Goal: Information Seeking & Learning: Learn about a topic

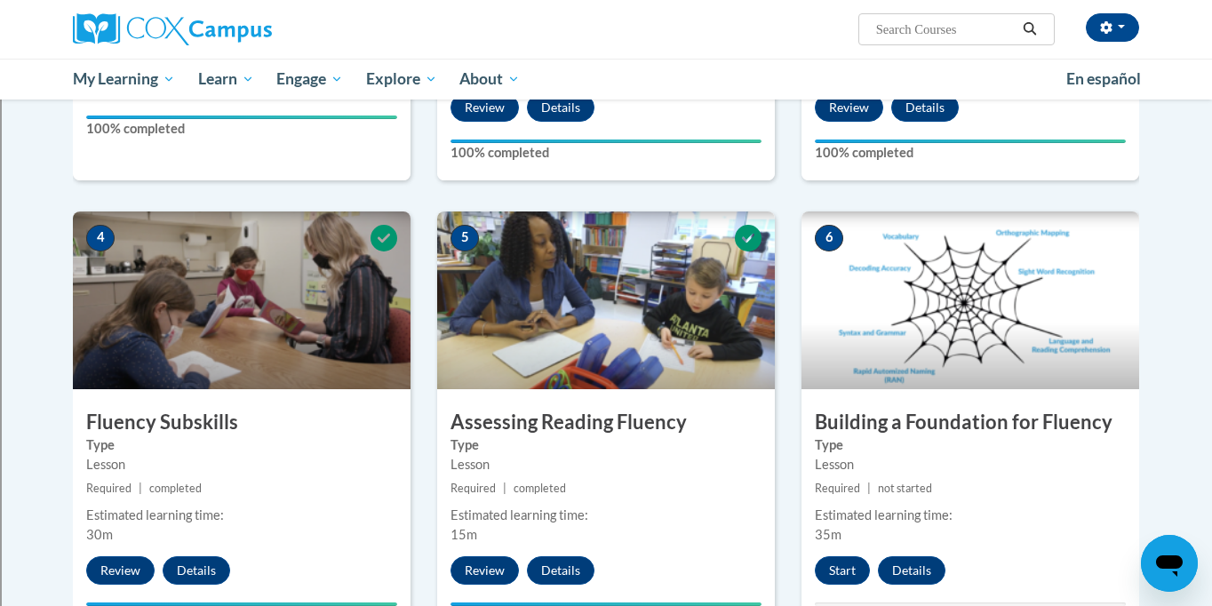
scroll to position [760, 0]
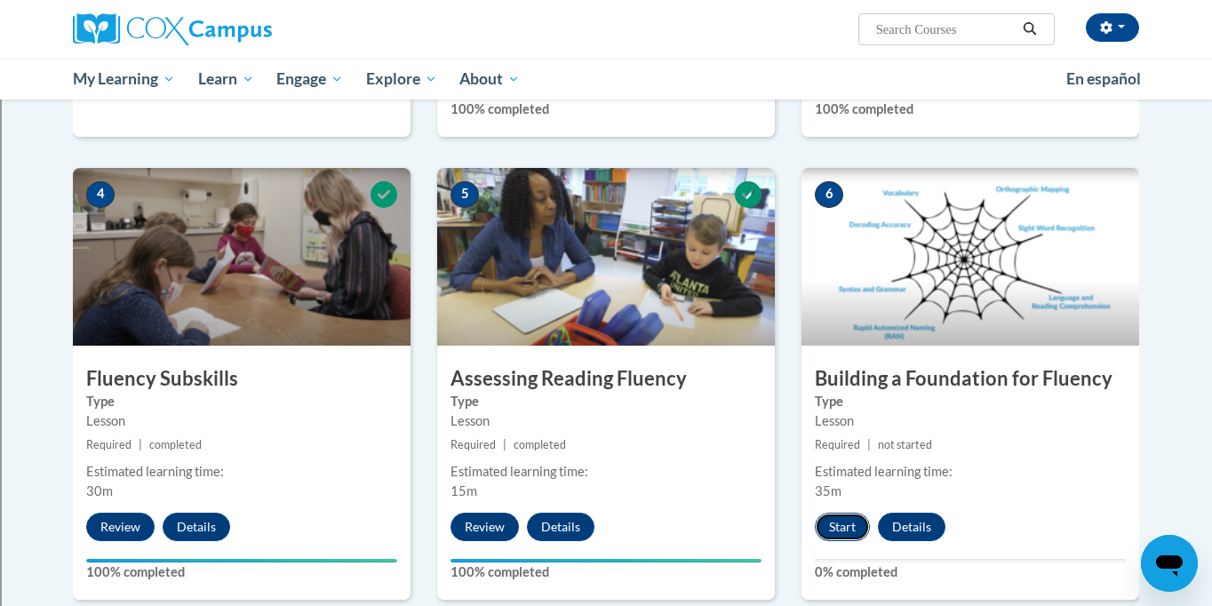
click at [838, 525] on button "Start" at bounding box center [842, 527] width 55 height 28
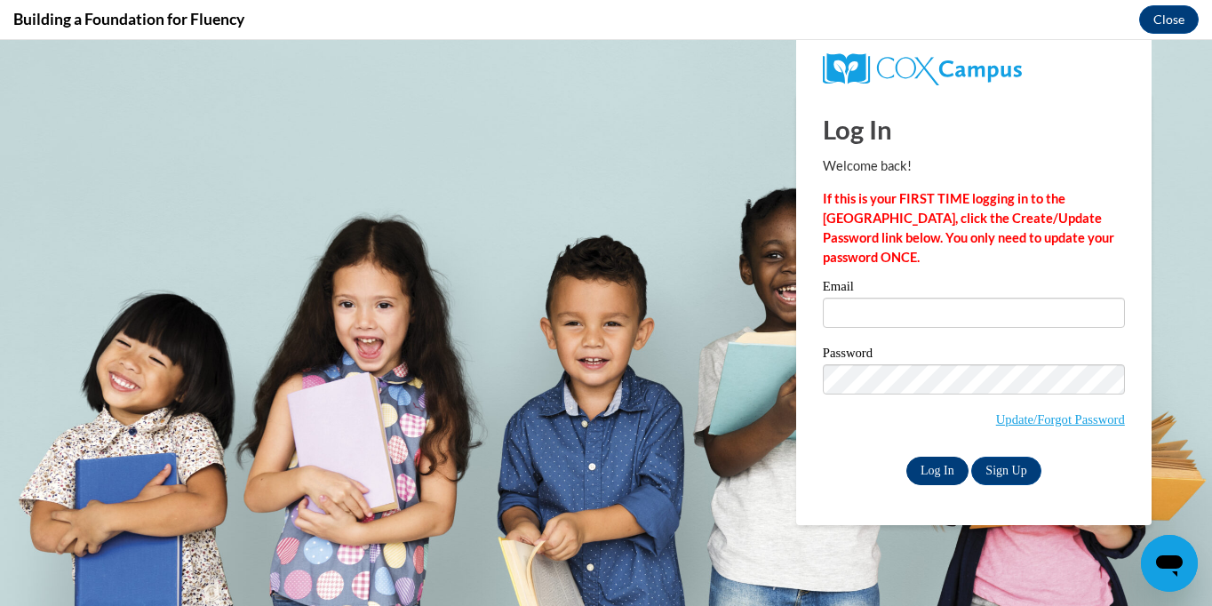
scroll to position [0, 0]
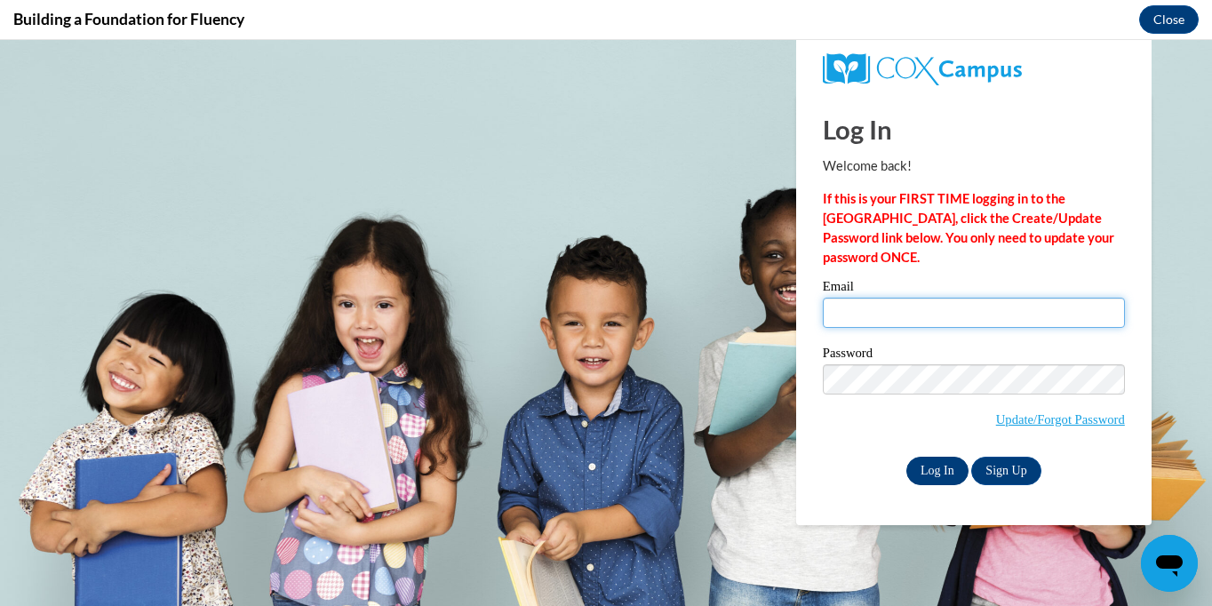
type input "mmalloy@shorewood.k12.wi.us"
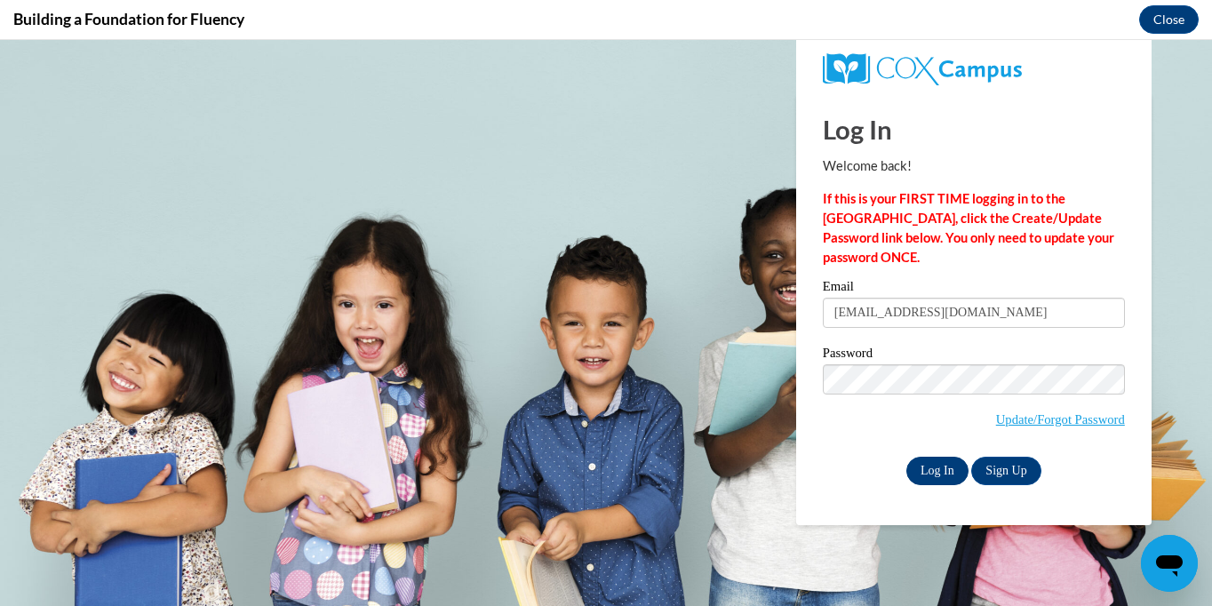
click at [936, 465] on input "Log In" at bounding box center [937, 471] width 62 height 28
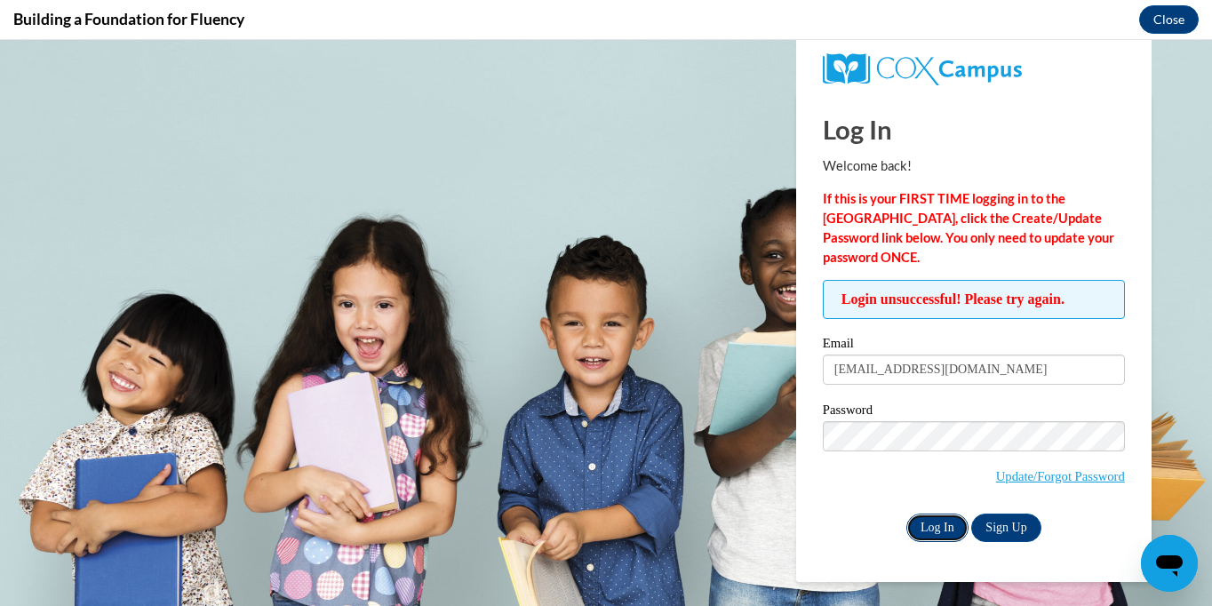
click at [932, 517] on input "Log In" at bounding box center [937, 527] width 62 height 28
click at [1171, 15] on button "Close" at bounding box center [1169, 19] width 60 height 28
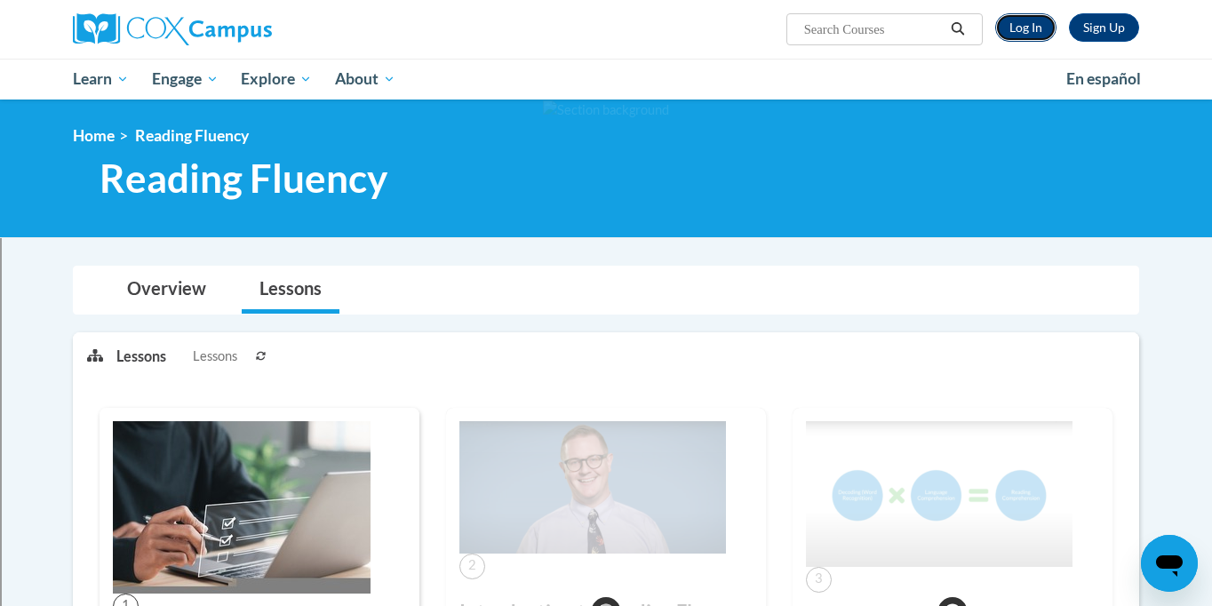
click at [1017, 25] on link "Log In" at bounding box center [1025, 27] width 61 height 28
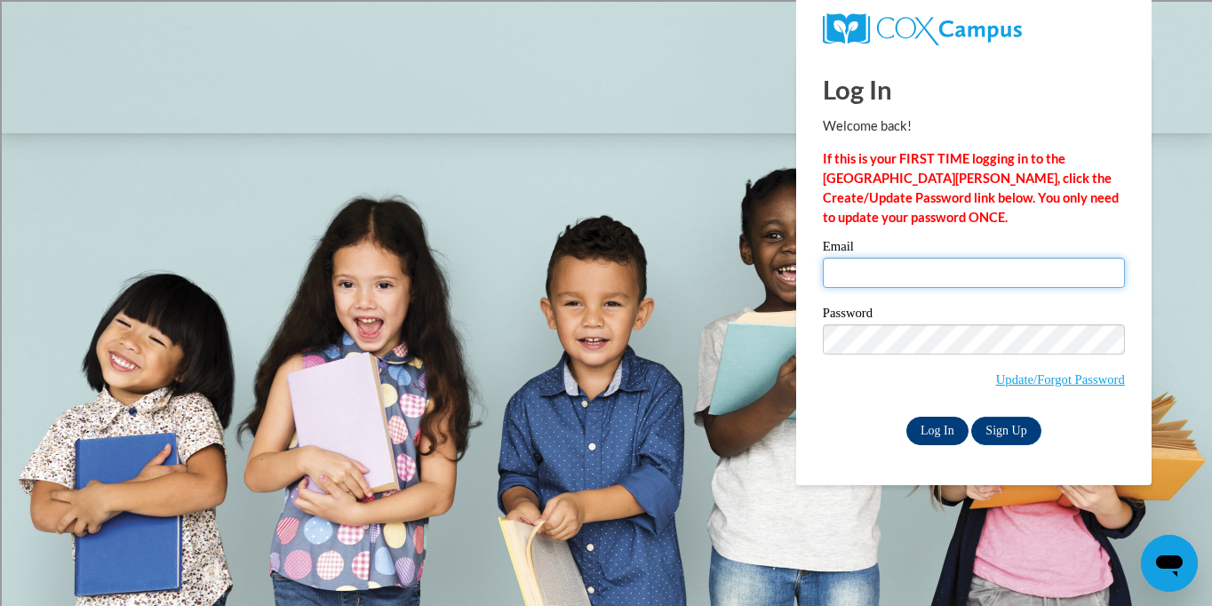
type input "mmalloy@shorewood.k12.wi.us"
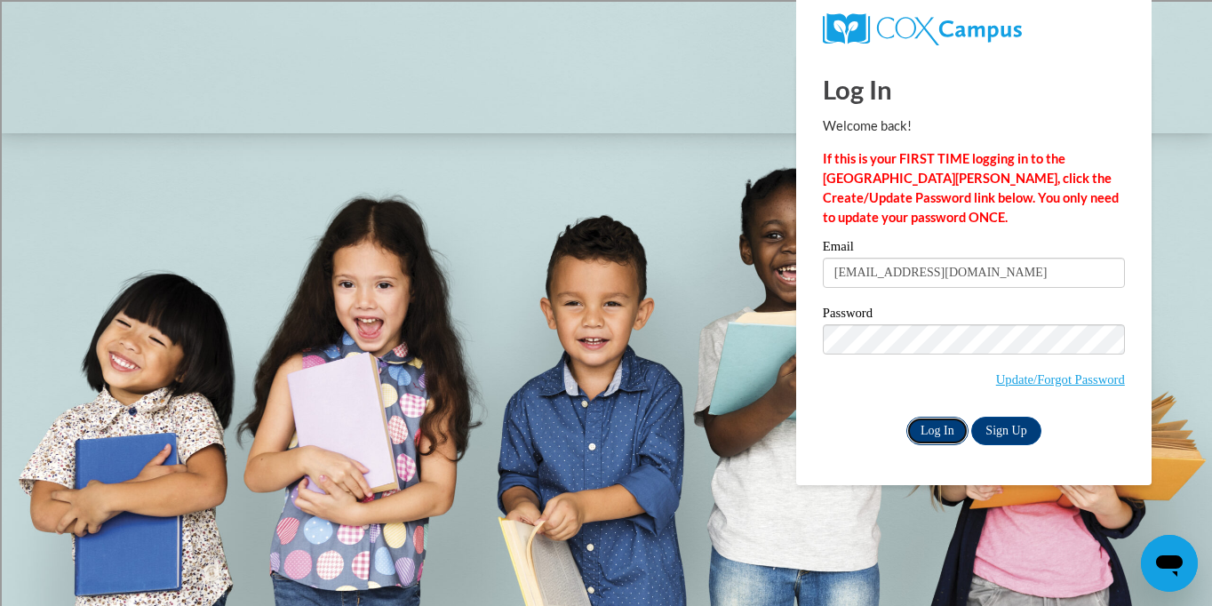
click at [932, 429] on input "Log In" at bounding box center [937, 431] width 62 height 28
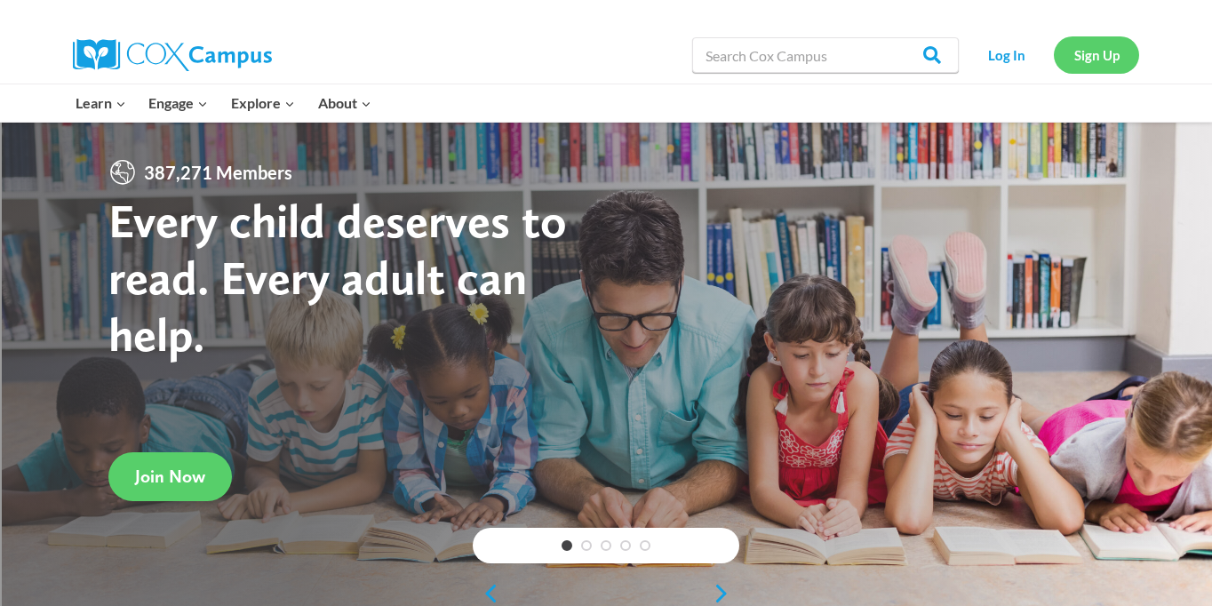
click at [1100, 55] on link "Sign Up" at bounding box center [1096, 54] width 85 height 36
click at [991, 55] on link "Log In" at bounding box center [1005, 54] width 77 height 36
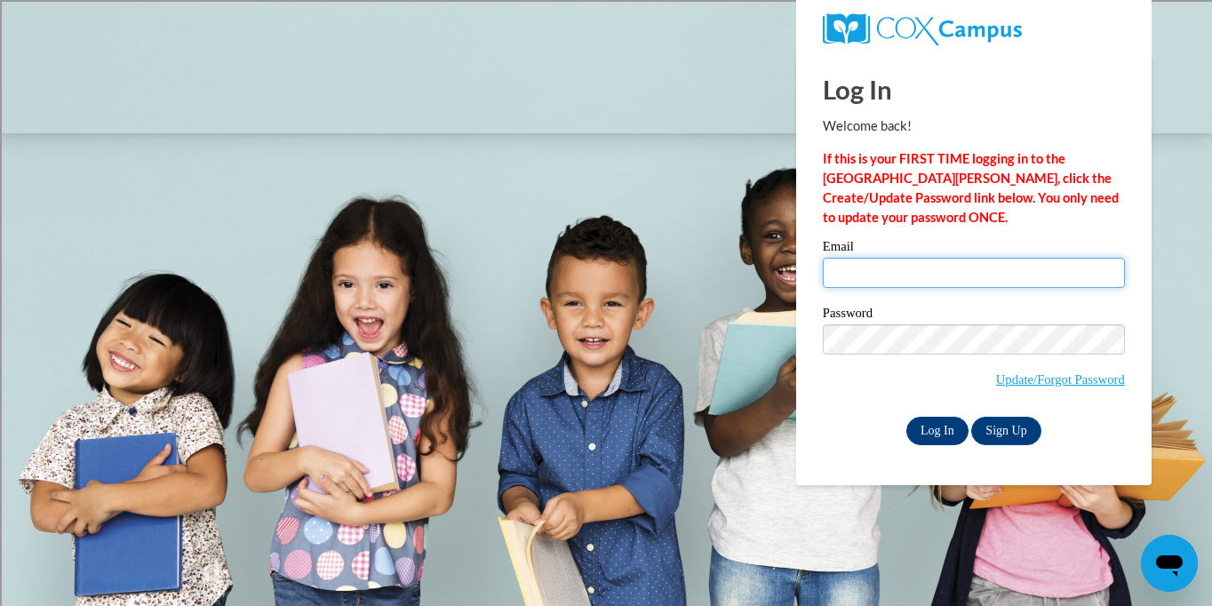
type input "[EMAIL_ADDRESS][DOMAIN_NAME]"
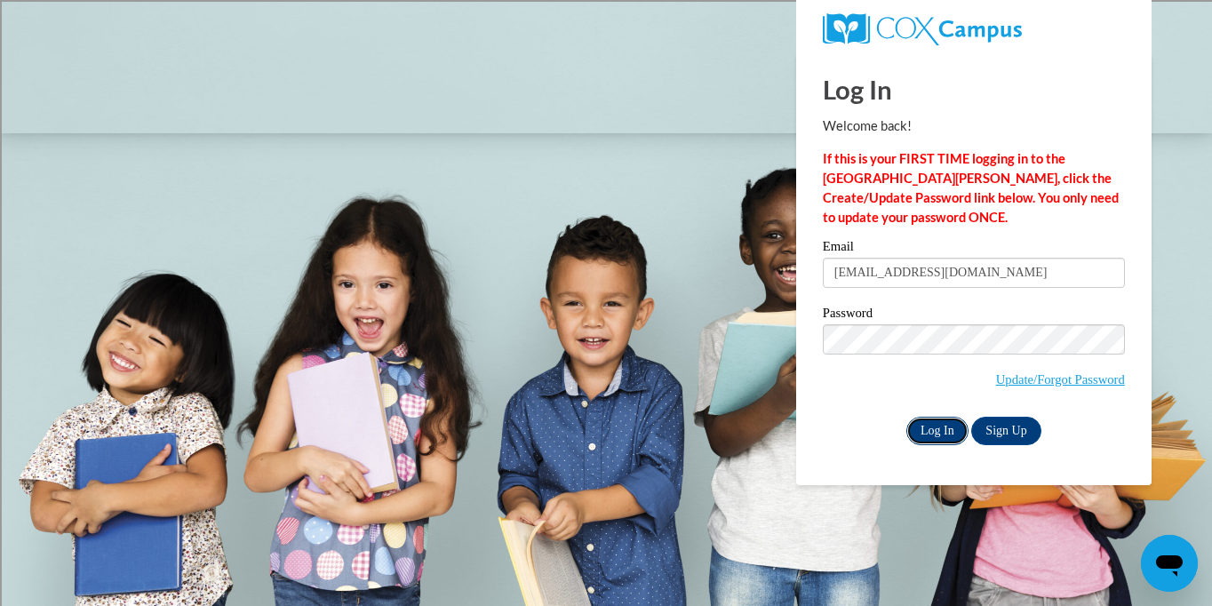
click at [926, 424] on input "Log In" at bounding box center [937, 431] width 62 height 28
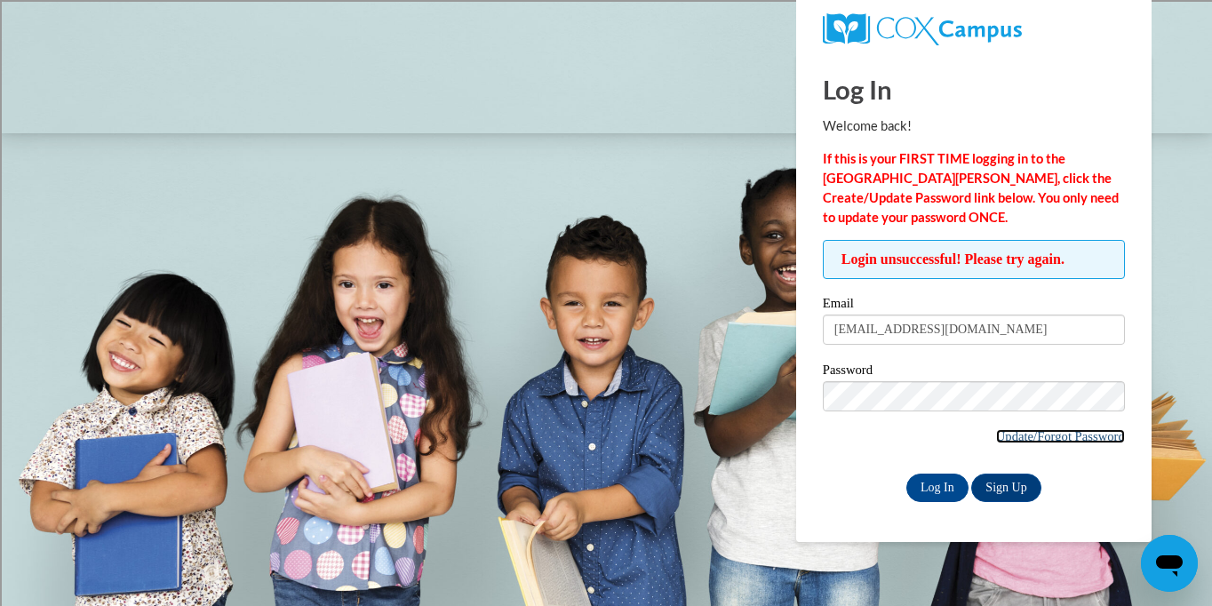
click at [1029, 432] on link "Update/Forgot Password" at bounding box center [1060, 436] width 129 height 14
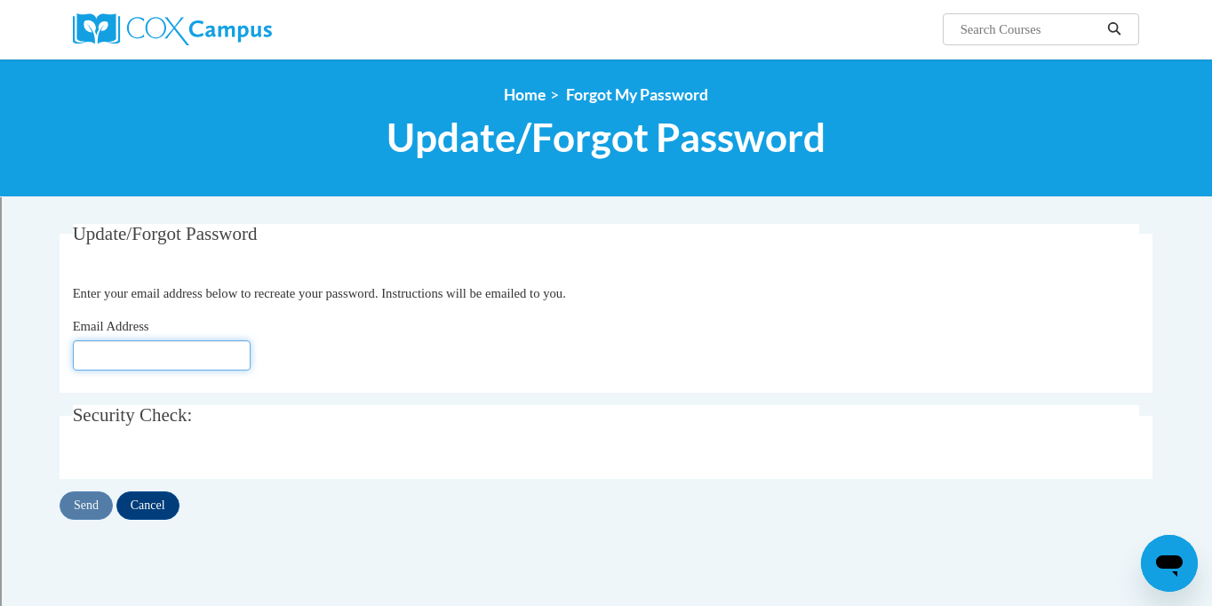
click at [89, 354] on input "Email Address" at bounding box center [162, 355] width 178 height 30
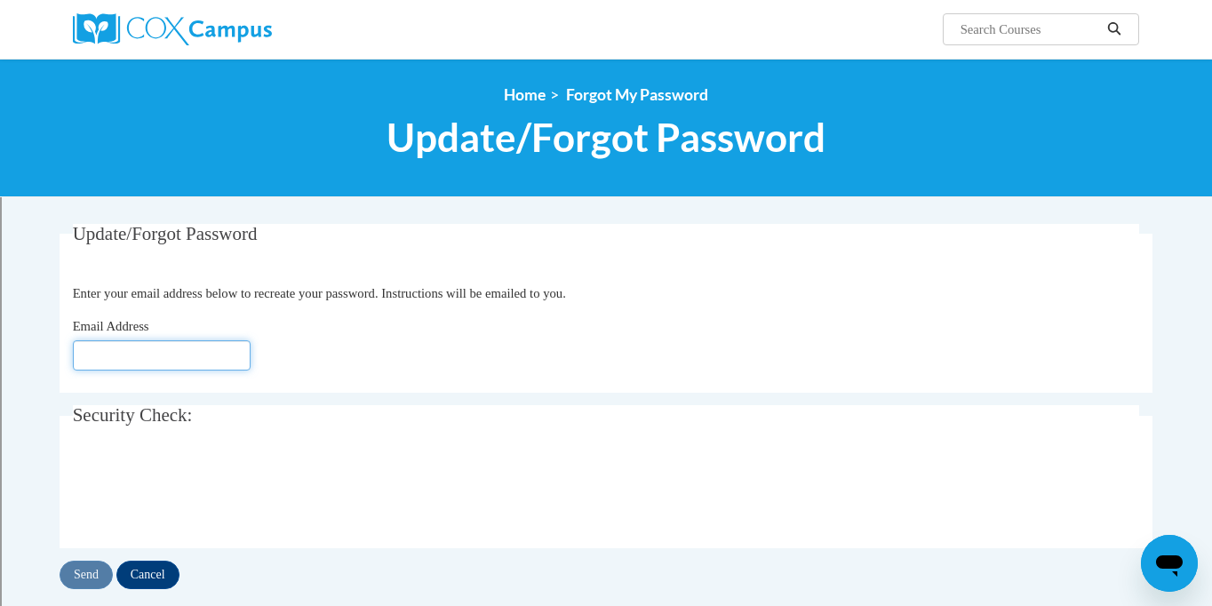
type input "[EMAIL_ADDRESS][DOMAIN_NAME]"
click at [84, 570] on input "Send" at bounding box center [86, 575] width 53 height 28
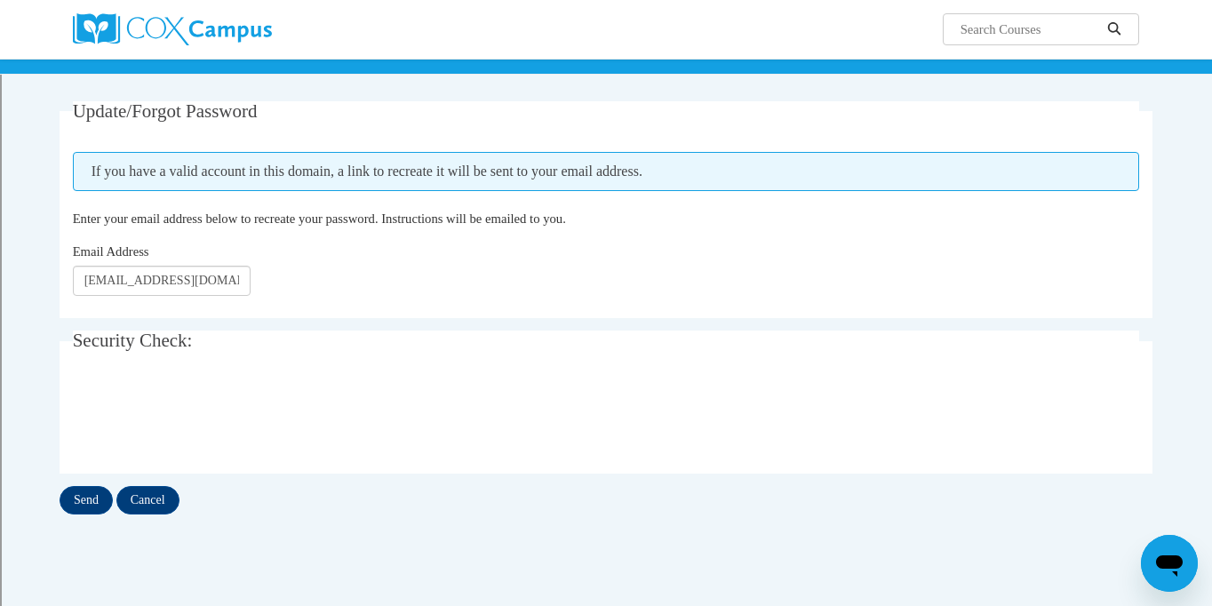
scroll to position [153, 0]
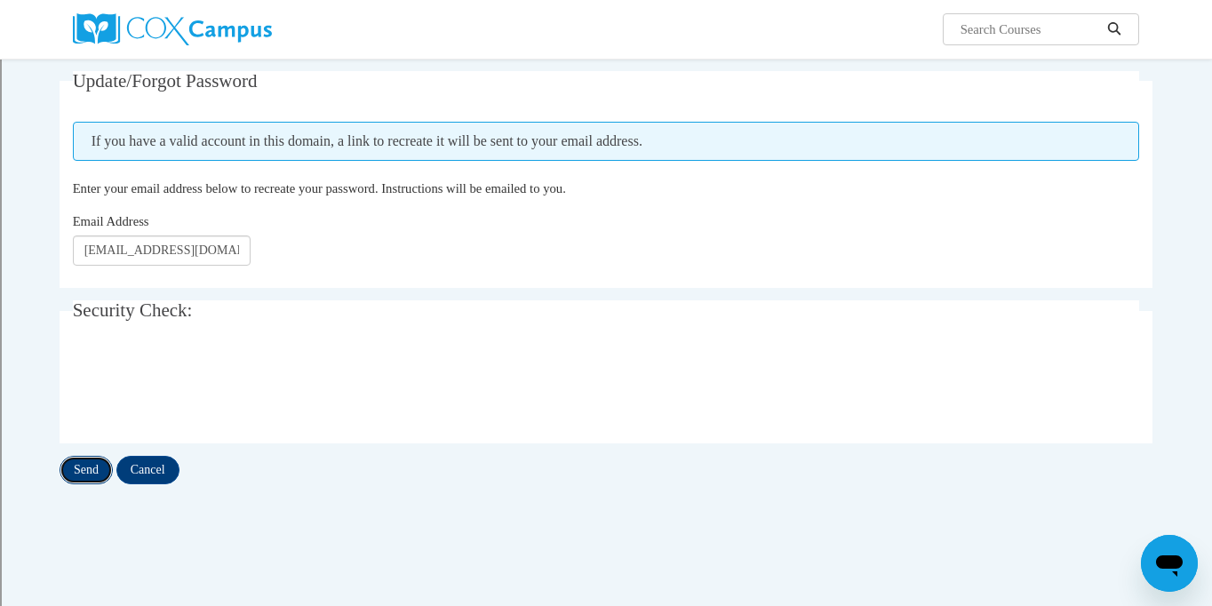
click at [84, 474] on input "Send" at bounding box center [86, 470] width 53 height 28
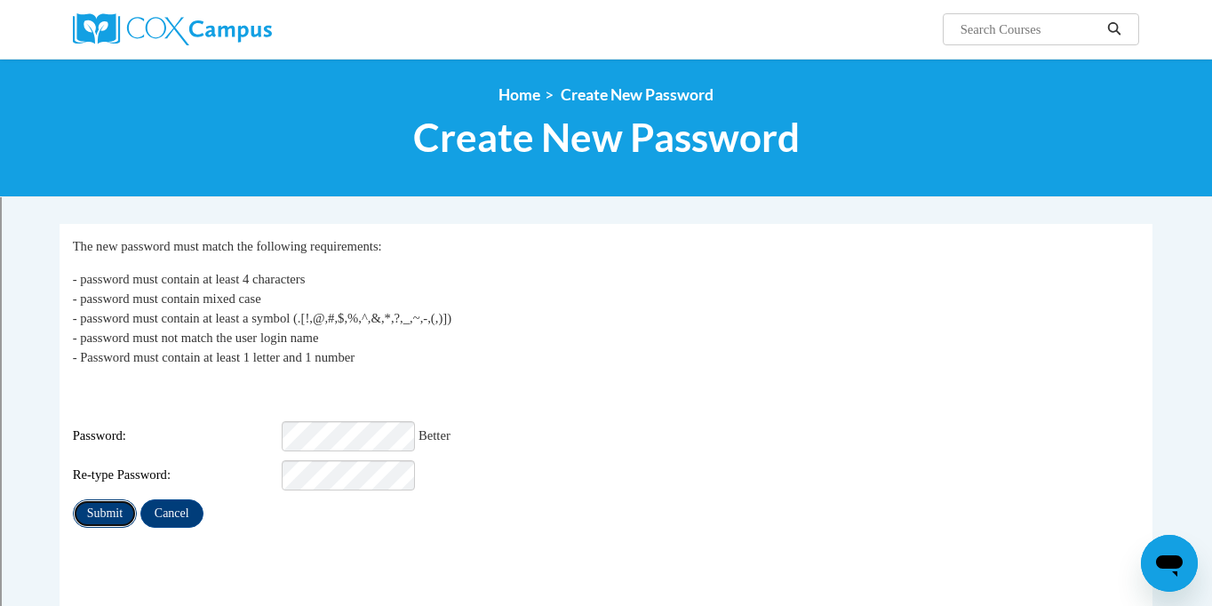
click at [99, 500] on input "Submit" at bounding box center [105, 513] width 64 height 28
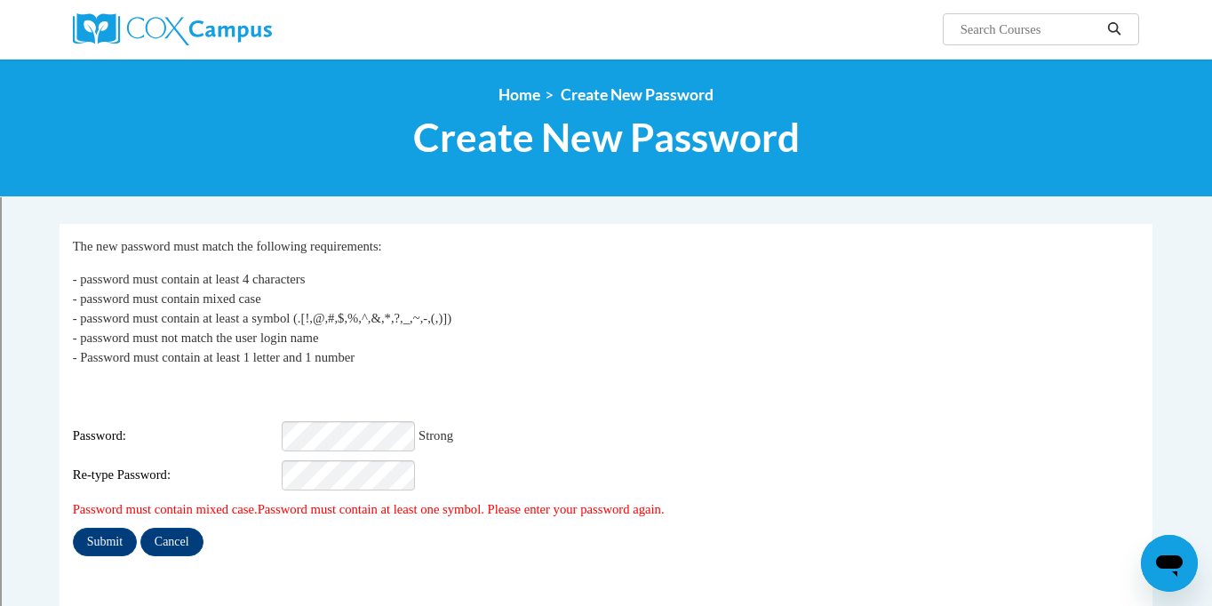
click at [84, 545] on fieldset "My Password The new password must match the following requirements: - password …" at bounding box center [606, 434] width 1093 height 420
click at [91, 533] on input "Submit" at bounding box center [105, 542] width 64 height 28
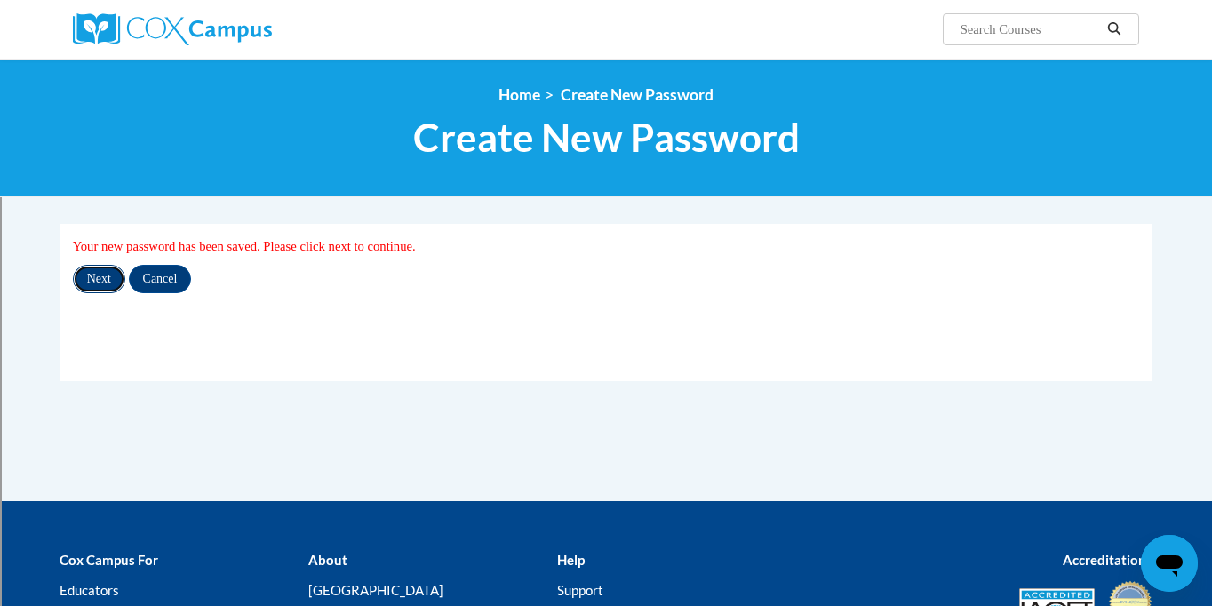
click at [99, 282] on input "Next" at bounding box center [99, 279] width 52 height 28
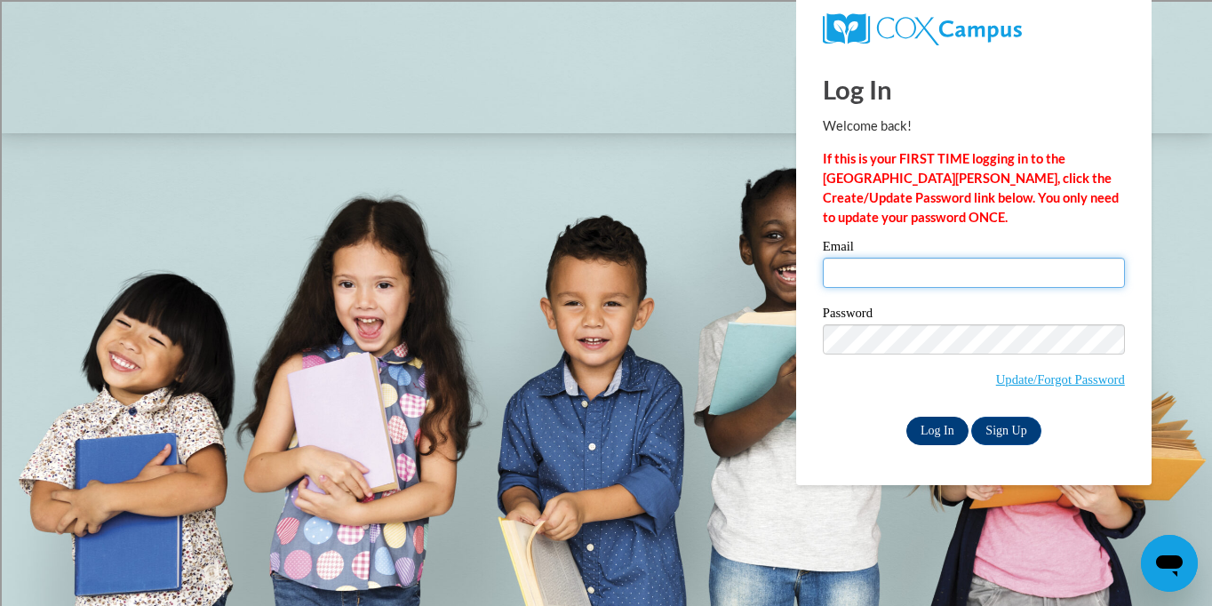
type input "[EMAIL_ADDRESS][DOMAIN_NAME]"
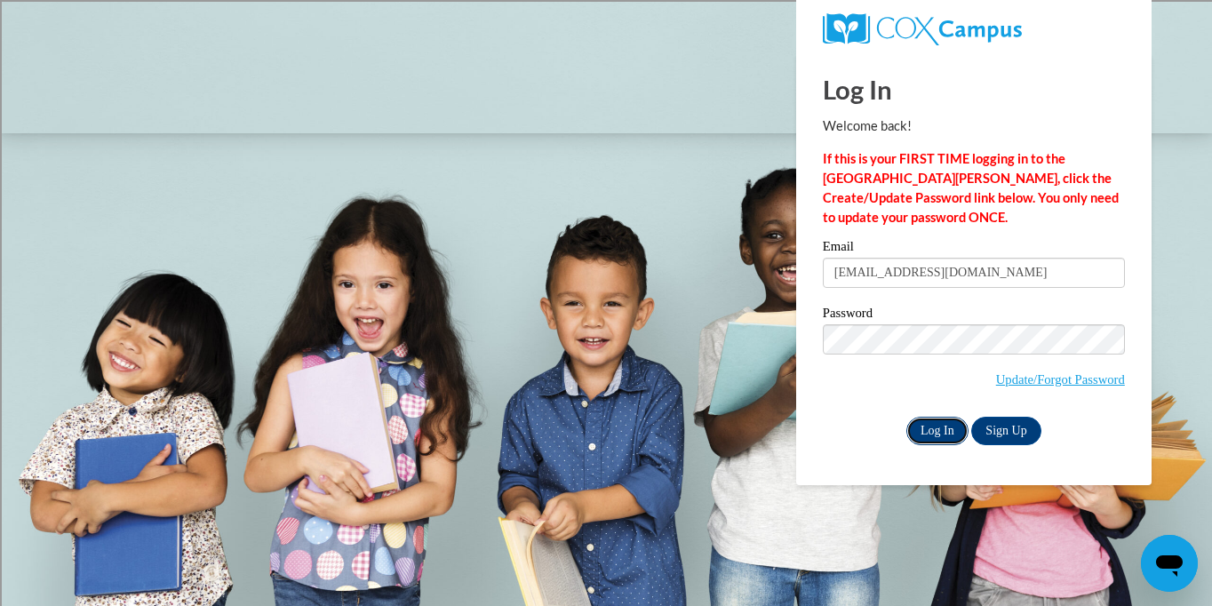
click at [936, 424] on input "Log In" at bounding box center [937, 431] width 62 height 28
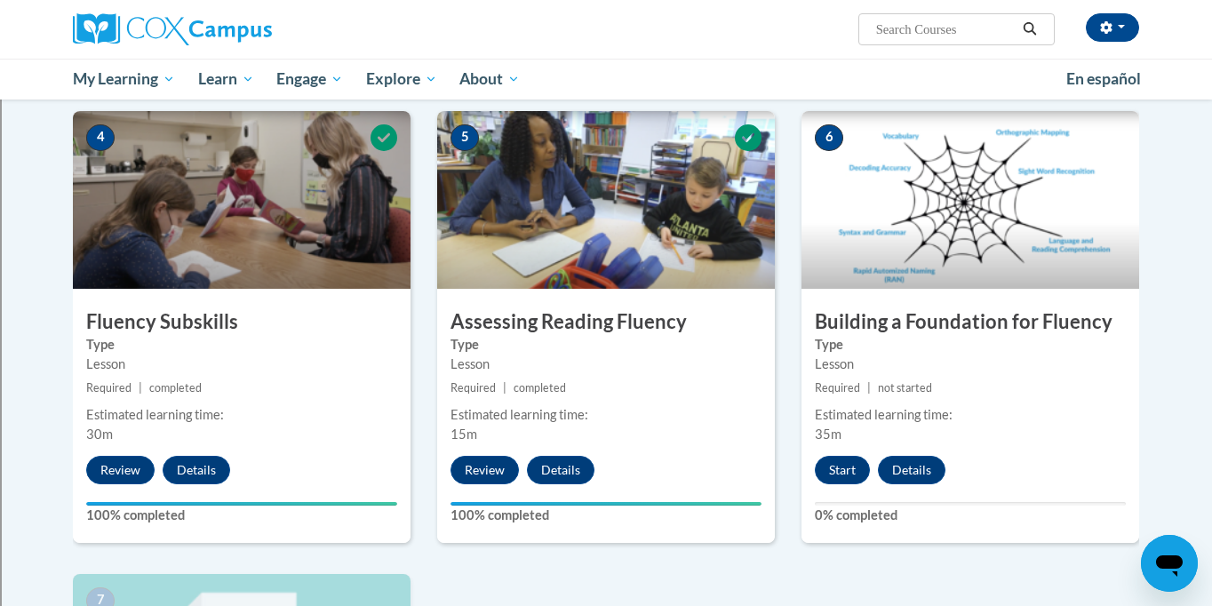
scroll to position [888, 0]
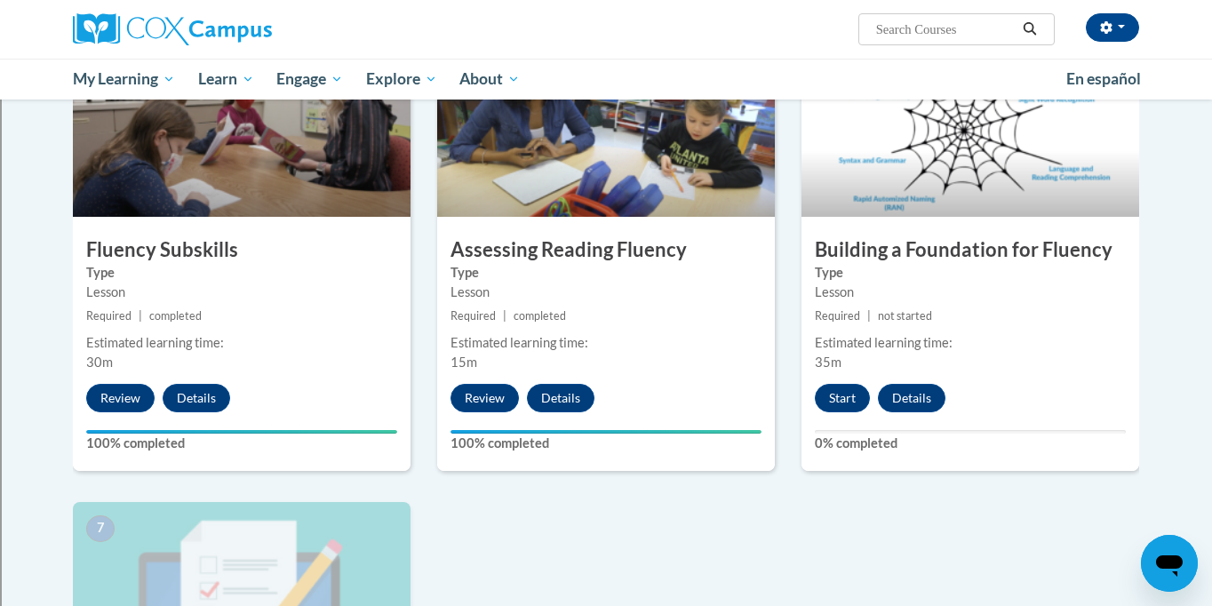
click at [909, 170] on img at bounding box center [970, 128] width 338 height 178
click at [837, 402] on button "Start" at bounding box center [842, 398] width 55 height 28
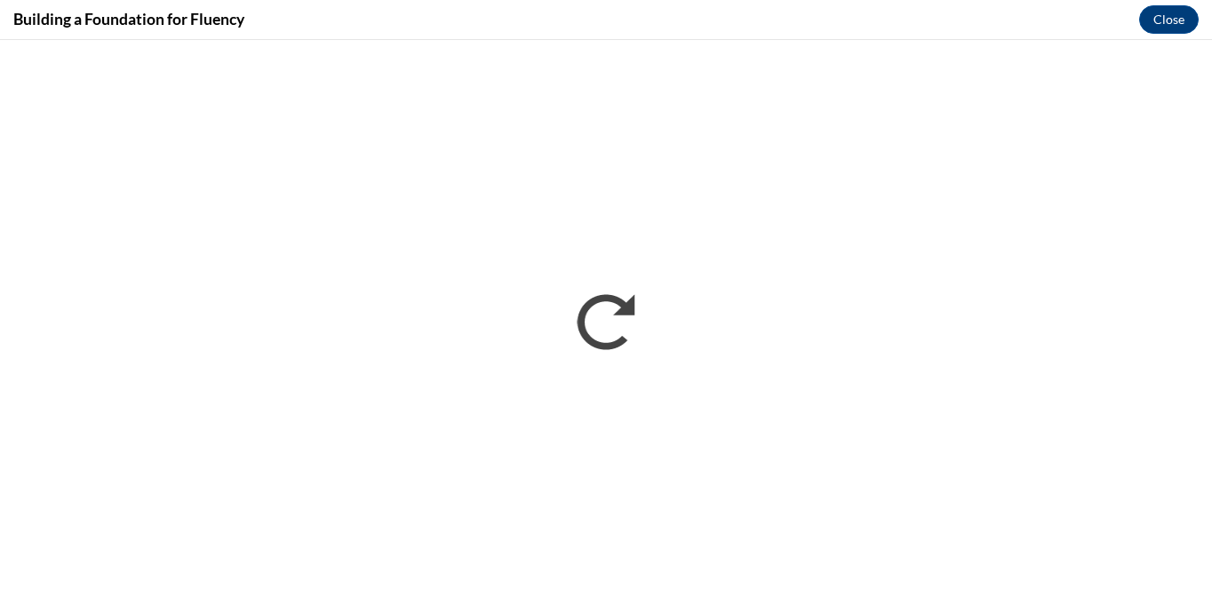
scroll to position [0, 0]
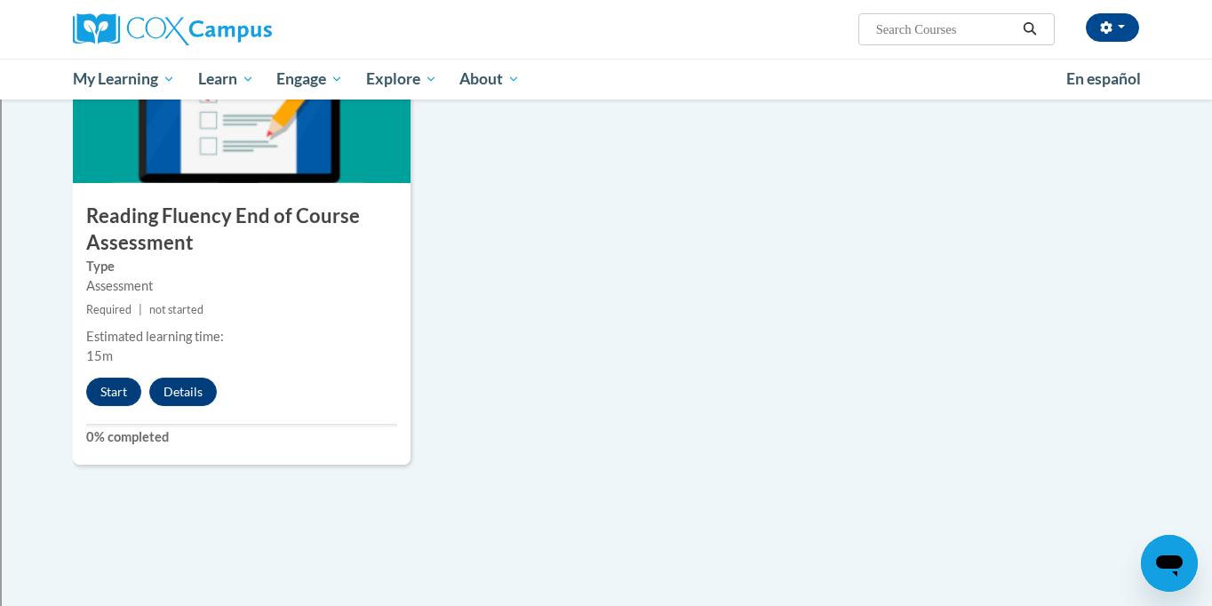
scroll to position [1354, 0]
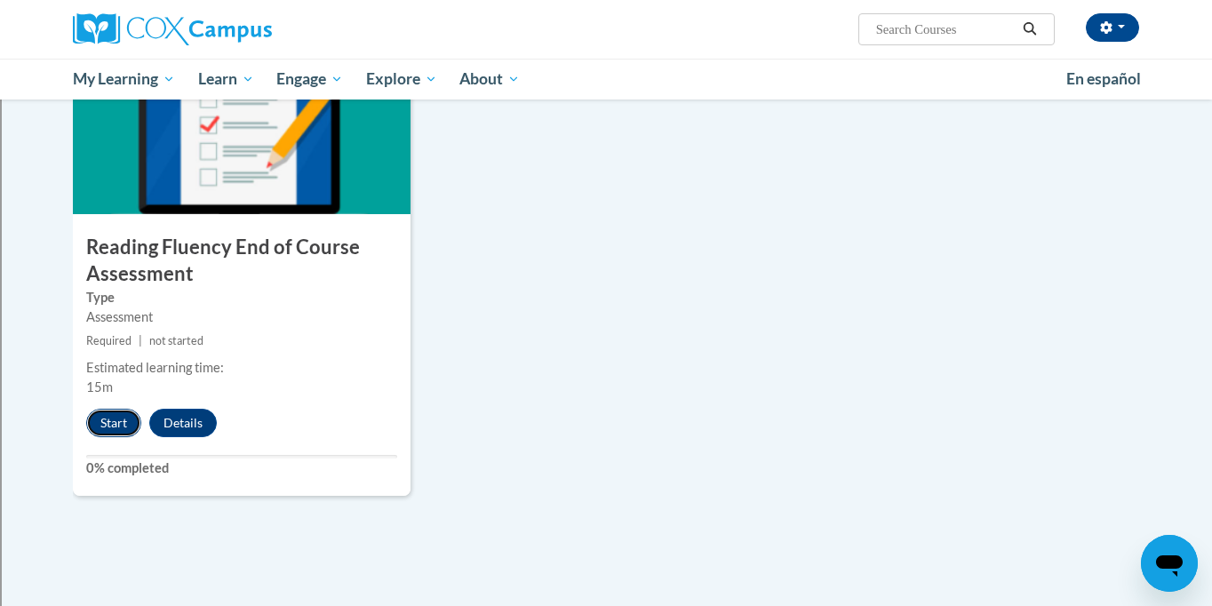
click at [117, 422] on button "Start" at bounding box center [113, 423] width 55 height 28
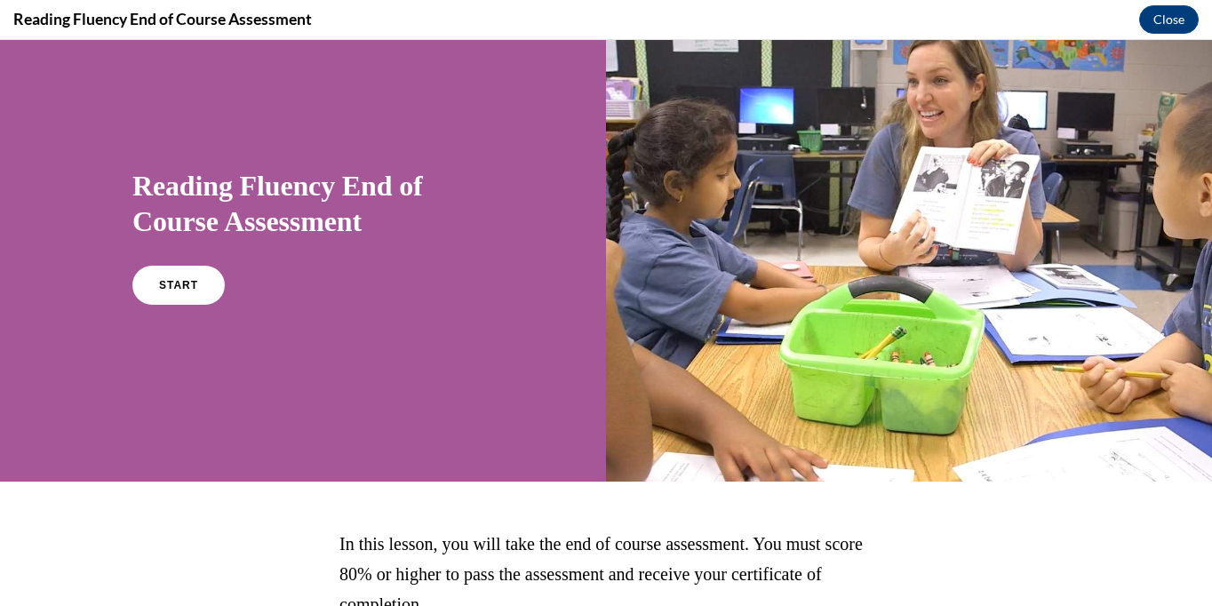
scroll to position [41, 0]
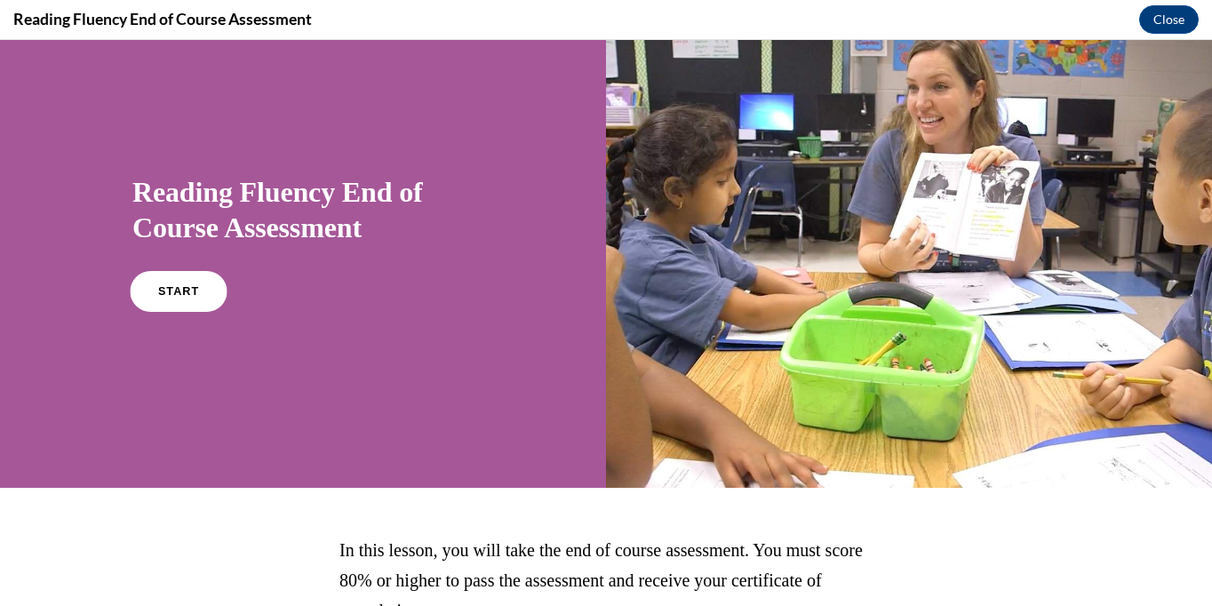
click at [180, 289] on span "START" at bounding box center [178, 291] width 41 height 13
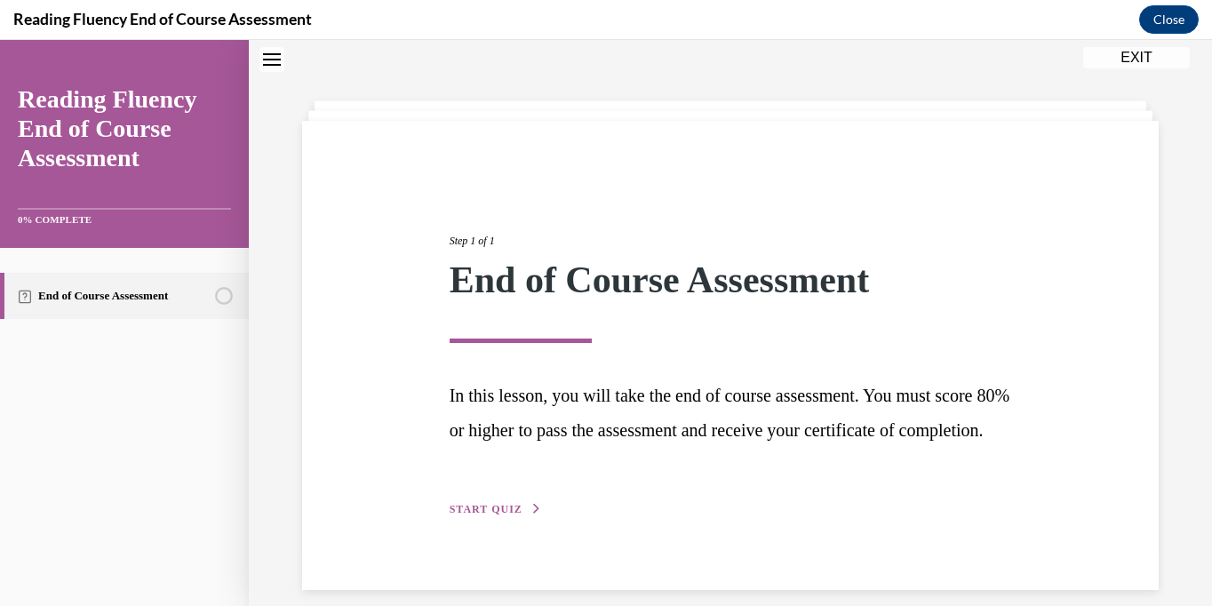
scroll to position [108, 0]
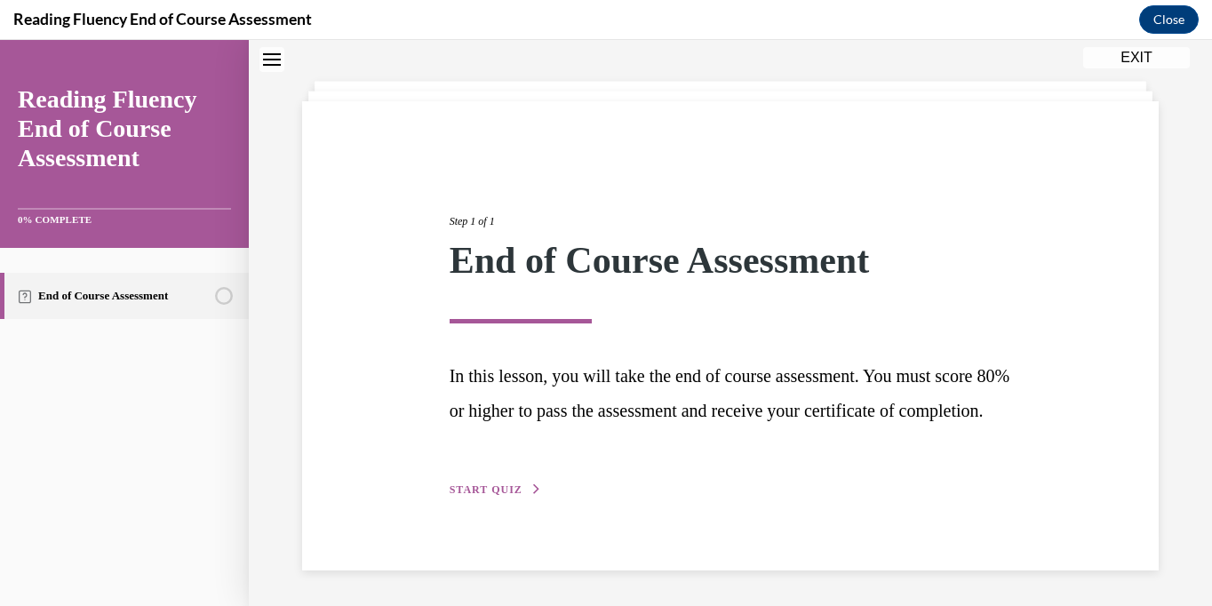
click at [499, 487] on span "START QUIZ" at bounding box center [486, 489] width 73 height 12
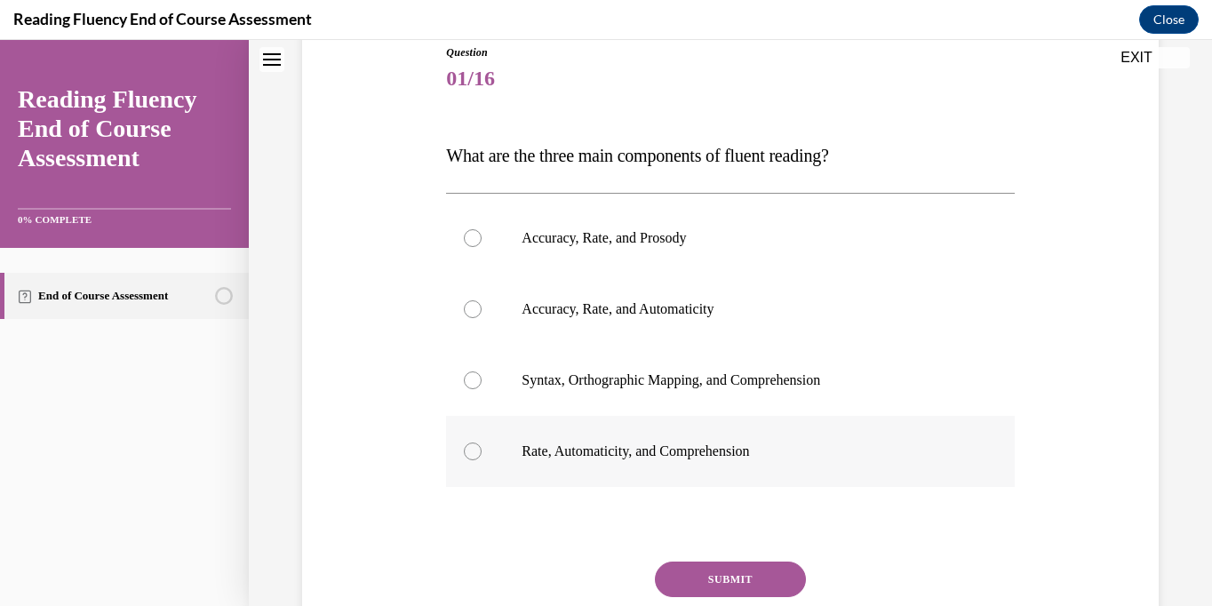
scroll to position [217, 0]
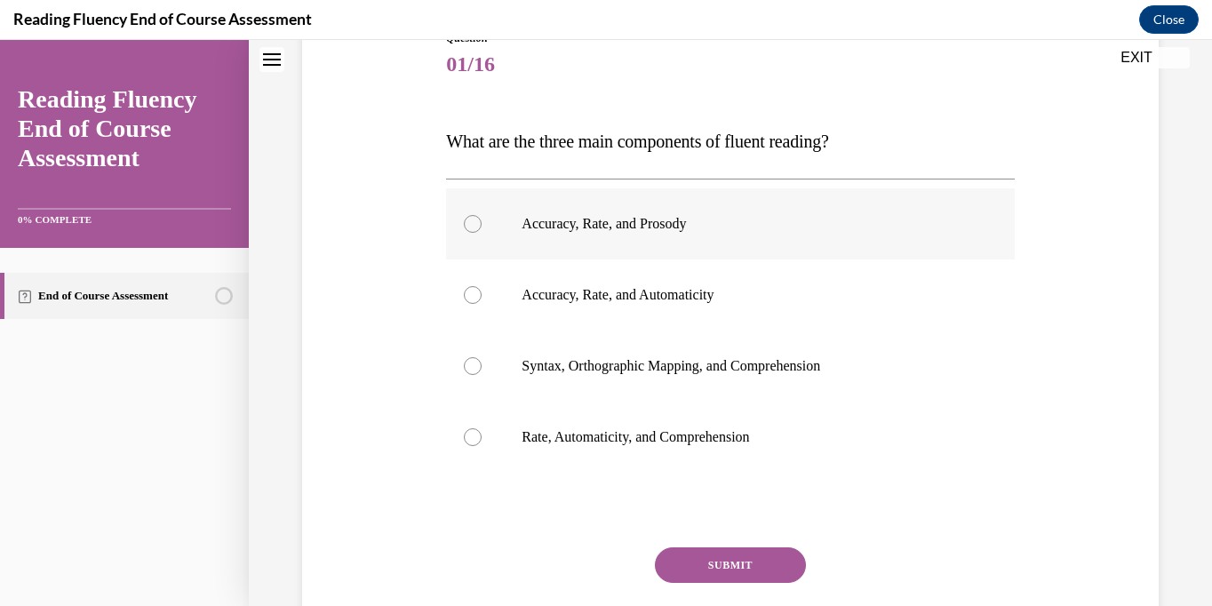
click at [640, 232] on p "Accuracy, Rate, and Prosody" at bounding box center [745, 224] width 448 height 18
click at [481, 232] on input "Accuracy, Rate, and Prosody" at bounding box center [473, 224] width 18 height 18
radio input "true"
click at [727, 556] on button "SUBMIT" at bounding box center [730, 565] width 151 height 36
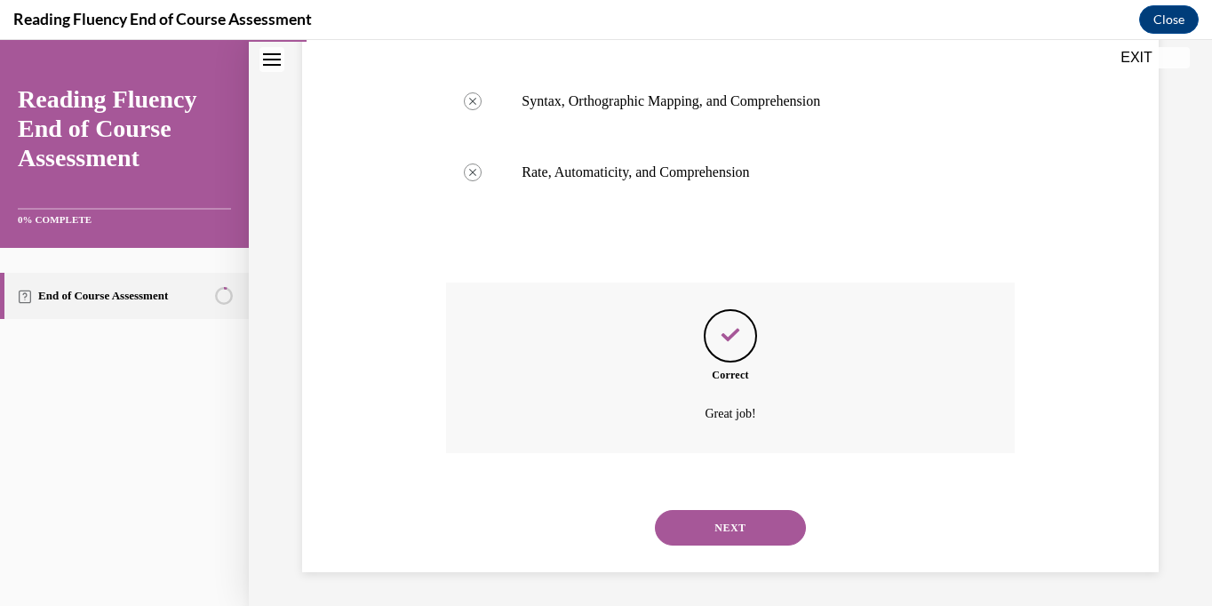
scroll to position [483, 0]
click at [725, 521] on button "NEXT" at bounding box center [730, 526] width 151 height 36
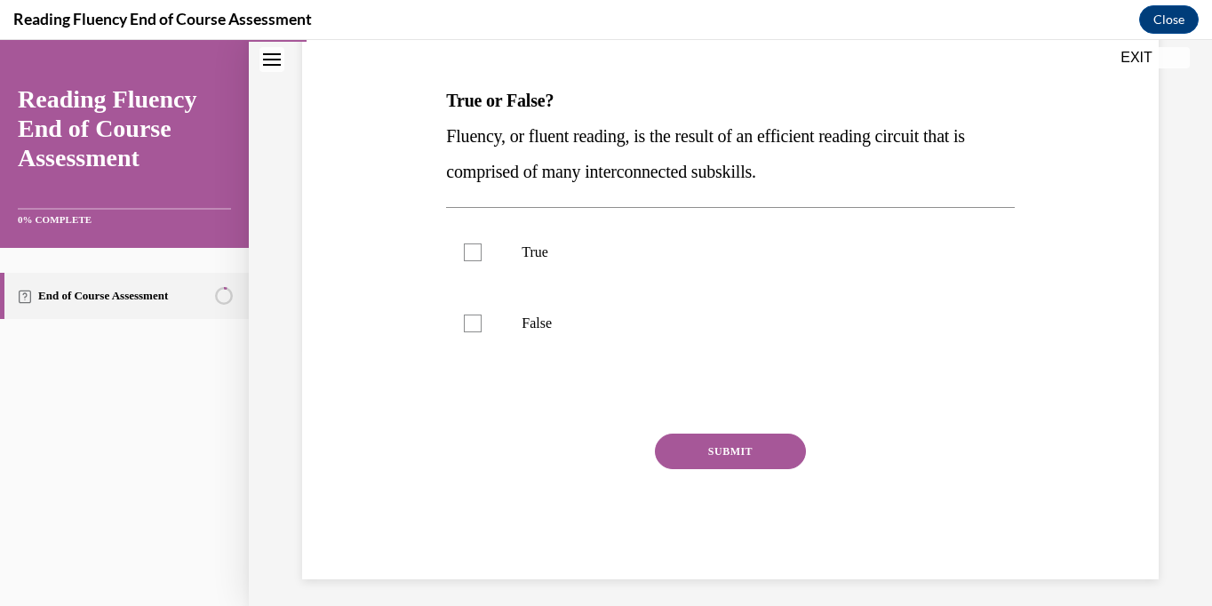
scroll to position [265, 0]
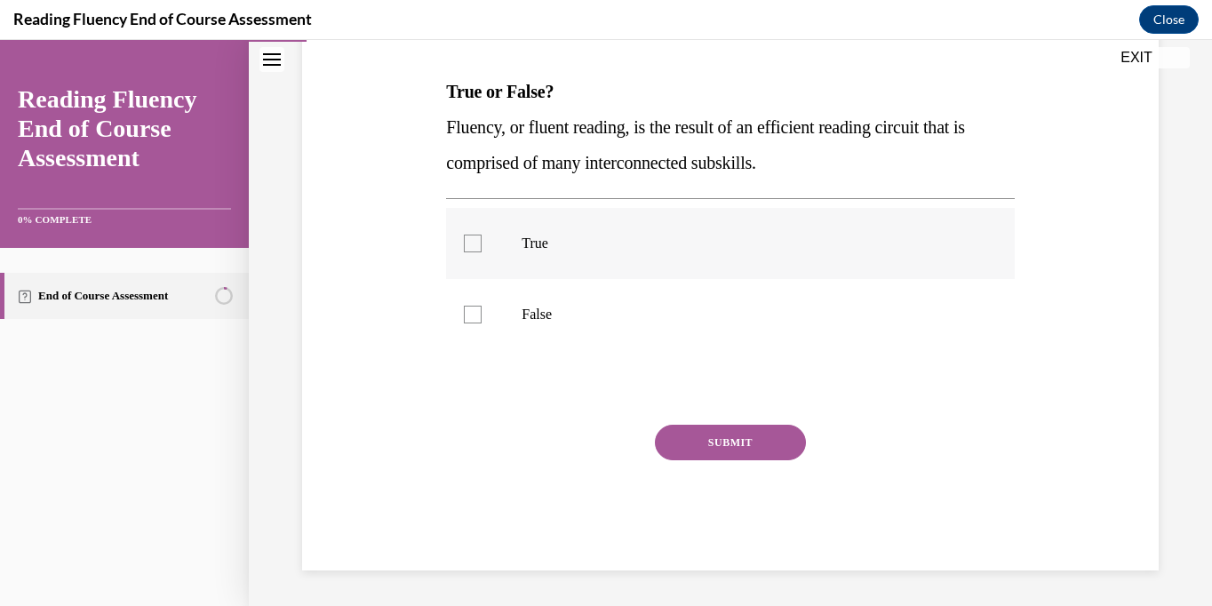
click at [526, 232] on label "True" at bounding box center [730, 243] width 568 height 71
click at [481, 235] on input "True" at bounding box center [473, 244] width 18 height 18
checkbox input "true"
click at [751, 441] on button "SUBMIT" at bounding box center [730, 443] width 151 height 36
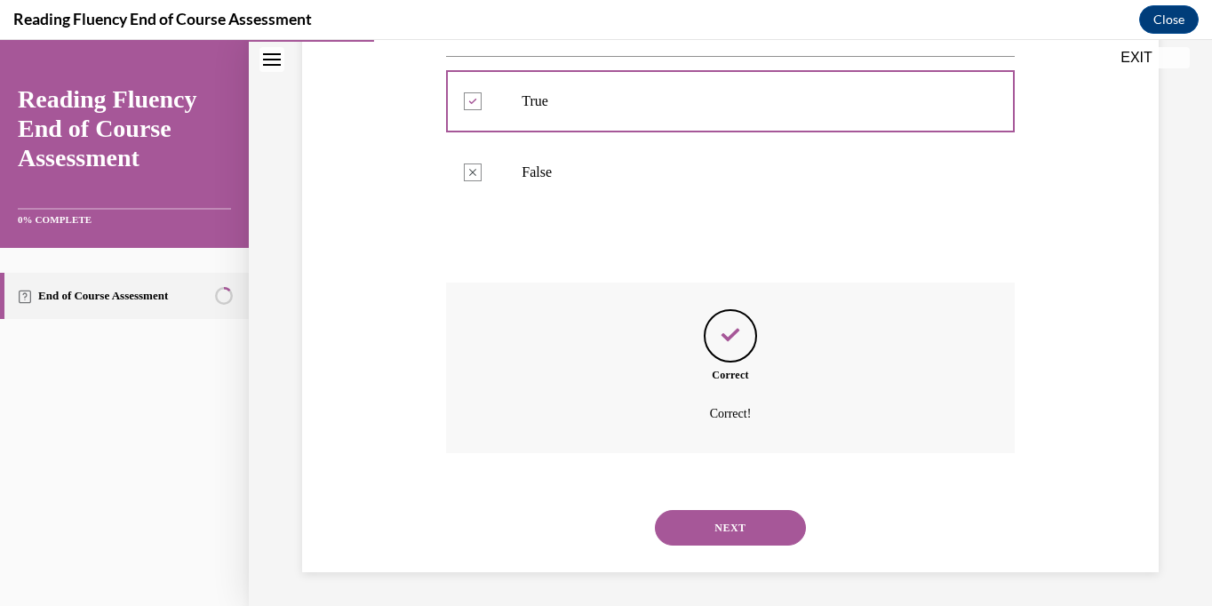
scroll to position [409, 0]
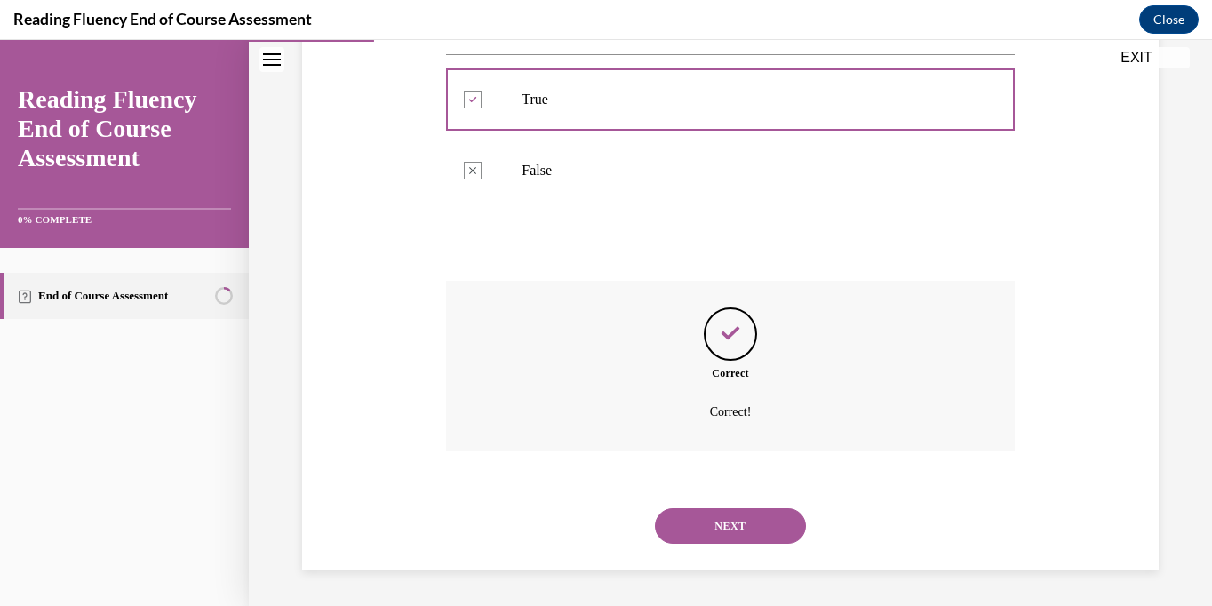
click at [744, 526] on button "NEXT" at bounding box center [730, 526] width 151 height 36
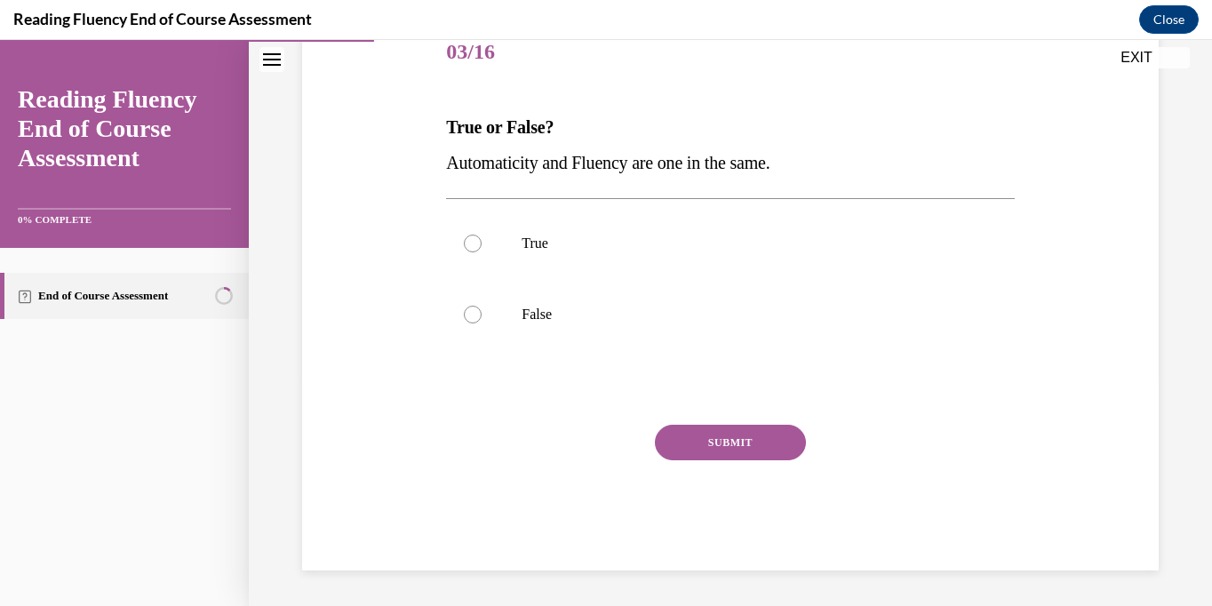
scroll to position [197, 0]
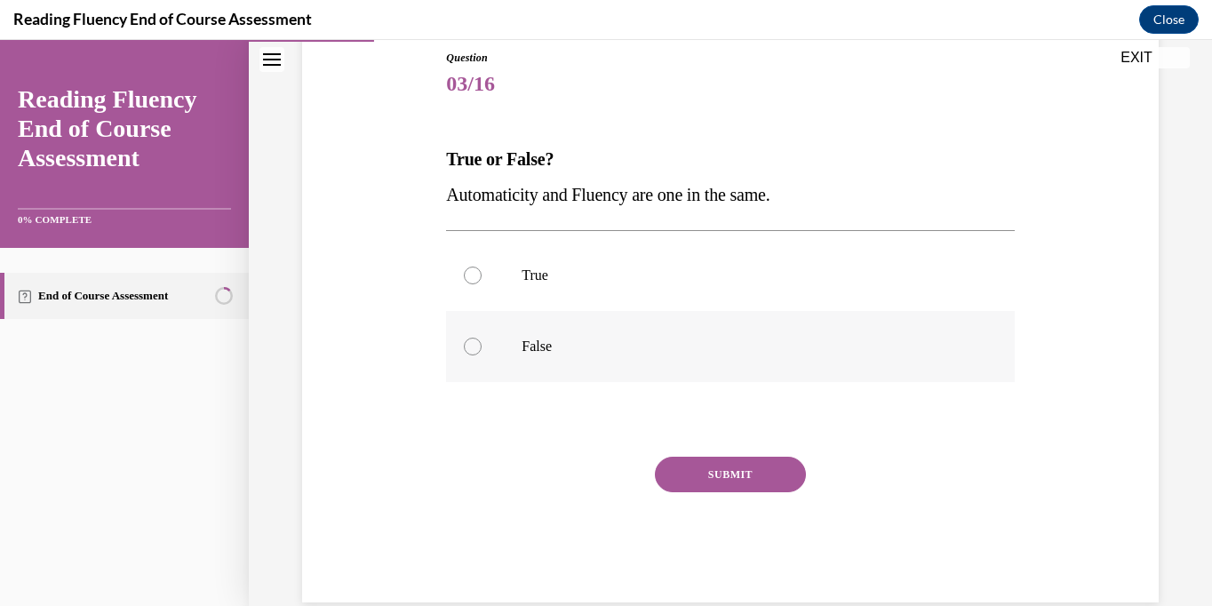
click at [536, 363] on label "False" at bounding box center [730, 346] width 568 height 71
click at [481, 355] on input "False" at bounding box center [473, 347] width 18 height 18
radio input "true"
click at [738, 478] on button "SUBMIT" at bounding box center [730, 475] width 151 height 36
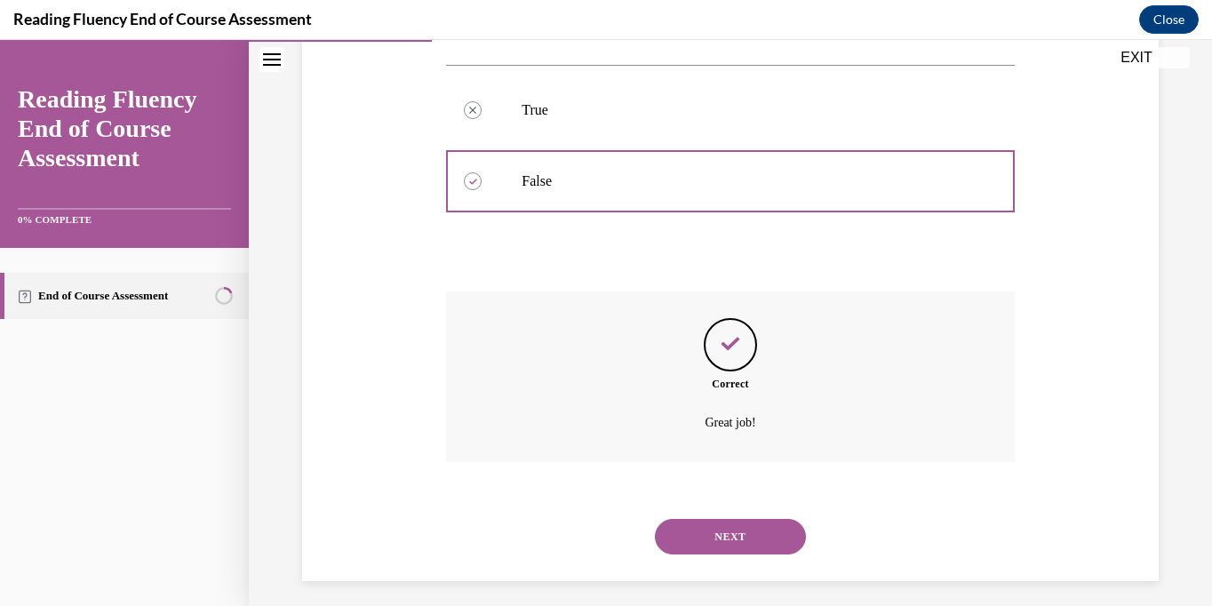
scroll to position [373, 0]
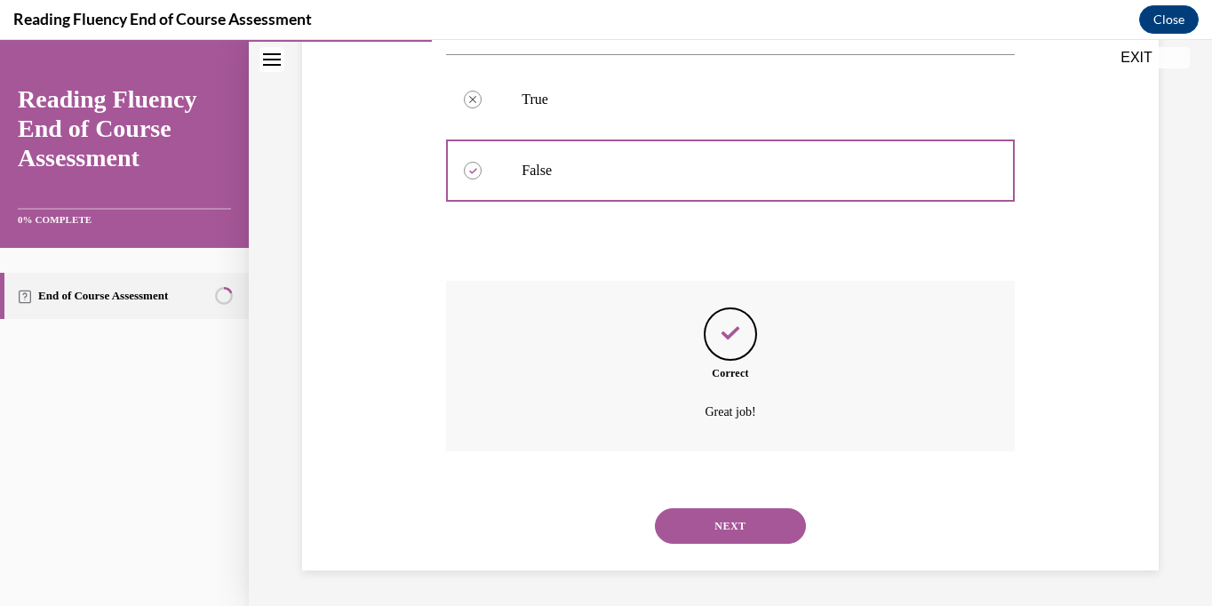
click at [728, 541] on button "NEXT" at bounding box center [730, 526] width 151 height 36
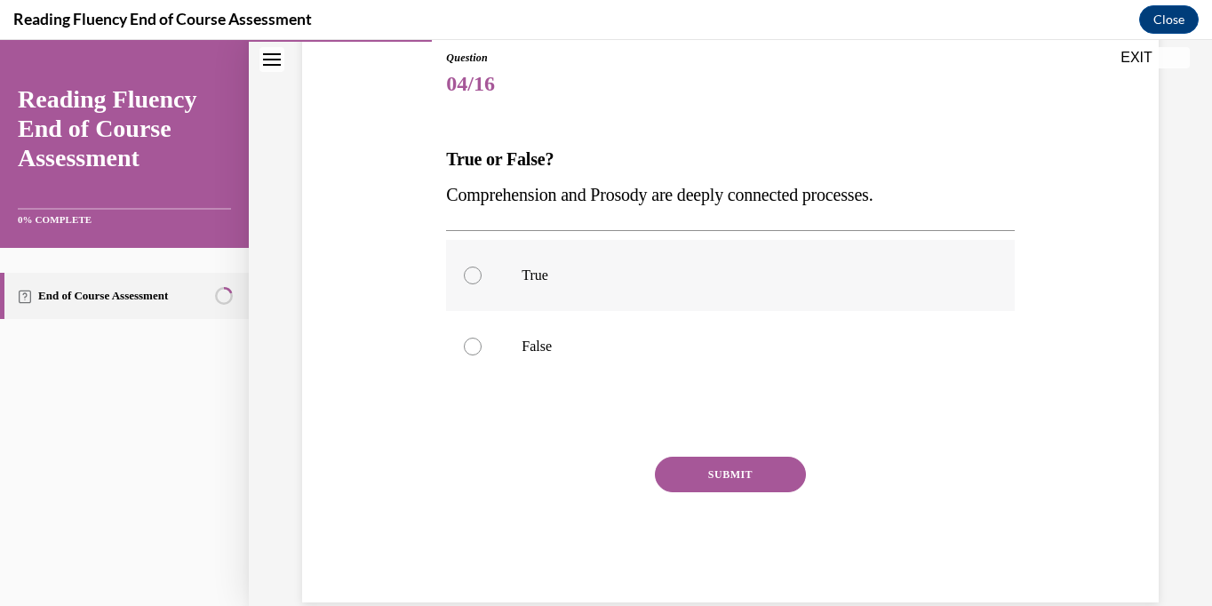
click at [529, 269] on p "True" at bounding box center [745, 276] width 448 height 18
click at [481, 269] on input "True" at bounding box center [473, 276] width 18 height 18
radio input "true"
click at [726, 472] on button "SUBMIT" at bounding box center [730, 475] width 151 height 36
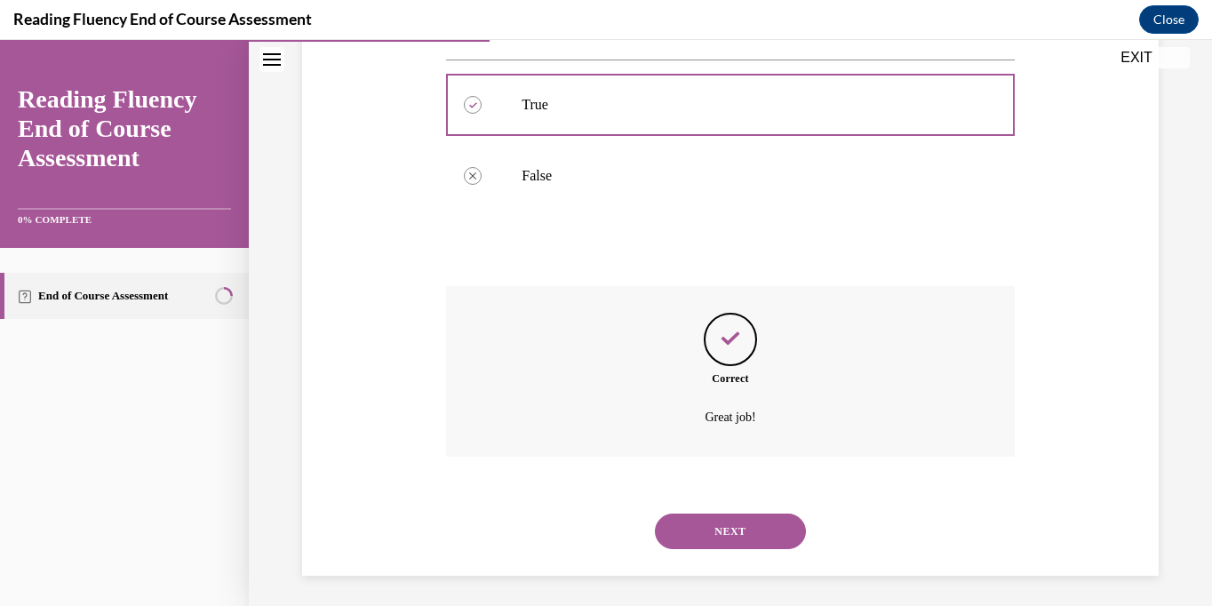
scroll to position [373, 0]
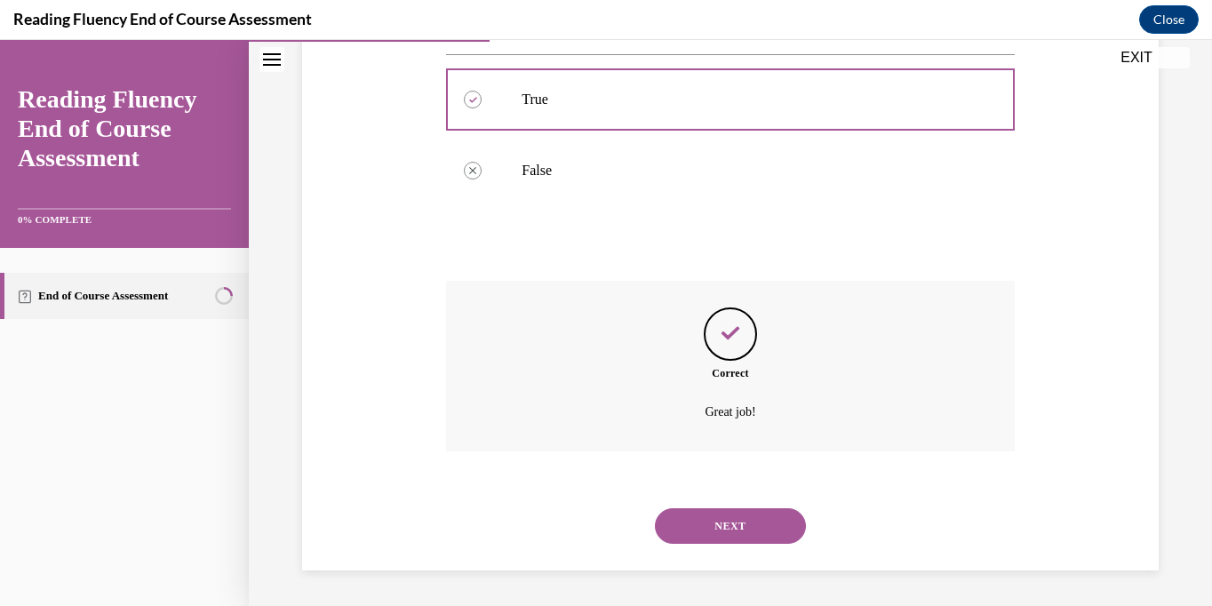
click at [725, 518] on button "NEXT" at bounding box center [730, 526] width 151 height 36
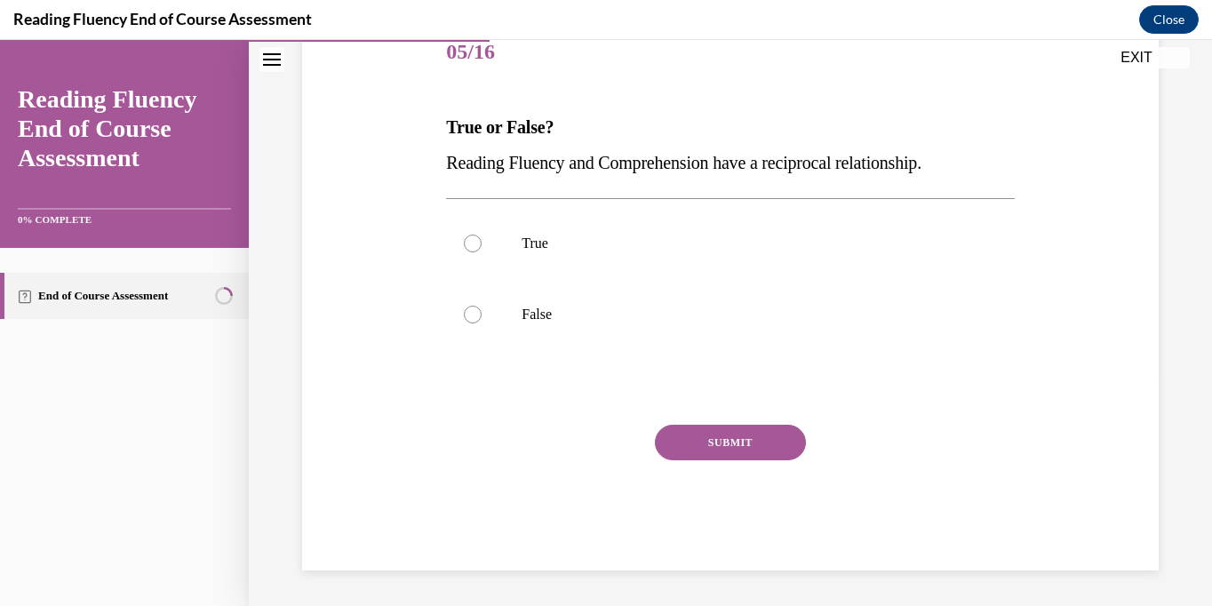
scroll to position [197, 0]
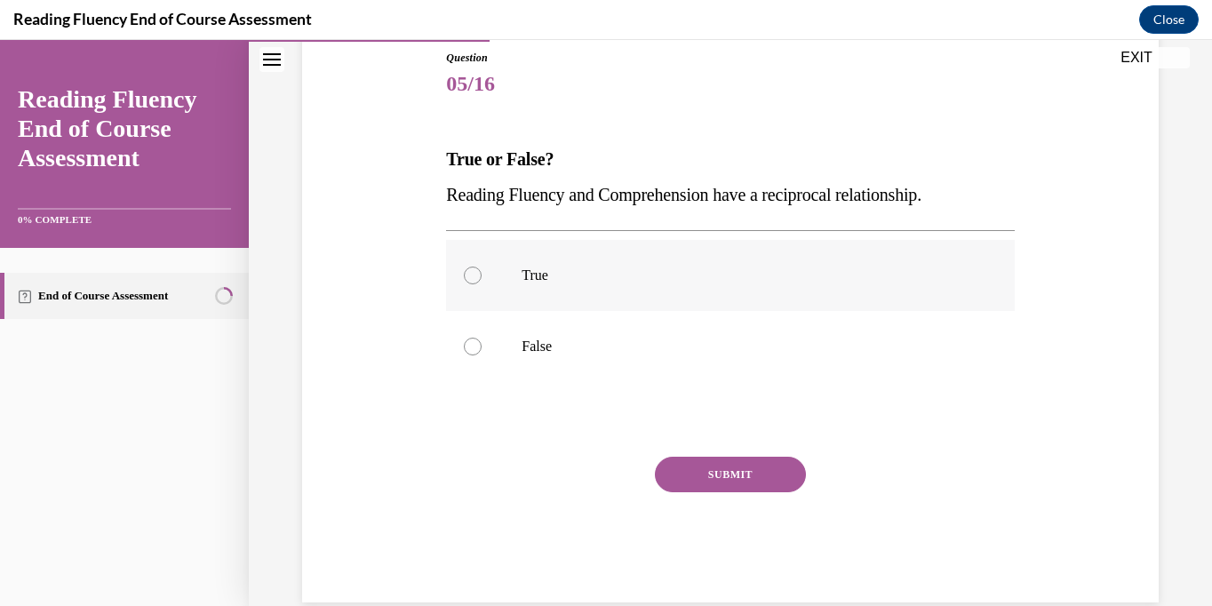
click at [489, 294] on label "True" at bounding box center [730, 275] width 568 height 71
click at [481, 284] on input "True" at bounding box center [473, 276] width 18 height 18
radio input "true"
click at [699, 464] on button "SUBMIT" at bounding box center [730, 475] width 151 height 36
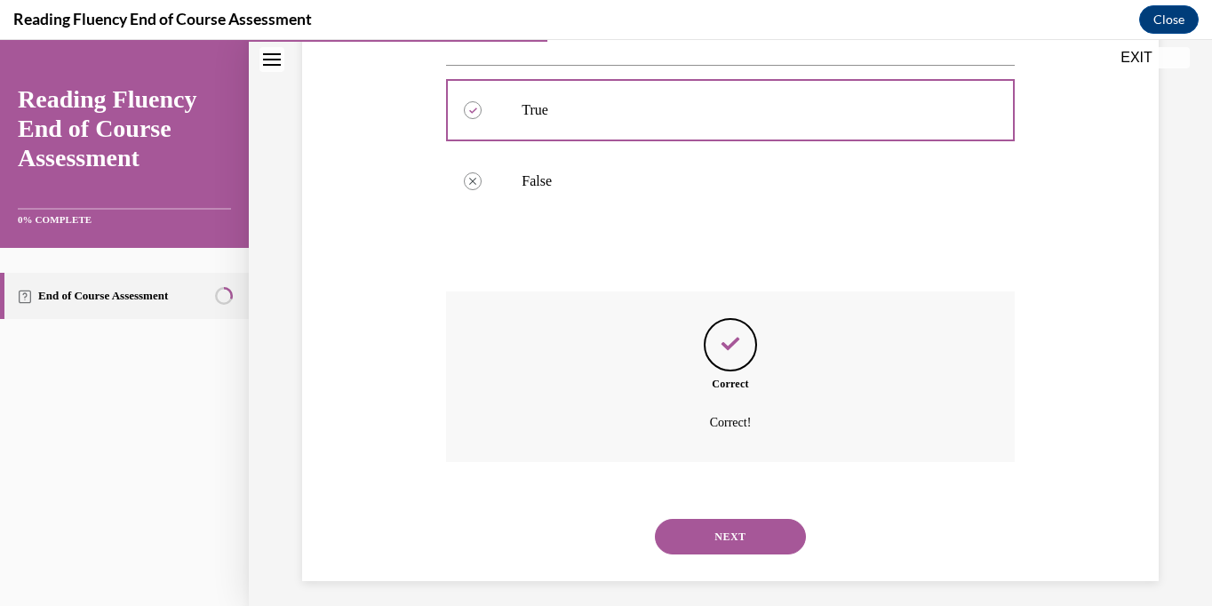
scroll to position [373, 0]
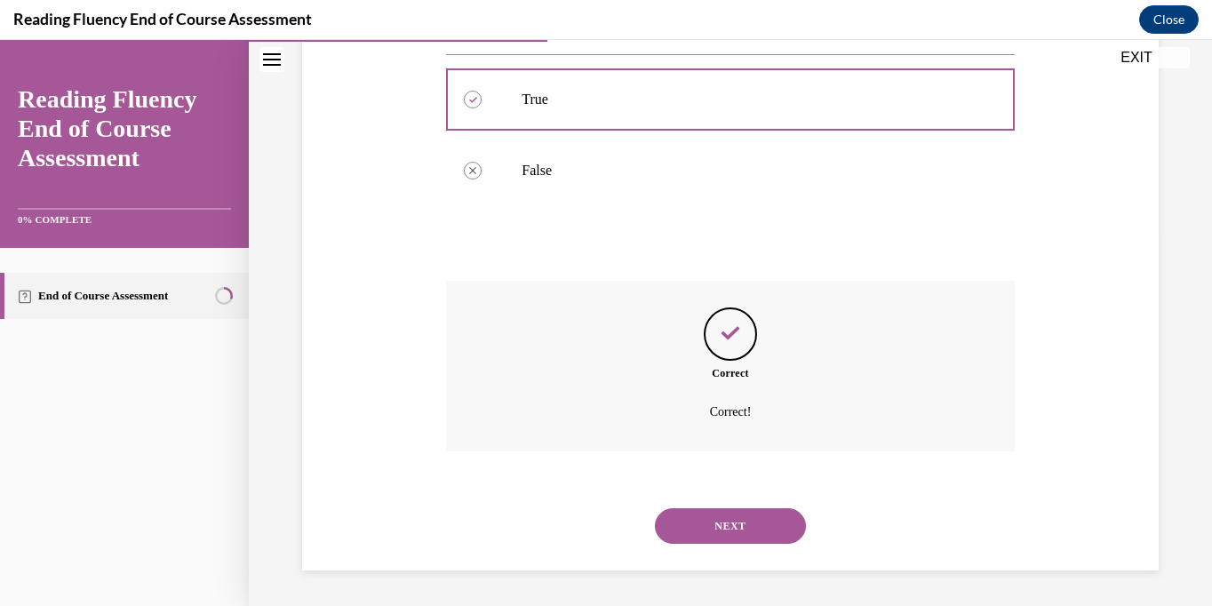
click at [701, 516] on button "NEXT" at bounding box center [730, 526] width 151 height 36
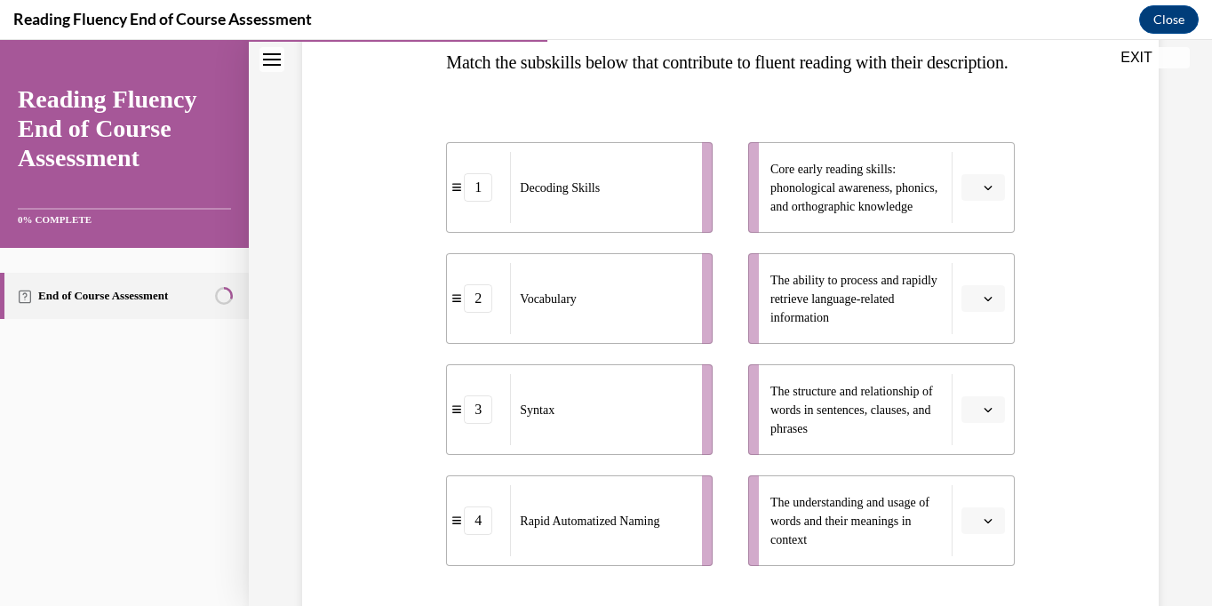
scroll to position [325, 0]
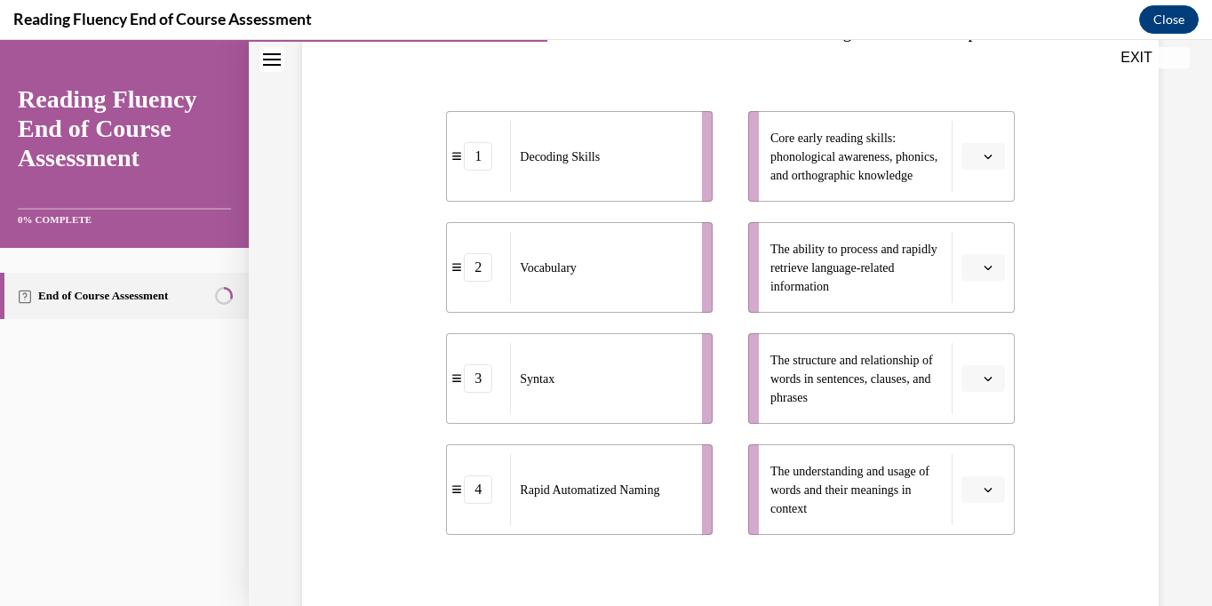
click at [977, 387] on span "Please select an option" at bounding box center [975, 379] width 6 height 18
click at [878, 407] on span "The structure and relationship of words in sentences, clauses, and phrases" at bounding box center [856, 379] width 172 height 56
click at [984, 383] on icon "button" at bounding box center [987, 378] width 9 height 9
click at [976, 331] on span "3" at bounding box center [976, 338] width 6 height 14
click at [982, 496] on span "button" at bounding box center [988, 489] width 12 height 12
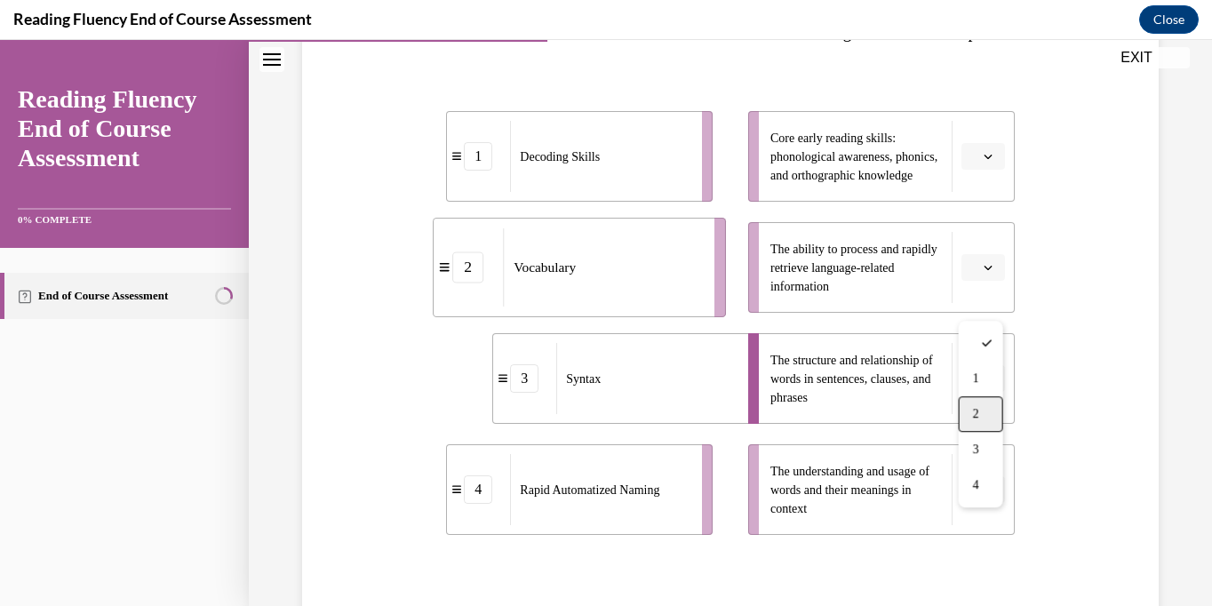
click at [981, 420] on div "2" at bounding box center [981, 414] width 44 height 36
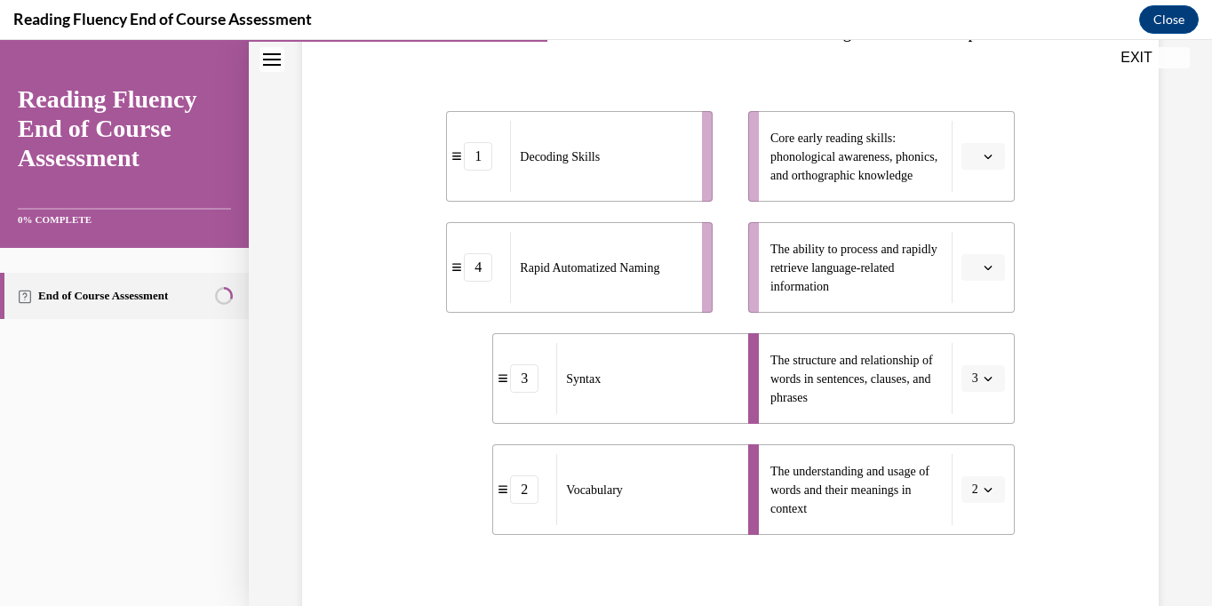
click at [980, 170] on button "button" at bounding box center [983, 156] width 44 height 27
click at [978, 267] on span "1" at bounding box center [976, 267] width 6 height 14
click at [983, 274] on span "button" at bounding box center [988, 267] width 12 height 12
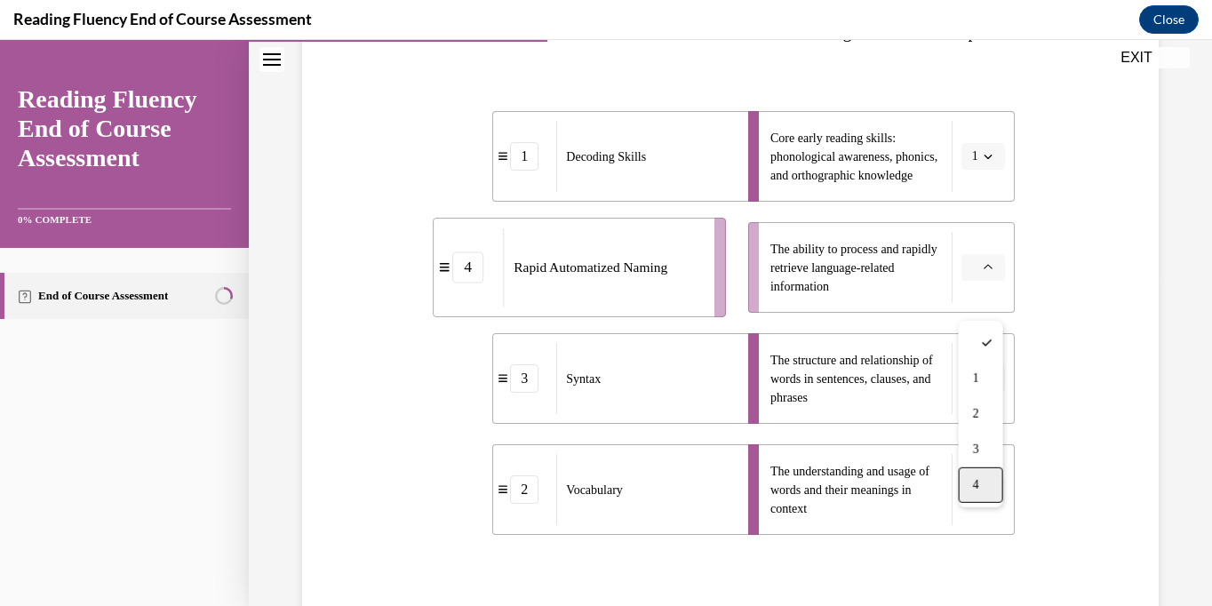
click at [979, 476] on div "4" at bounding box center [981, 485] width 44 height 36
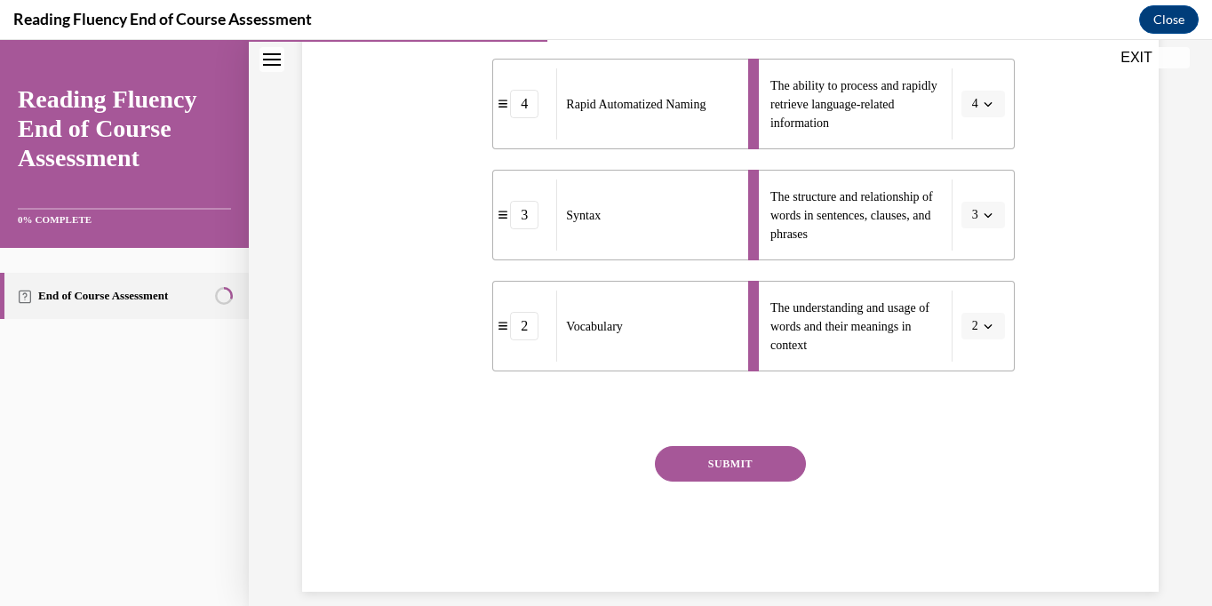
click at [759, 481] on button "SUBMIT" at bounding box center [730, 464] width 151 height 36
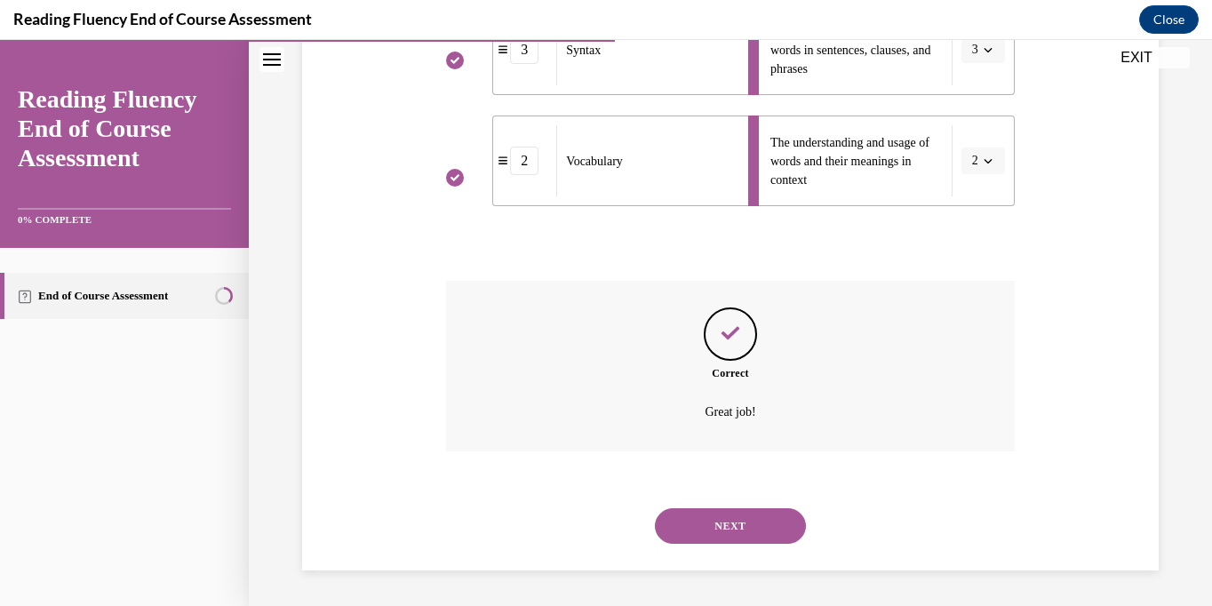
scroll to position [689, 0]
click at [752, 529] on button "NEXT" at bounding box center [730, 526] width 151 height 36
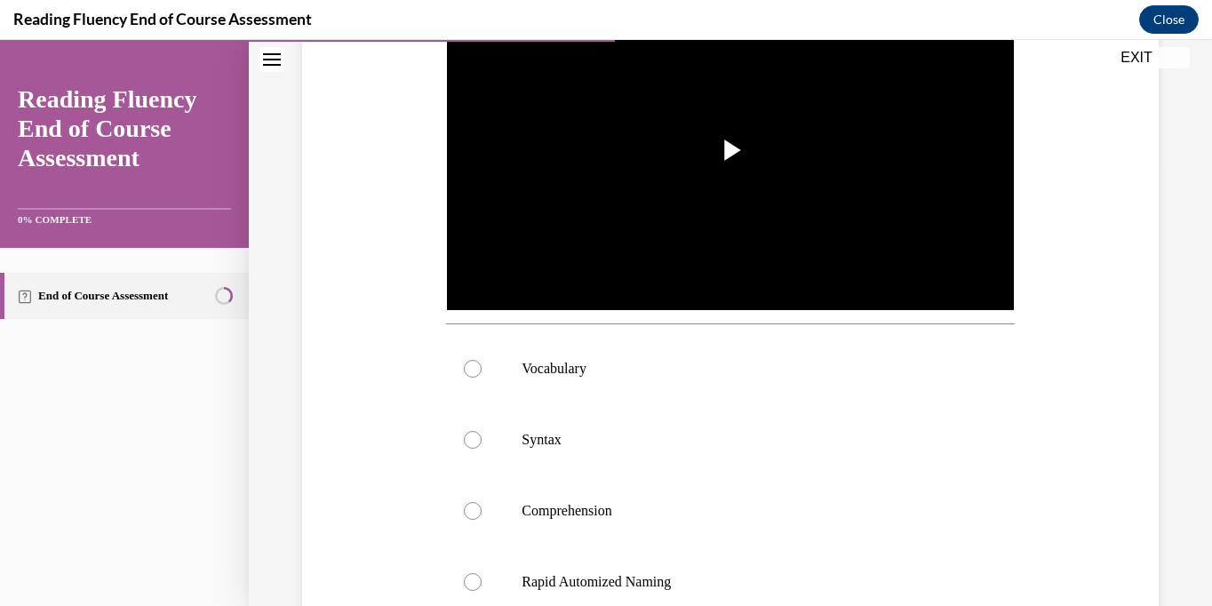
scroll to position [503, 0]
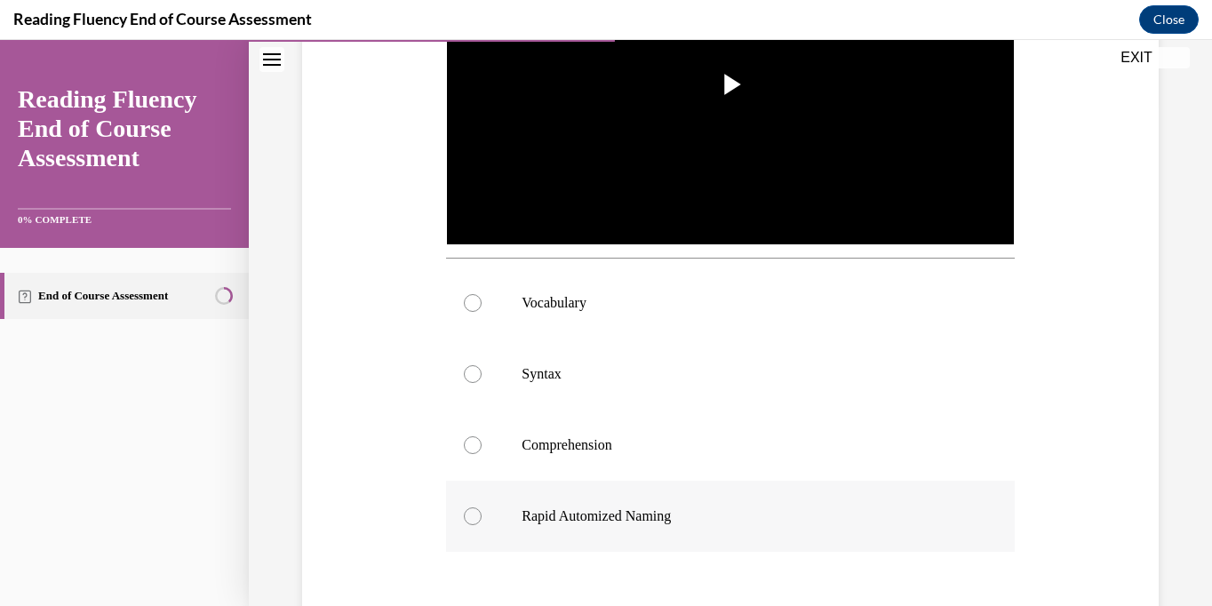
click at [704, 518] on p "Rapid Automized Naming" at bounding box center [745, 516] width 448 height 18
click at [481, 518] on input "Rapid Automized Naming" at bounding box center [473, 516] width 18 height 18
radio input "true"
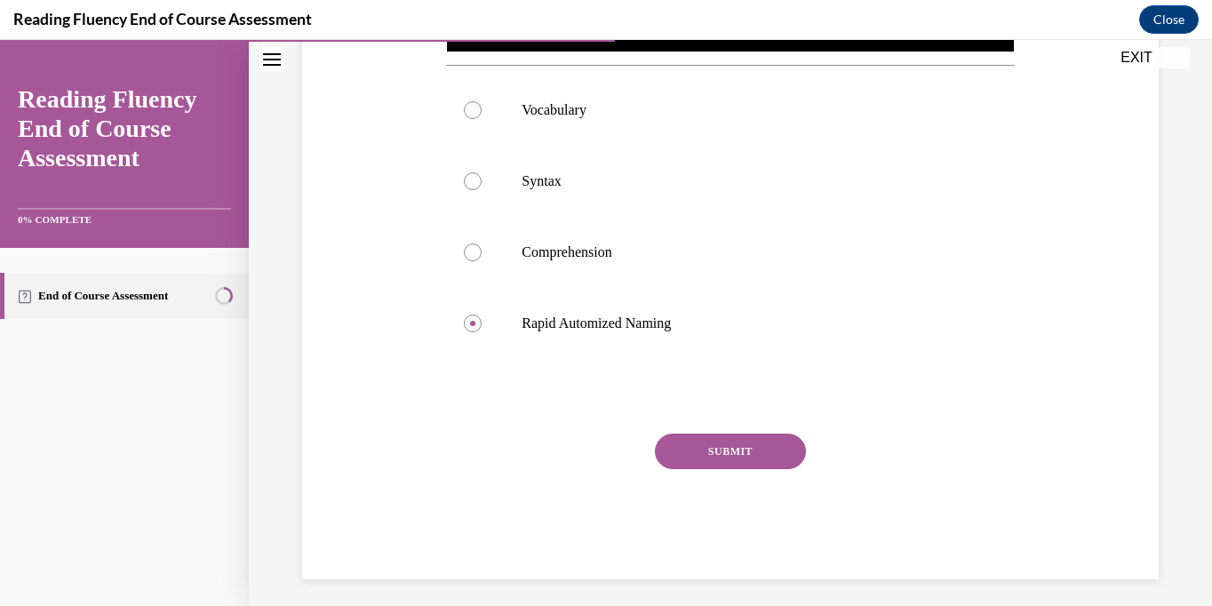
click at [724, 466] on button "SUBMIT" at bounding box center [730, 452] width 151 height 36
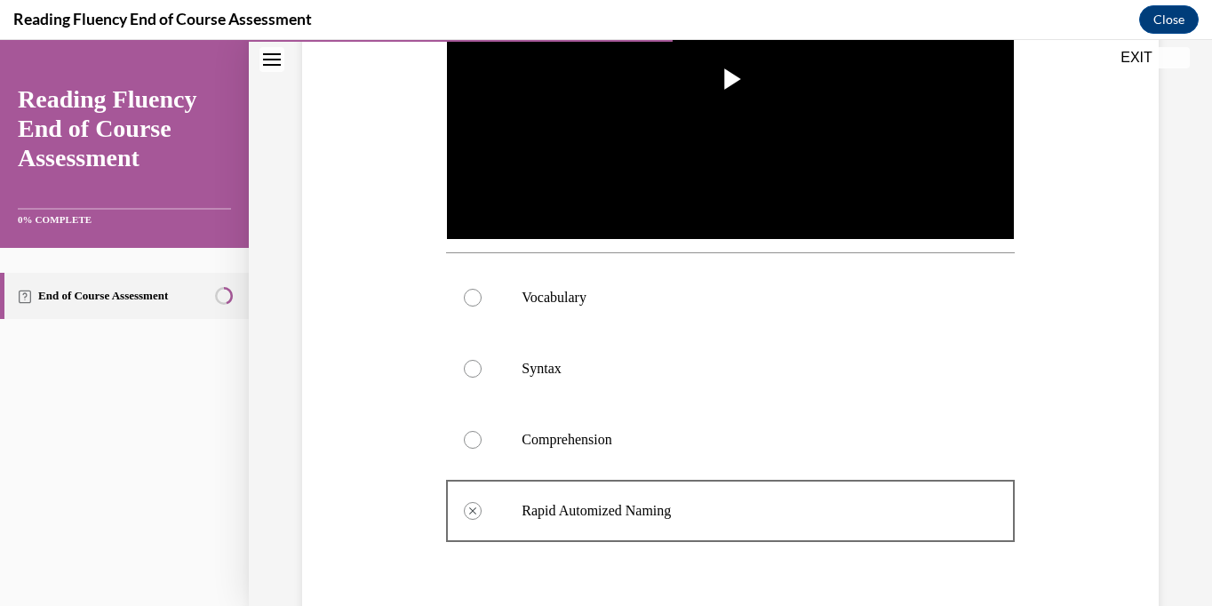
scroll to position [301, 0]
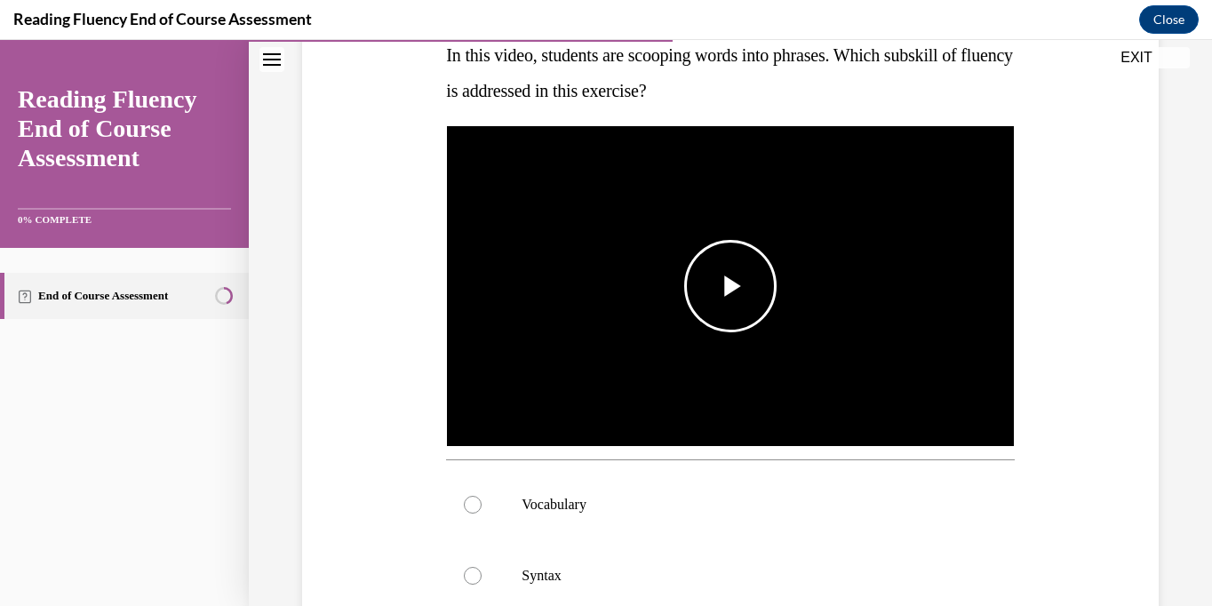
click at [730, 286] on span "Video player" at bounding box center [730, 286] width 0 height 0
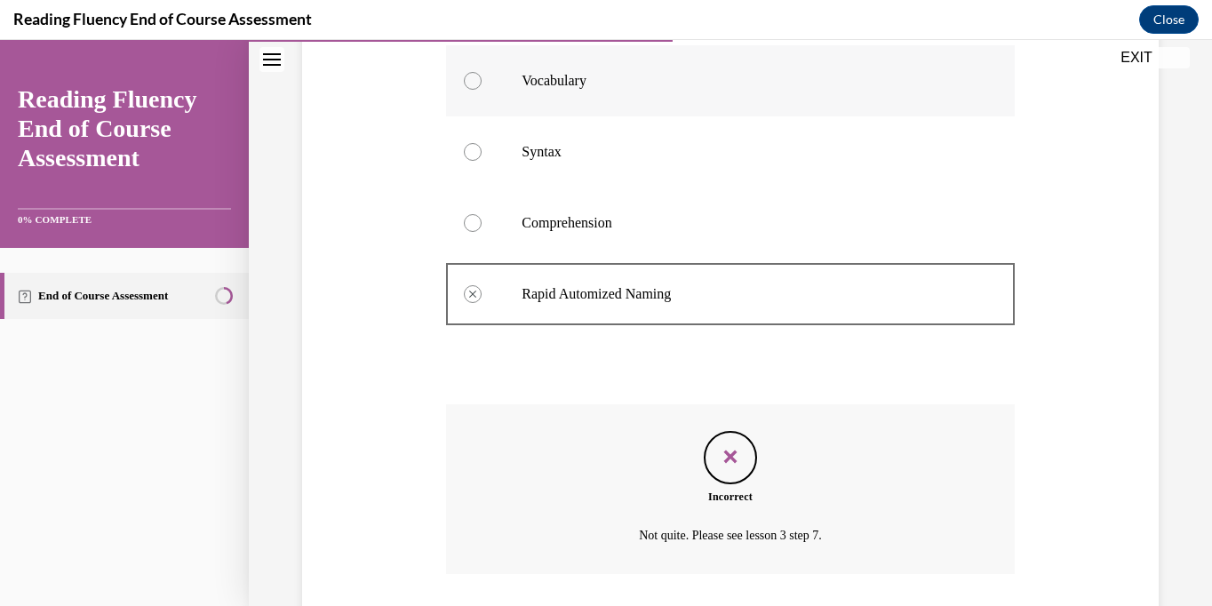
scroll to position [816, 0]
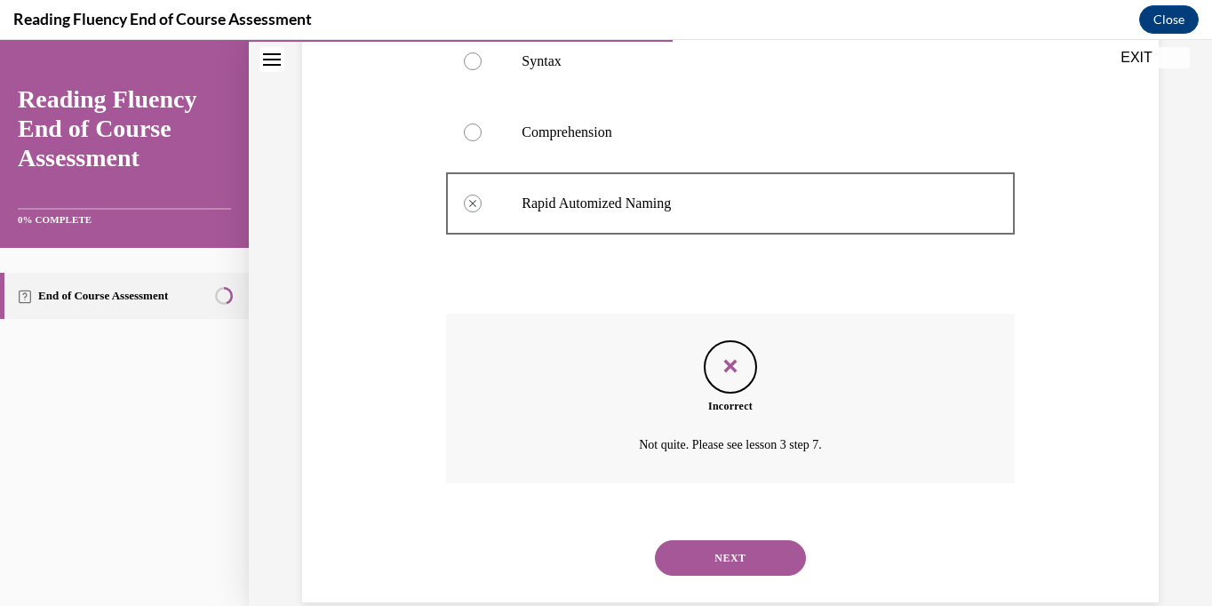
click at [715, 554] on button "NEXT" at bounding box center [730, 558] width 151 height 36
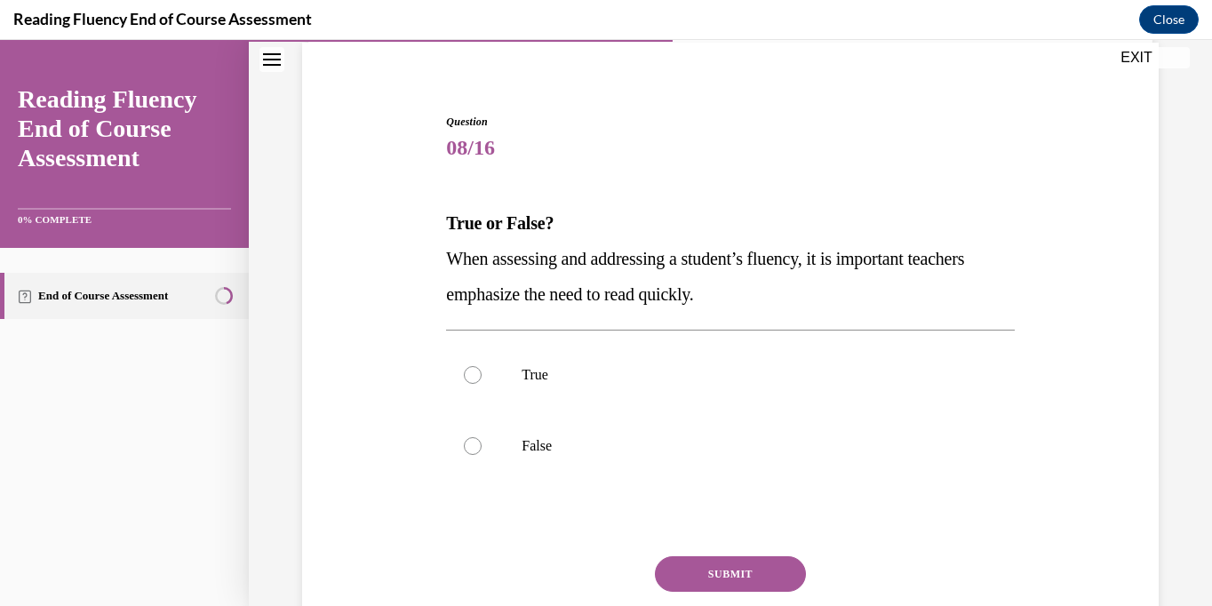
scroll to position [188, 0]
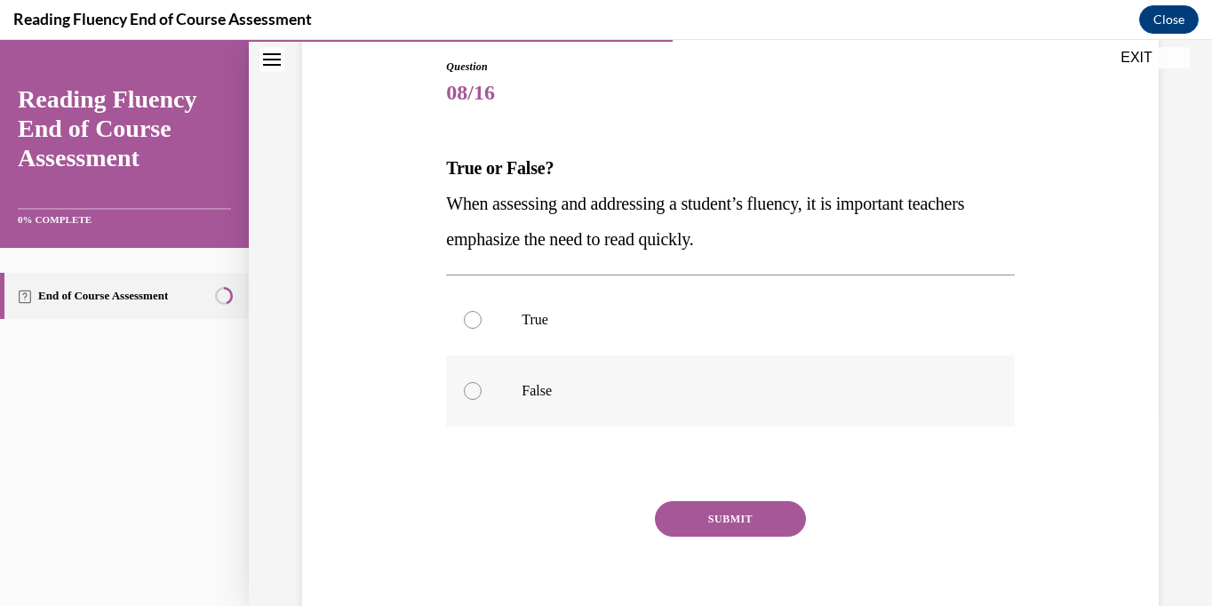
click at [611, 419] on label "False" at bounding box center [730, 390] width 568 height 71
click at [481, 400] on input "False" at bounding box center [473, 391] width 18 height 18
radio input "true"
click at [681, 514] on button "SUBMIT" at bounding box center [730, 519] width 151 height 36
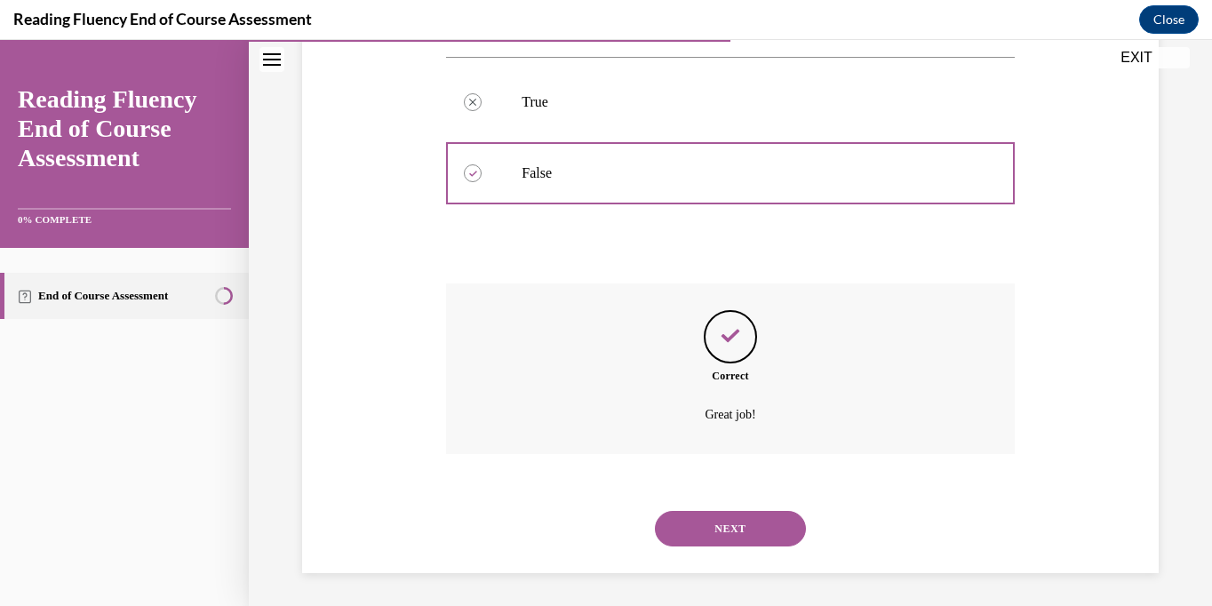
scroll to position [409, 0]
click at [706, 527] on button "NEXT" at bounding box center [730, 526] width 151 height 36
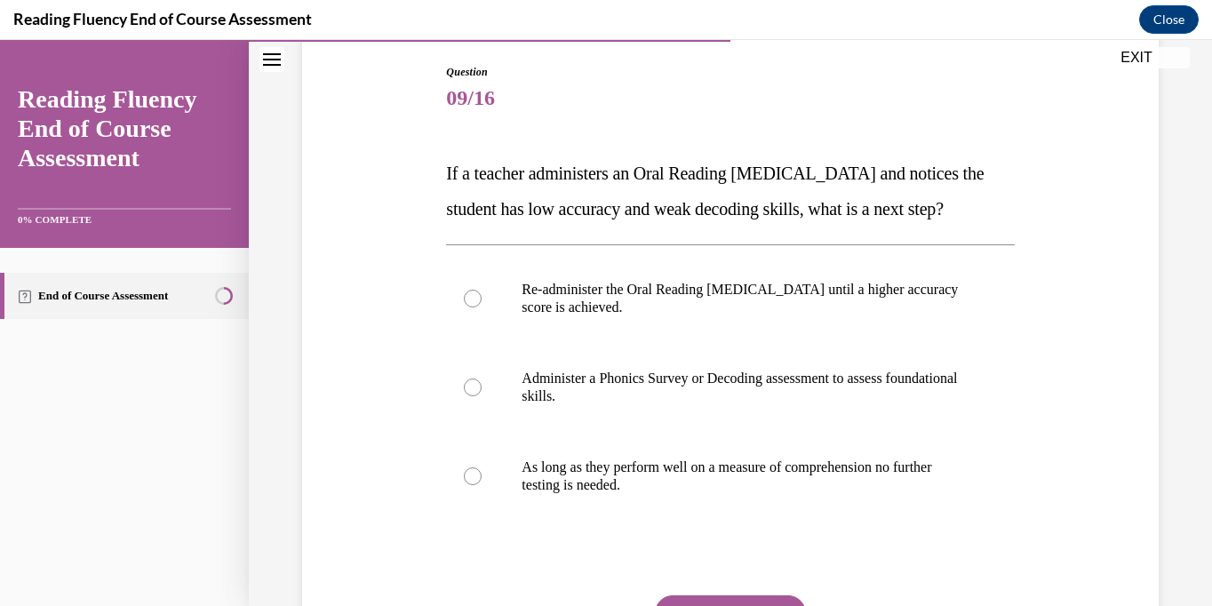
scroll to position [255, 0]
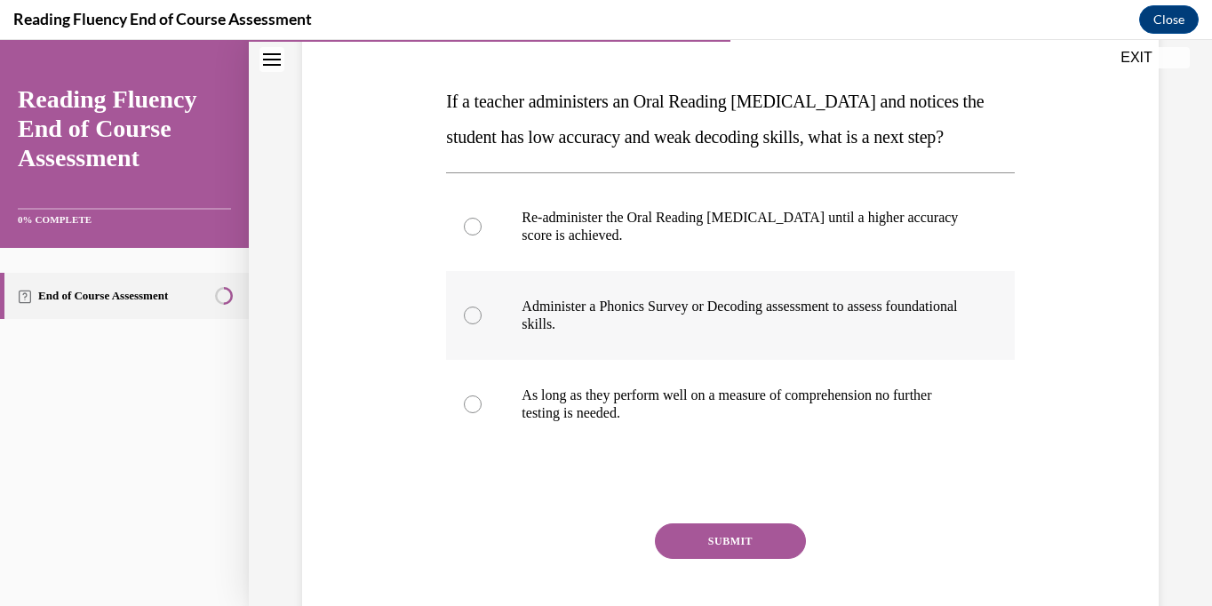
click at [665, 333] on p "Administer a Phonics Survey or Decoding assessment to assess foundational skill…" at bounding box center [745, 316] width 448 height 36
click at [481, 324] on input "Administer a Phonics Survey or Decoding assessment to assess foundational skill…" at bounding box center [473, 315] width 18 height 18
radio input "true"
click at [714, 559] on button "SUBMIT" at bounding box center [730, 541] width 151 height 36
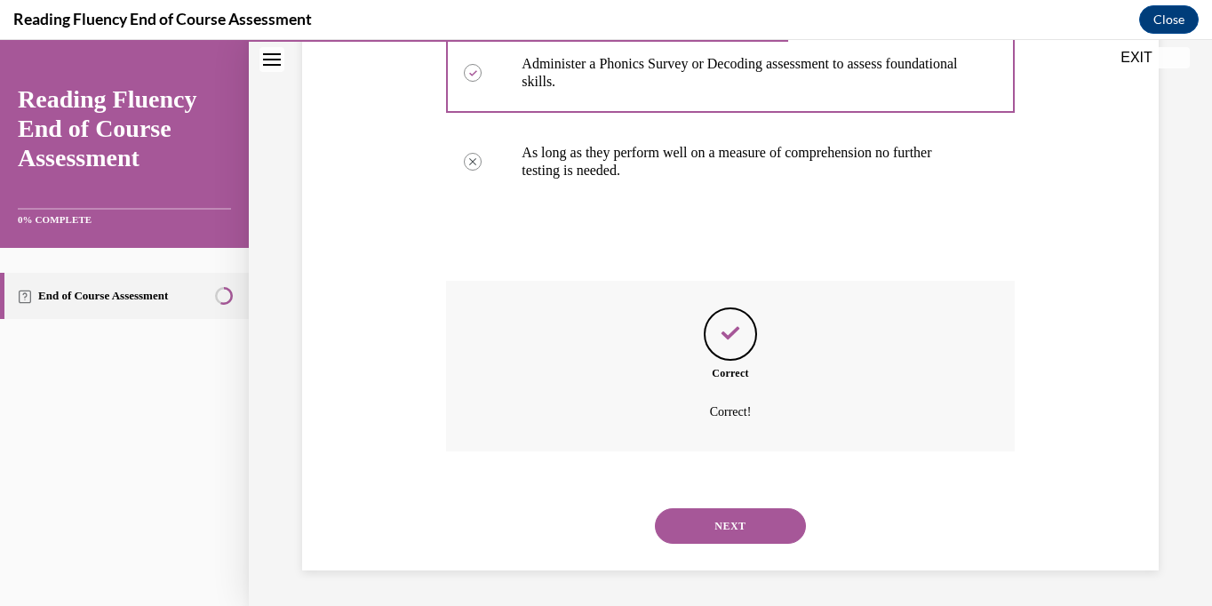
scroll to position [533, 0]
click at [723, 529] on button "NEXT" at bounding box center [730, 526] width 151 height 36
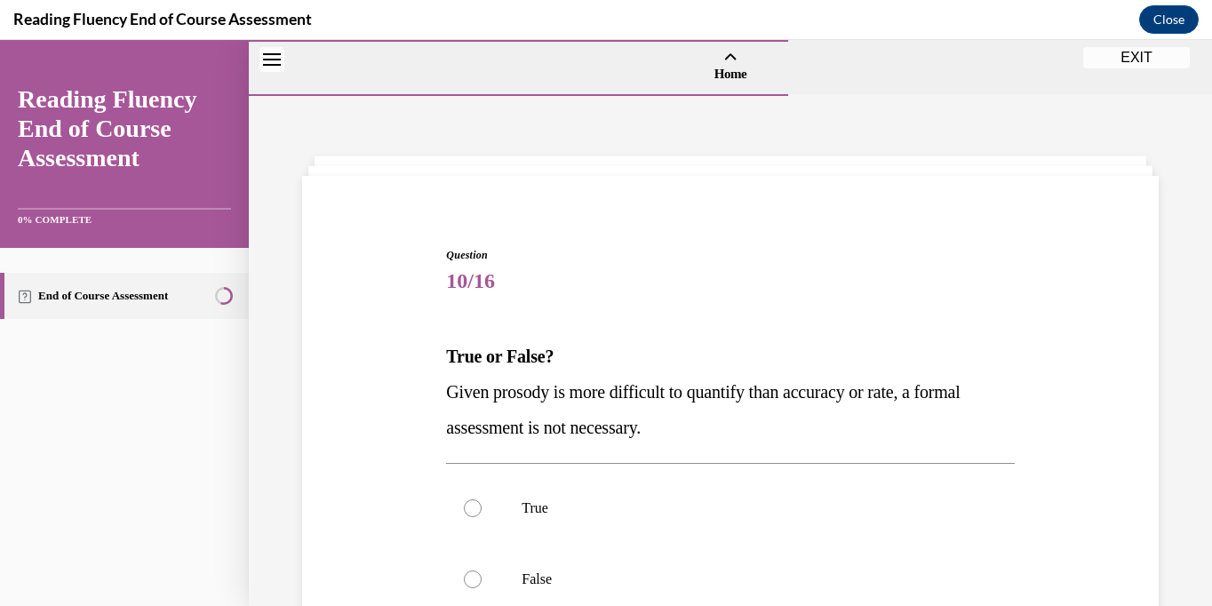
scroll to position [243, 0]
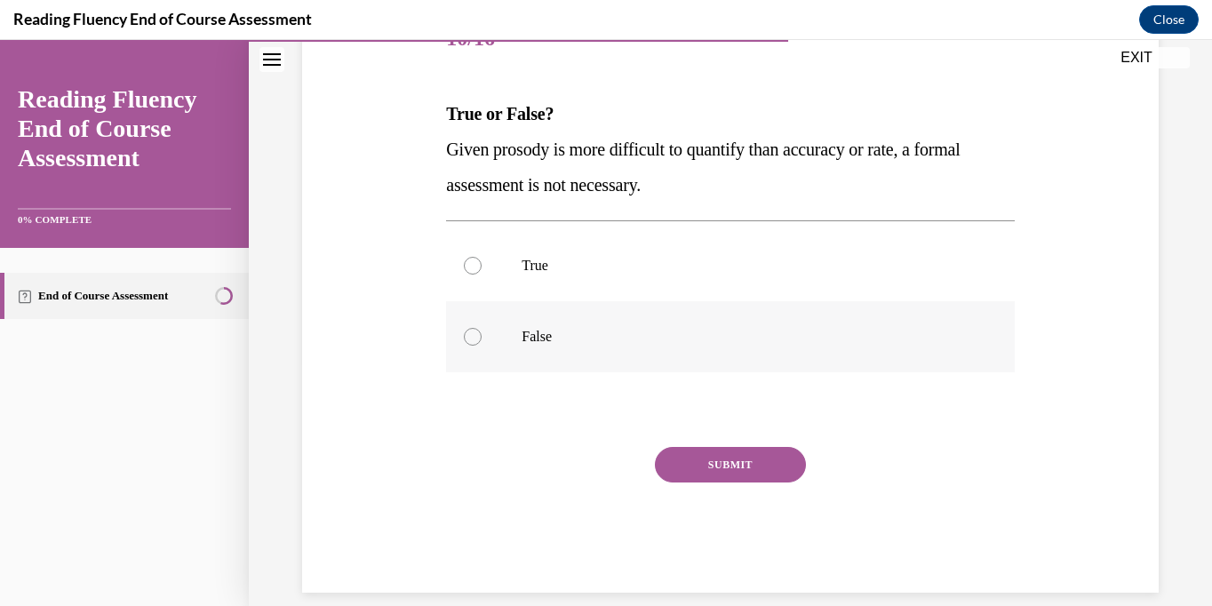
click at [555, 342] on p "False" at bounding box center [745, 337] width 448 height 18
click at [481, 342] on input "False" at bounding box center [473, 337] width 18 height 18
radio input "true"
click at [688, 452] on button "SUBMIT" at bounding box center [730, 465] width 151 height 36
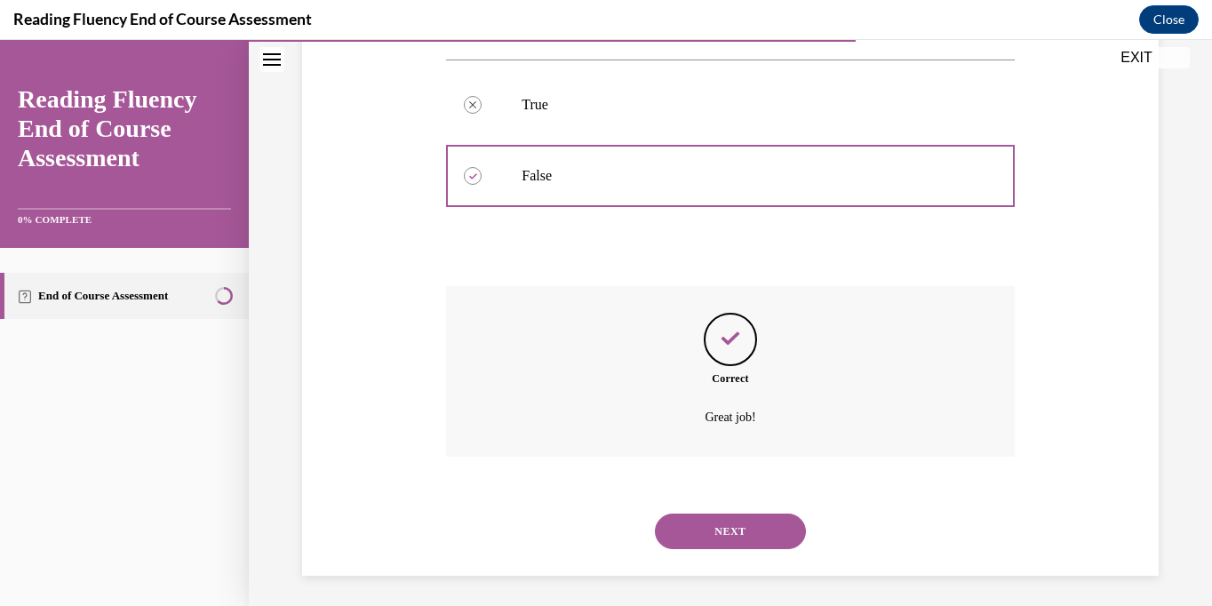
scroll to position [409, 0]
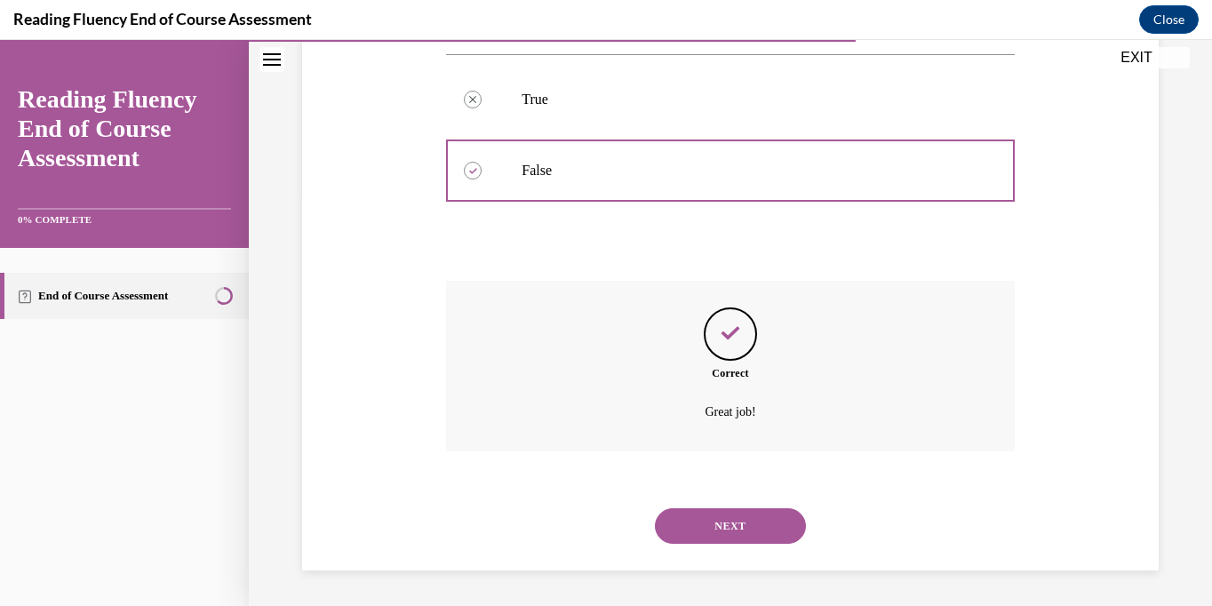
click at [722, 534] on button "NEXT" at bounding box center [730, 526] width 151 height 36
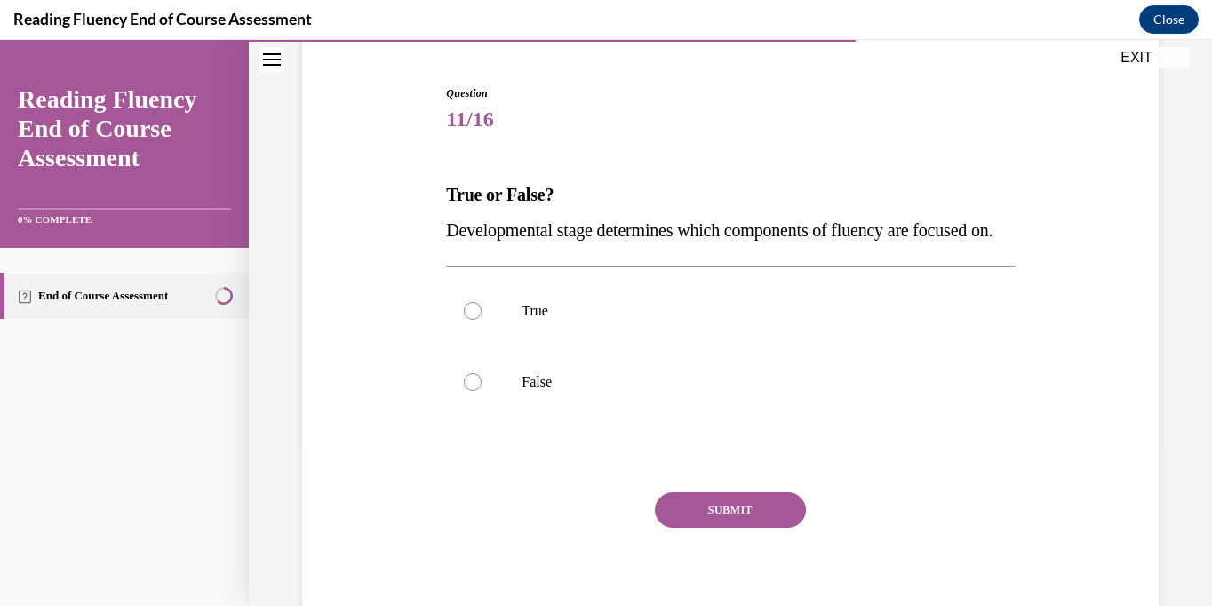
scroll to position [163, 0]
click at [576, 405] on label "False" at bounding box center [730, 380] width 568 height 71
click at [481, 389] on input "False" at bounding box center [473, 380] width 18 height 18
radio input "true"
click at [694, 526] on button "SUBMIT" at bounding box center [730, 508] width 151 height 36
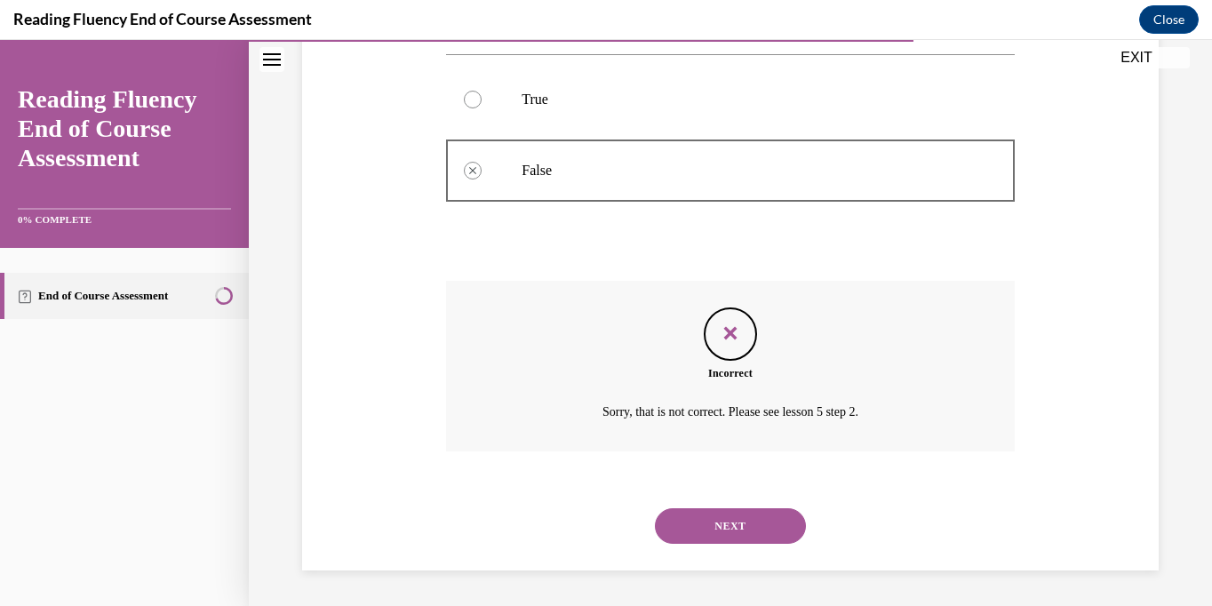
scroll to position [409, 0]
click at [704, 519] on button "NEXT" at bounding box center [730, 526] width 151 height 36
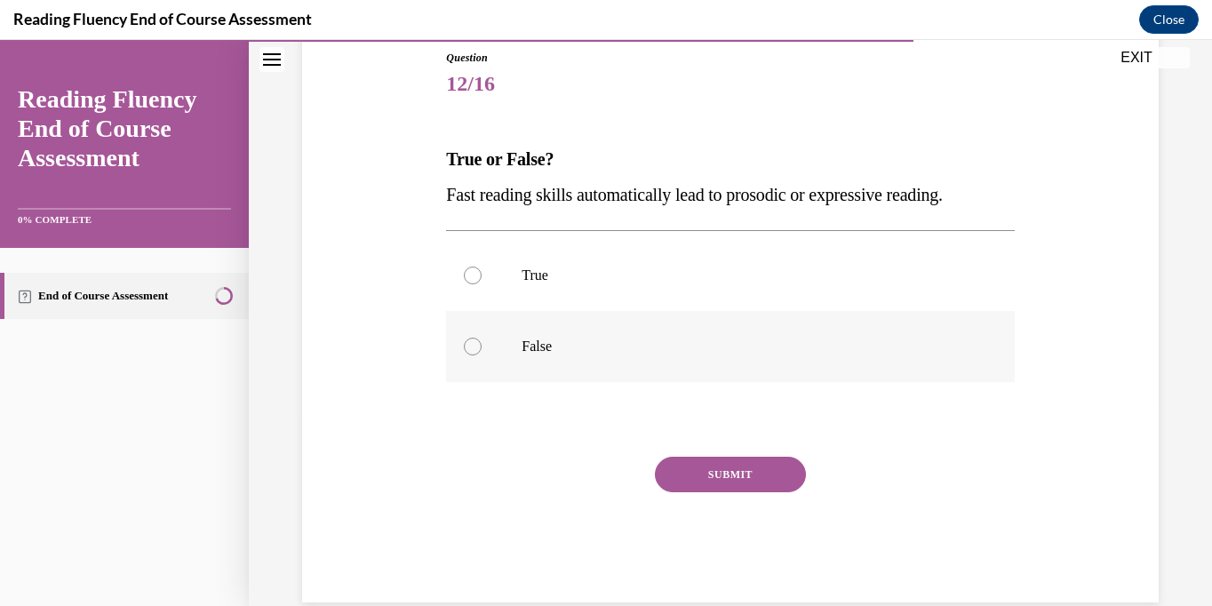
click at [511, 346] on label "False" at bounding box center [730, 346] width 568 height 71
click at [481, 346] on input "False" at bounding box center [473, 347] width 18 height 18
radio input "true"
click at [716, 481] on button "SUBMIT" at bounding box center [730, 475] width 151 height 36
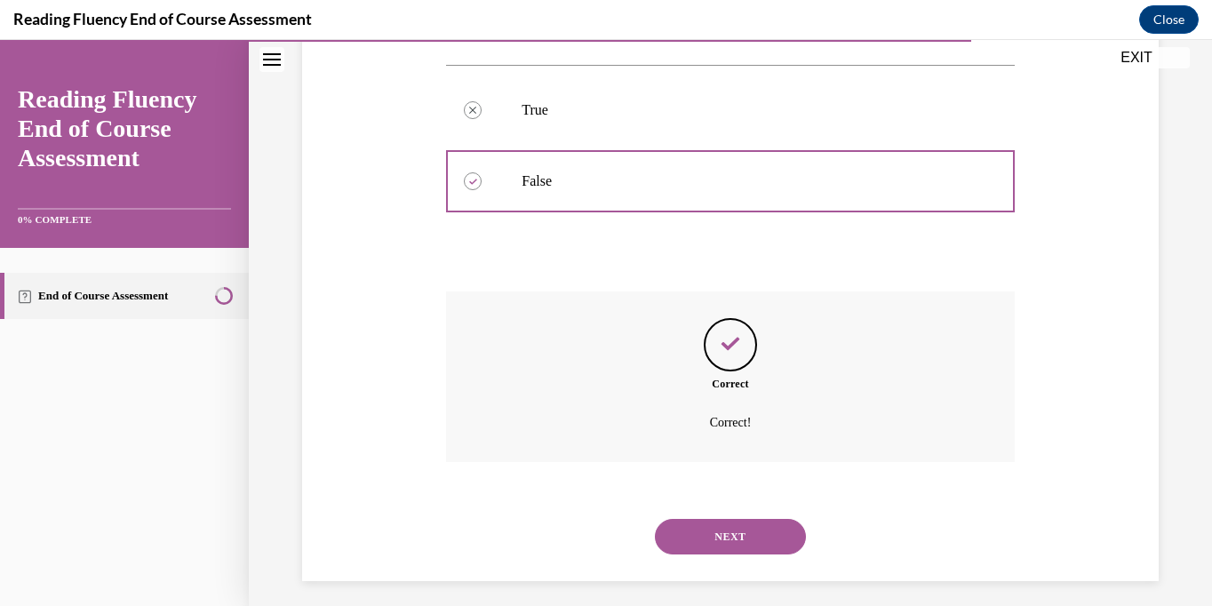
scroll to position [373, 0]
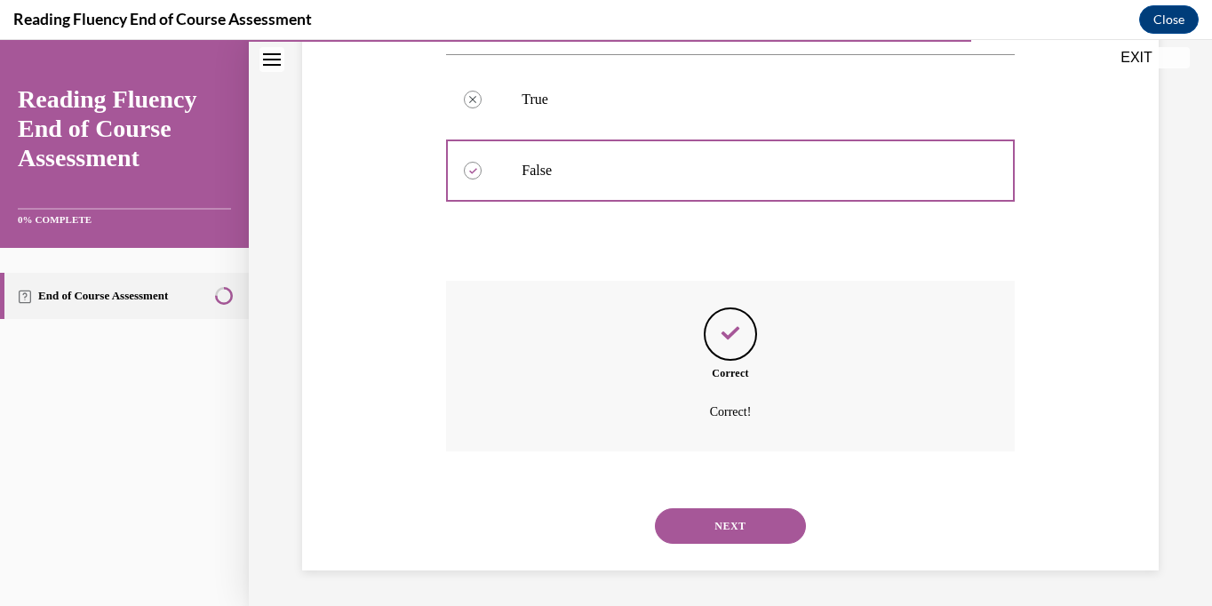
click at [707, 513] on button "NEXT" at bounding box center [730, 526] width 151 height 36
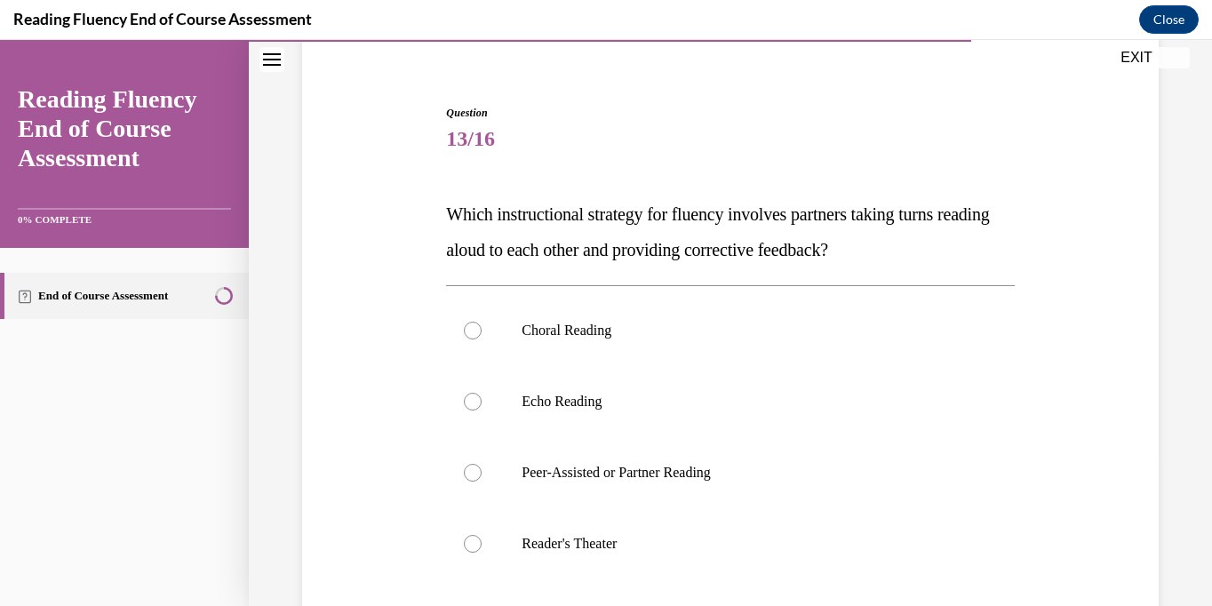
scroll to position [145, 0]
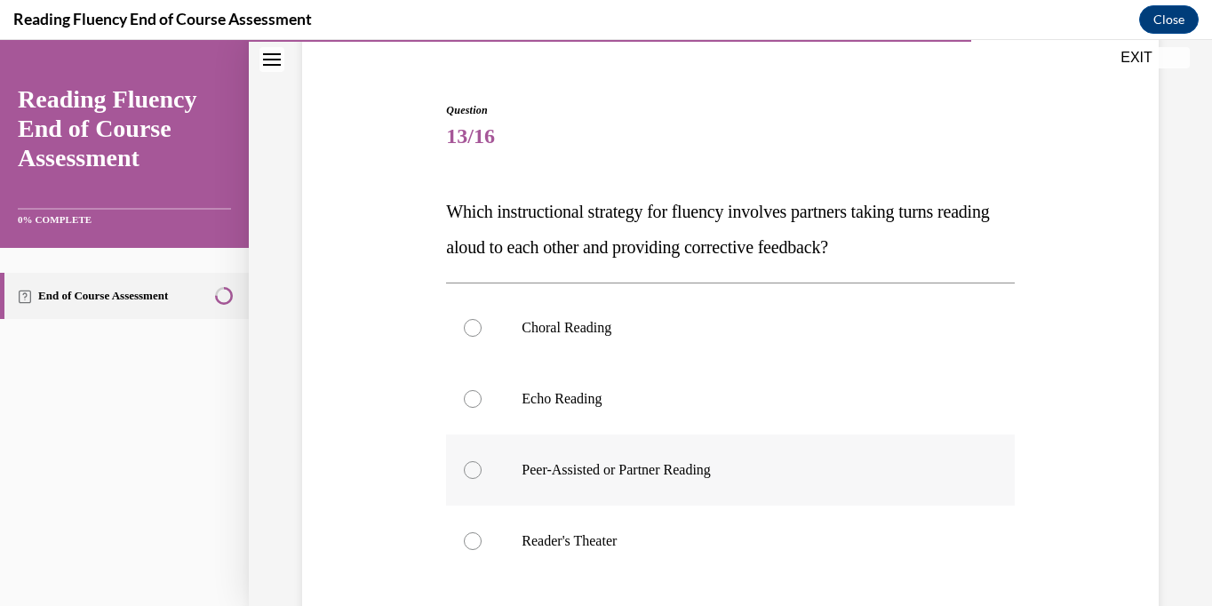
click at [725, 466] on p "Peer-Assisted or Partner Reading" at bounding box center [745, 470] width 448 height 18
click at [481, 466] on input "Peer-Assisted or Partner Reading" at bounding box center [473, 470] width 18 height 18
radio input "true"
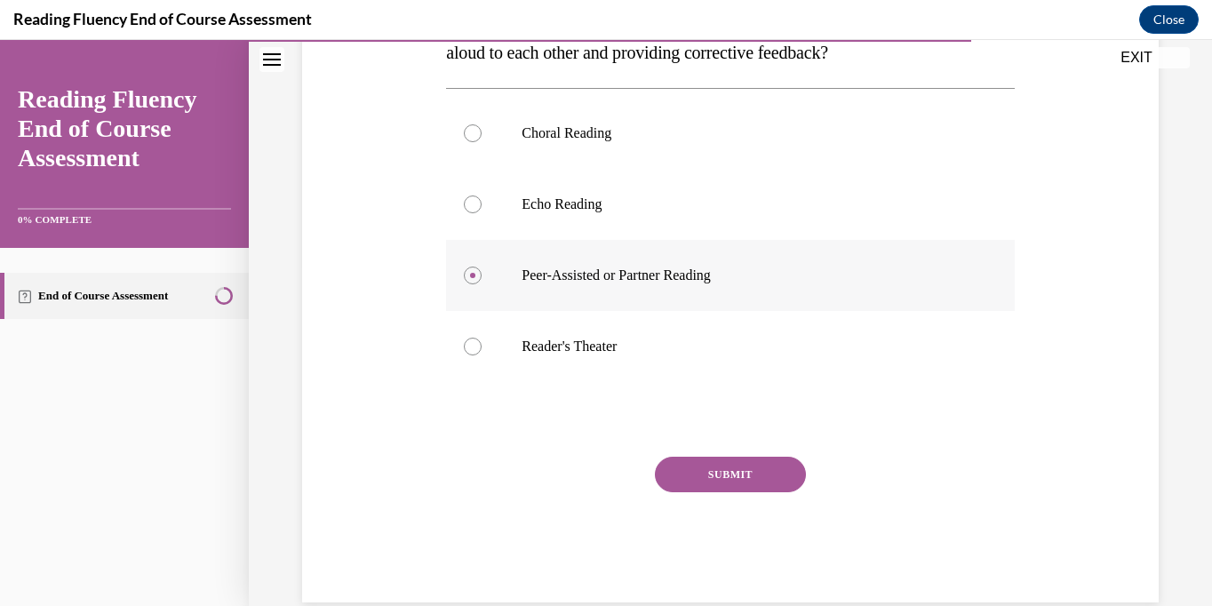
click at [725, 466] on button "SUBMIT" at bounding box center [730, 475] width 151 height 36
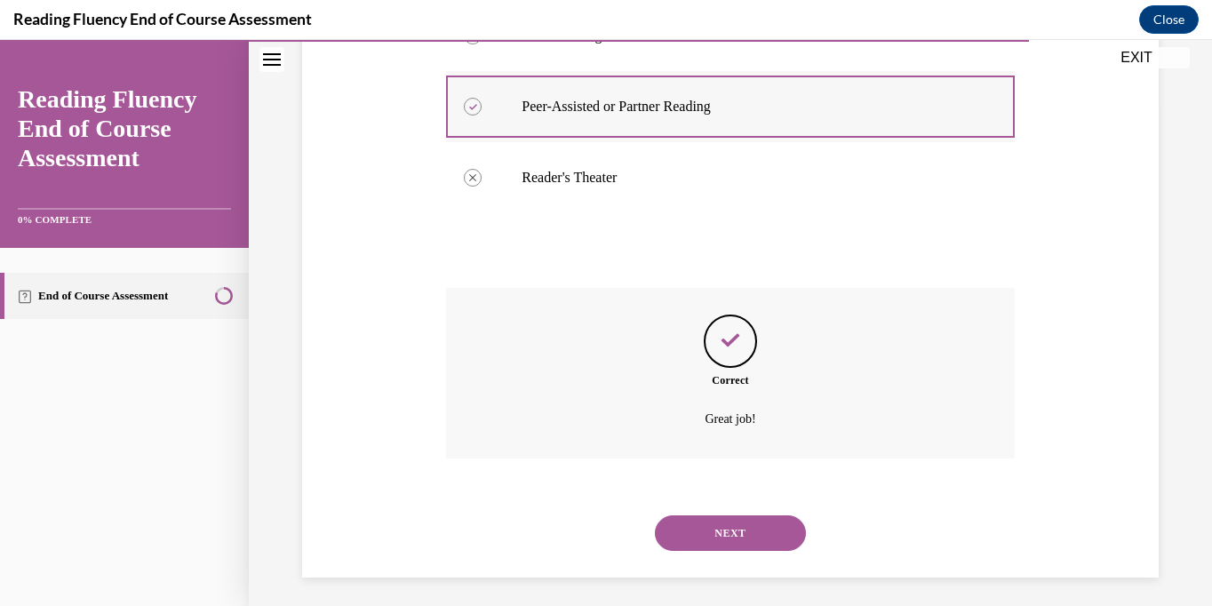
scroll to position [515, 0]
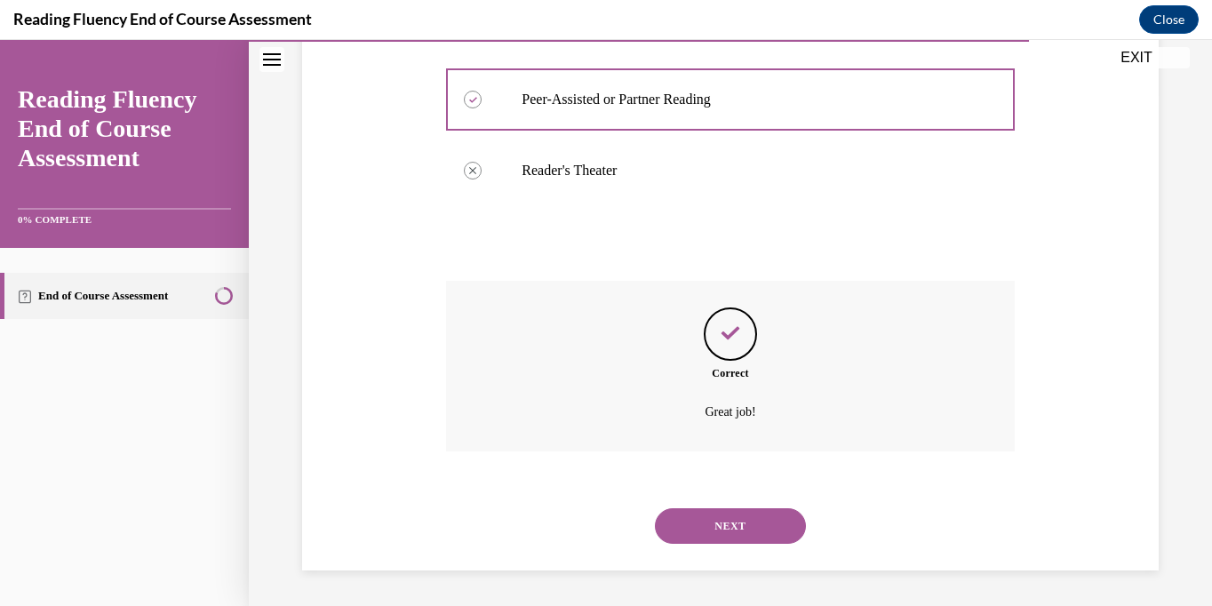
click at [705, 528] on button "NEXT" at bounding box center [730, 526] width 151 height 36
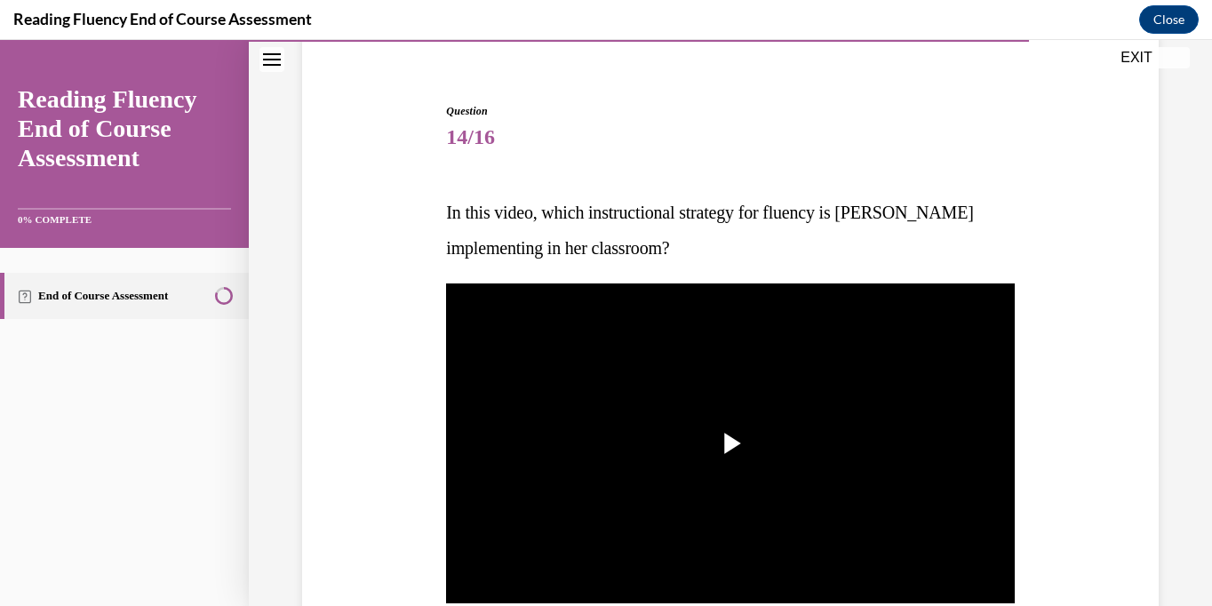
scroll to position [143, 0]
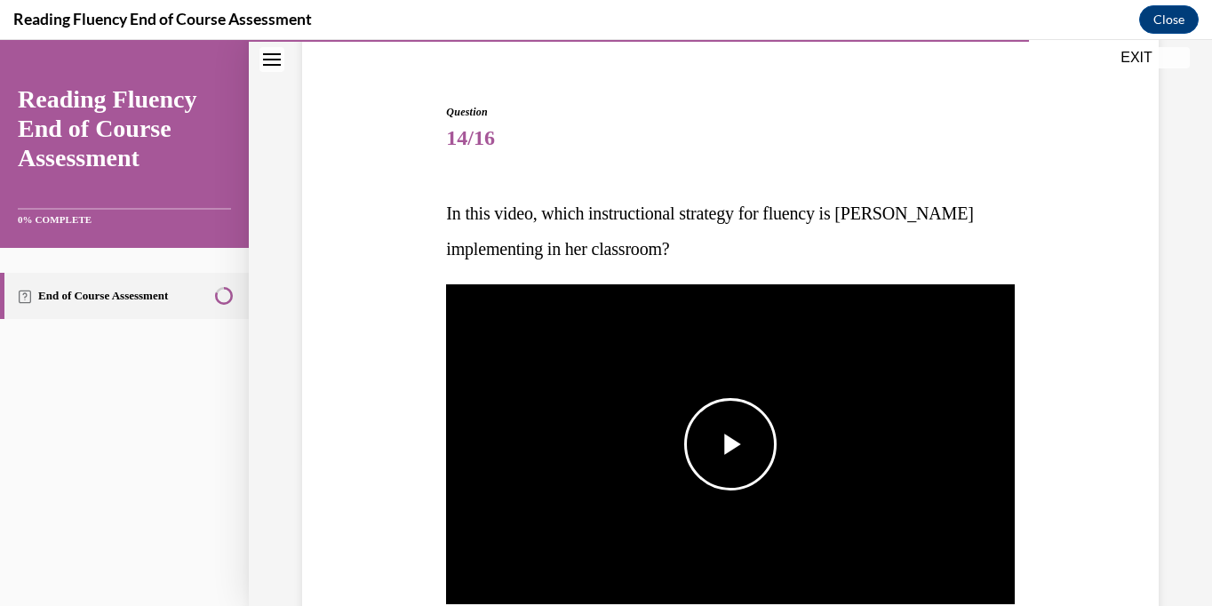
click at [730, 444] on span "Video player" at bounding box center [730, 444] width 0 height 0
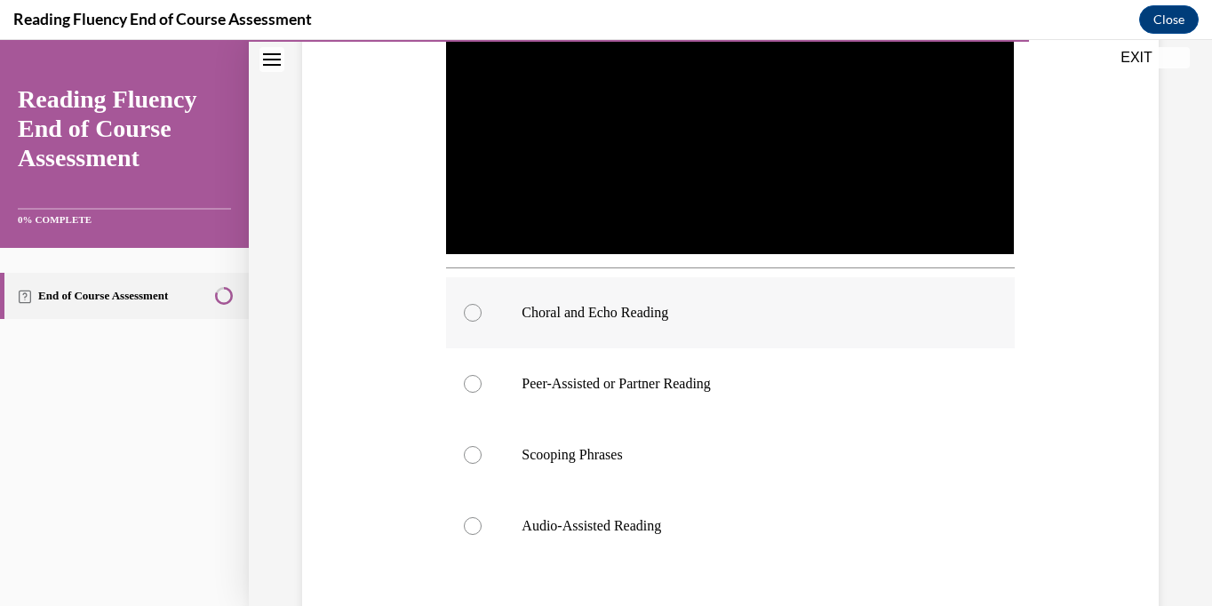
scroll to position [617, 0]
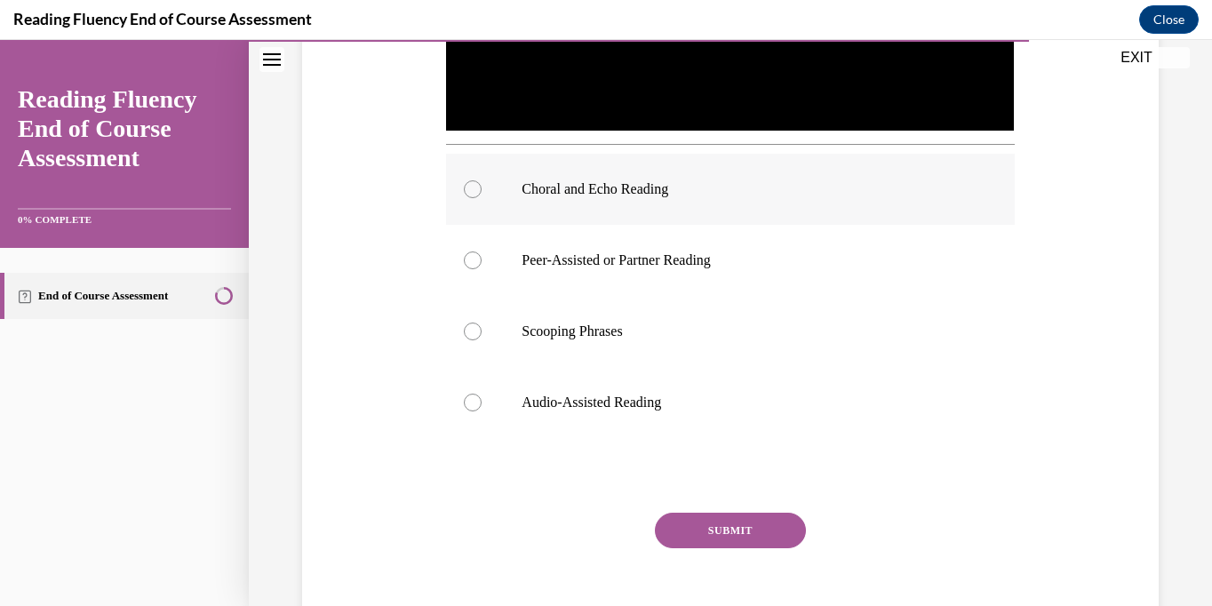
click at [645, 199] on label "Choral and Echo Reading" at bounding box center [730, 189] width 568 height 71
click at [481, 198] on input "Choral and Echo Reading" at bounding box center [473, 189] width 18 height 18
radio input "true"
click at [701, 524] on button "SUBMIT" at bounding box center [730, 531] width 151 height 36
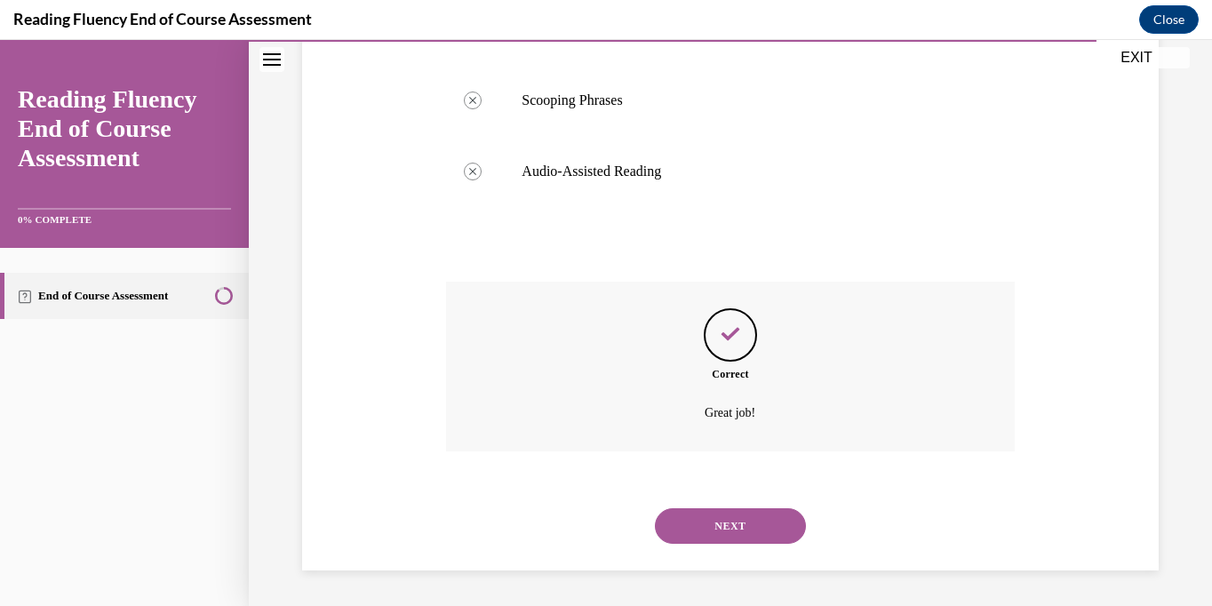
scroll to position [847, 0]
click at [701, 524] on button "NEXT" at bounding box center [730, 526] width 151 height 36
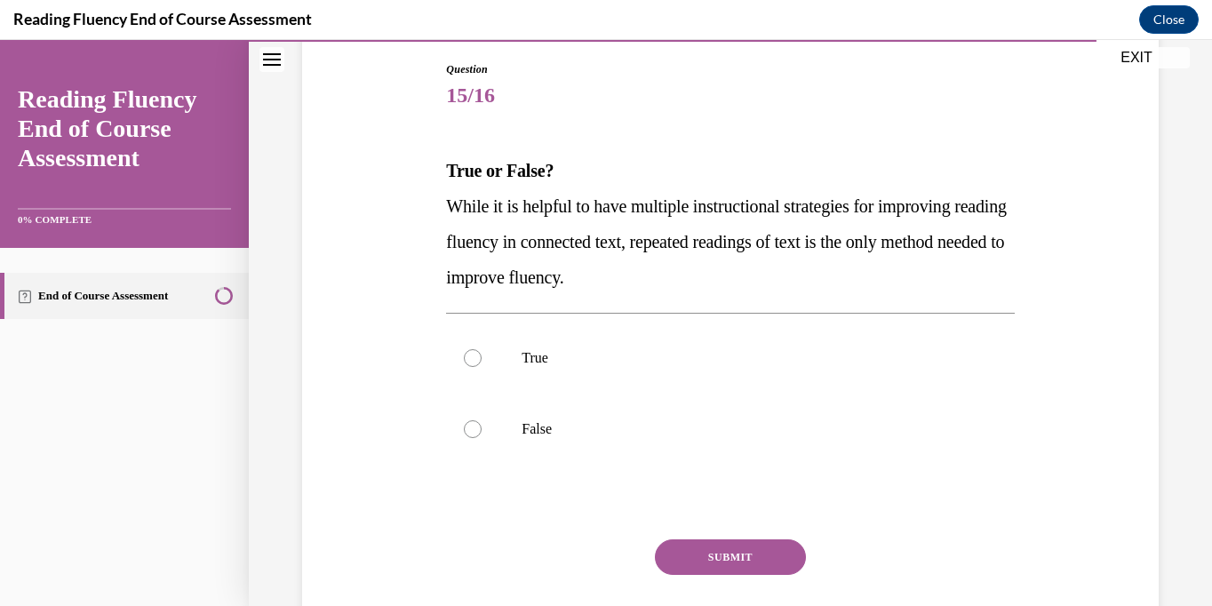
scroll to position [201, 0]
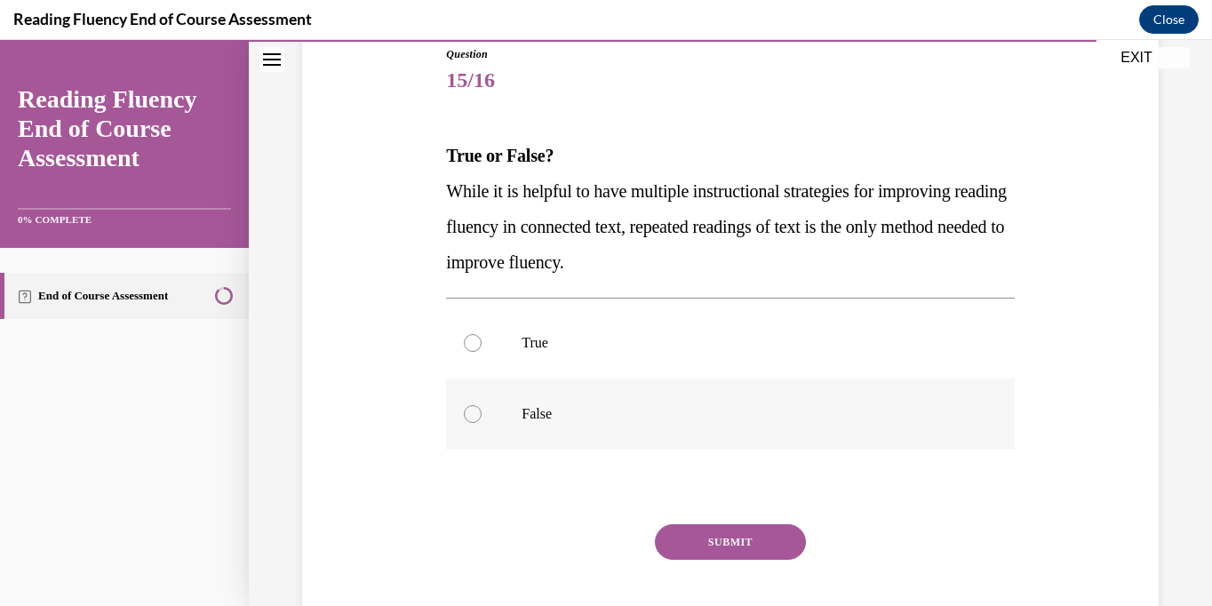
click at [699, 415] on p "False" at bounding box center [745, 414] width 448 height 18
click at [481, 415] on input "False" at bounding box center [473, 414] width 18 height 18
radio input "true"
click at [714, 536] on button "SUBMIT" at bounding box center [730, 542] width 151 height 36
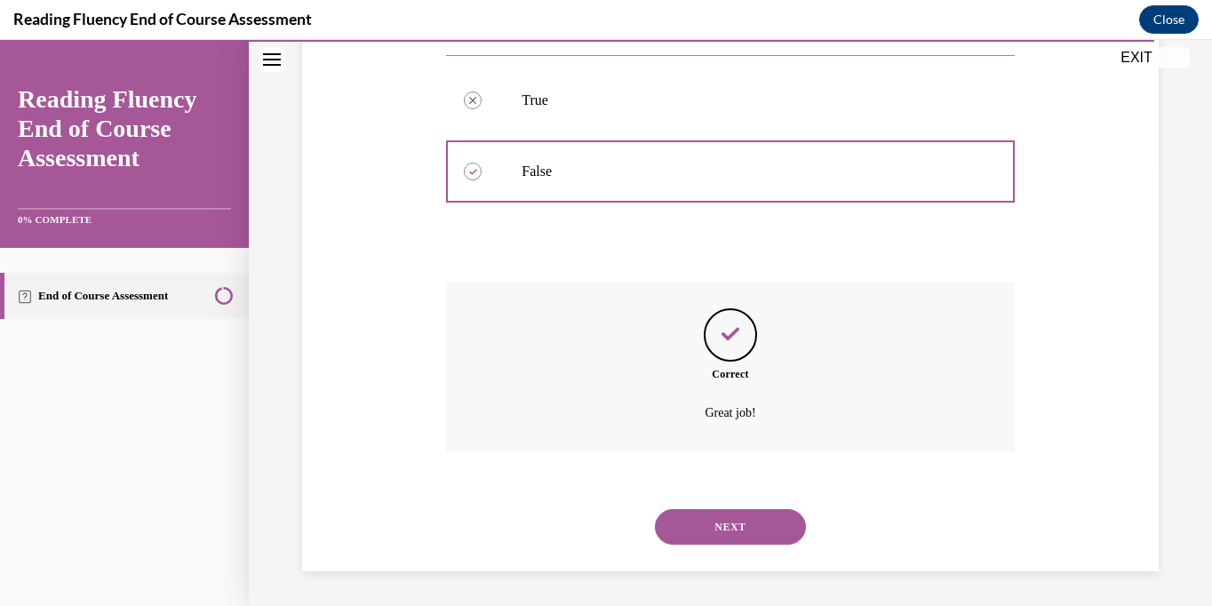
scroll to position [444, 0]
click at [714, 536] on button "NEXT" at bounding box center [730, 526] width 151 height 36
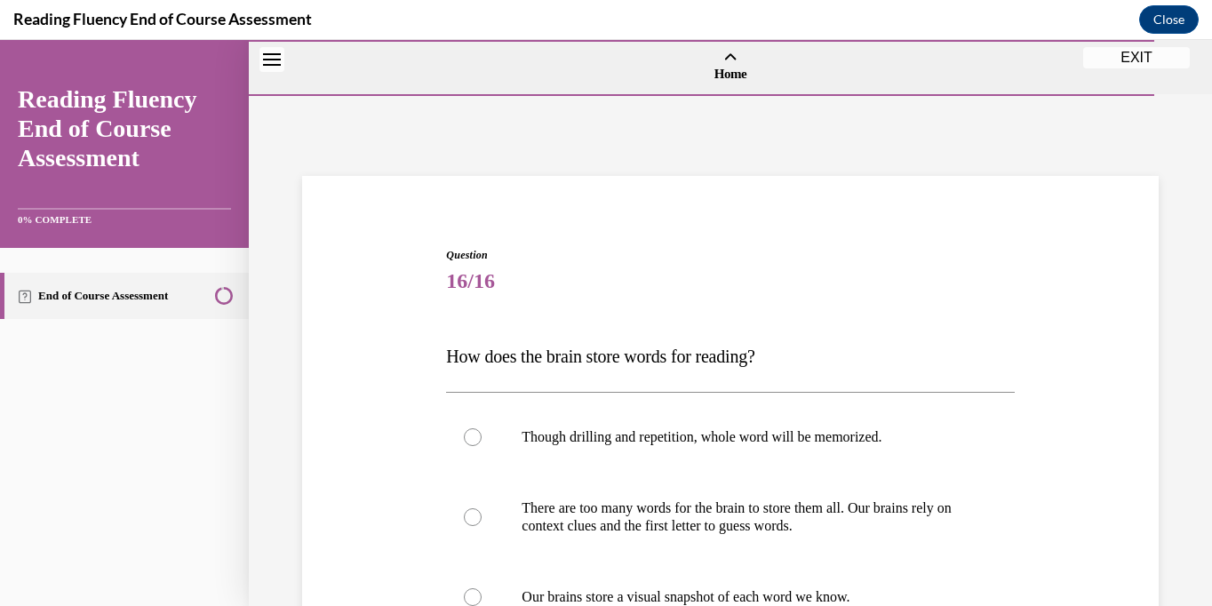
scroll to position [211, 0]
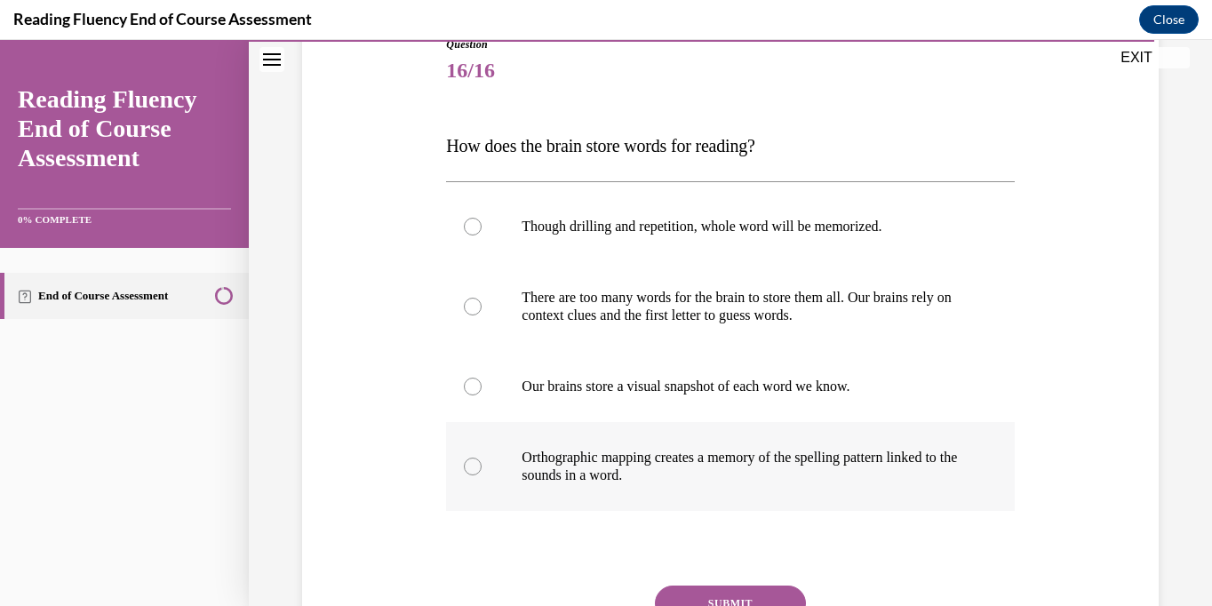
click at [673, 458] on p "Orthographic mapping creates a memory of the spelling pattern linked to the sou…" at bounding box center [745, 467] width 448 height 36
click at [481, 458] on input "Orthographic mapping creates a memory of the spelling pattern linked to the sou…" at bounding box center [473, 467] width 18 height 18
radio input "true"
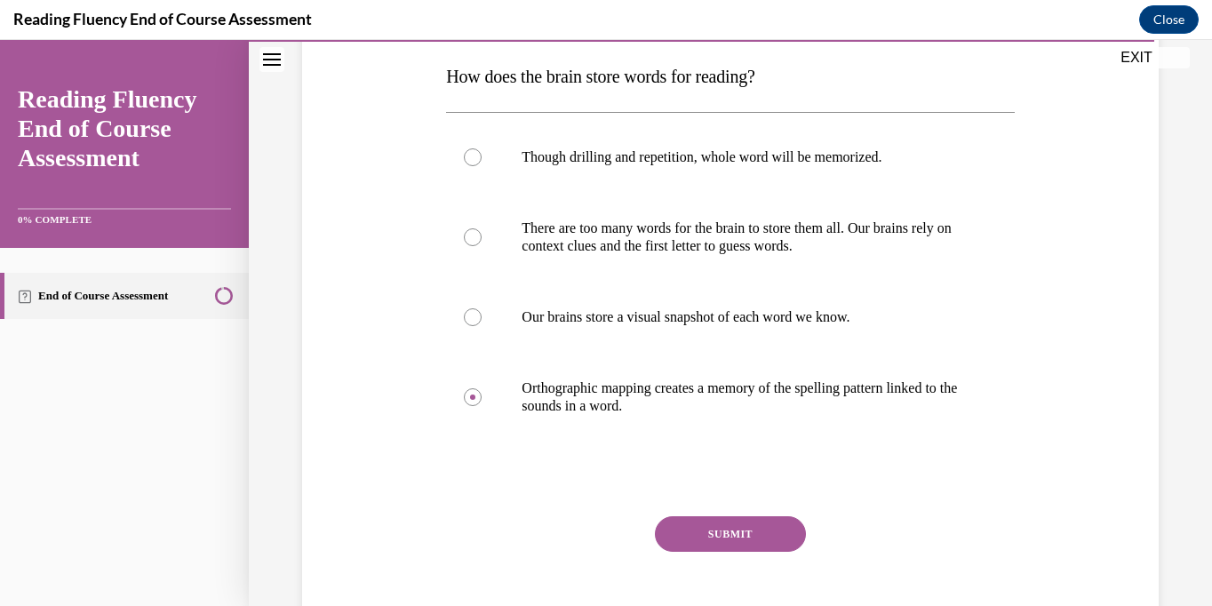
click at [698, 530] on button "SUBMIT" at bounding box center [730, 534] width 151 height 36
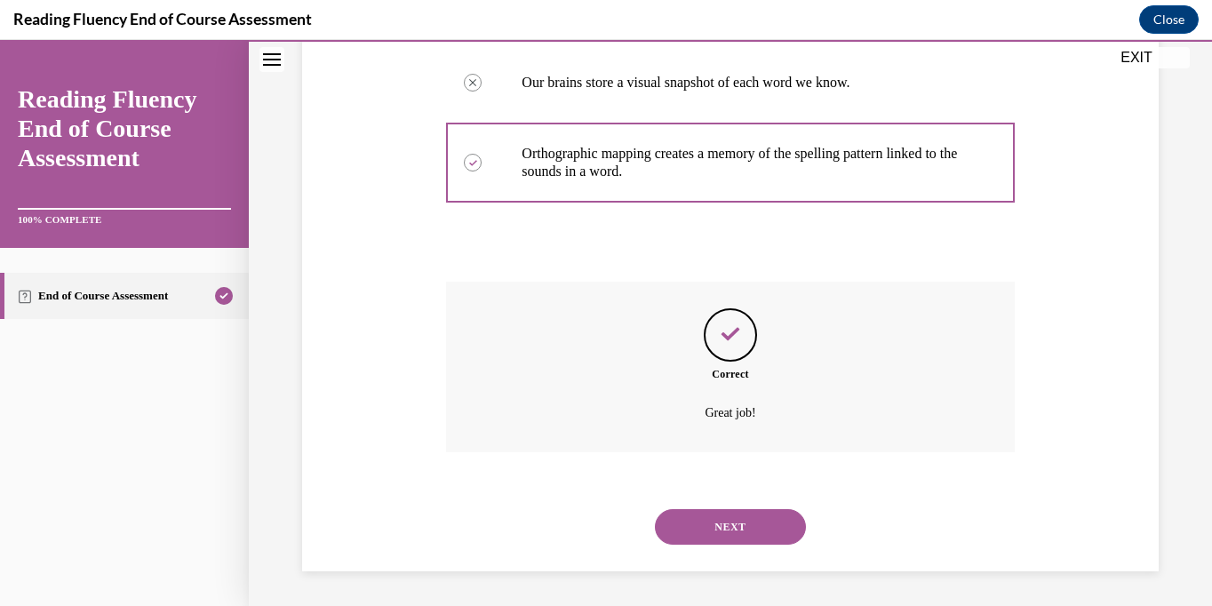
scroll to position [515, 0]
click at [698, 530] on button "NEXT" at bounding box center [730, 526] width 151 height 36
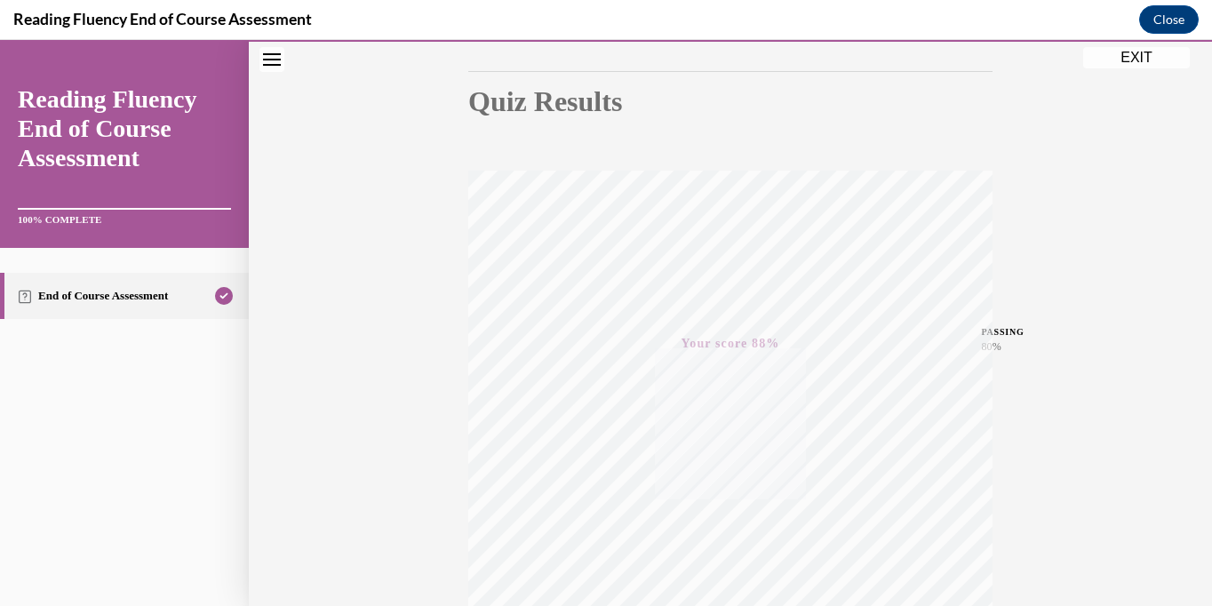
scroll to position [141, 0]
click at [1126, 63] on button "EXIT" at bounding box center [1136, 57] width 107 height 21
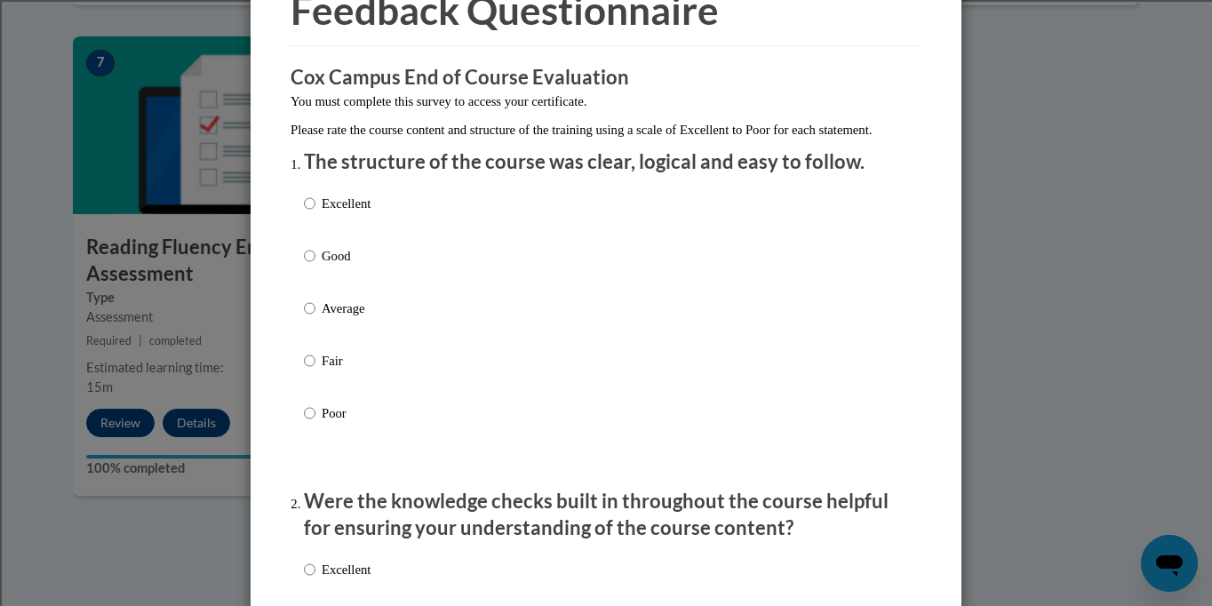
scroll to position [146, 0]
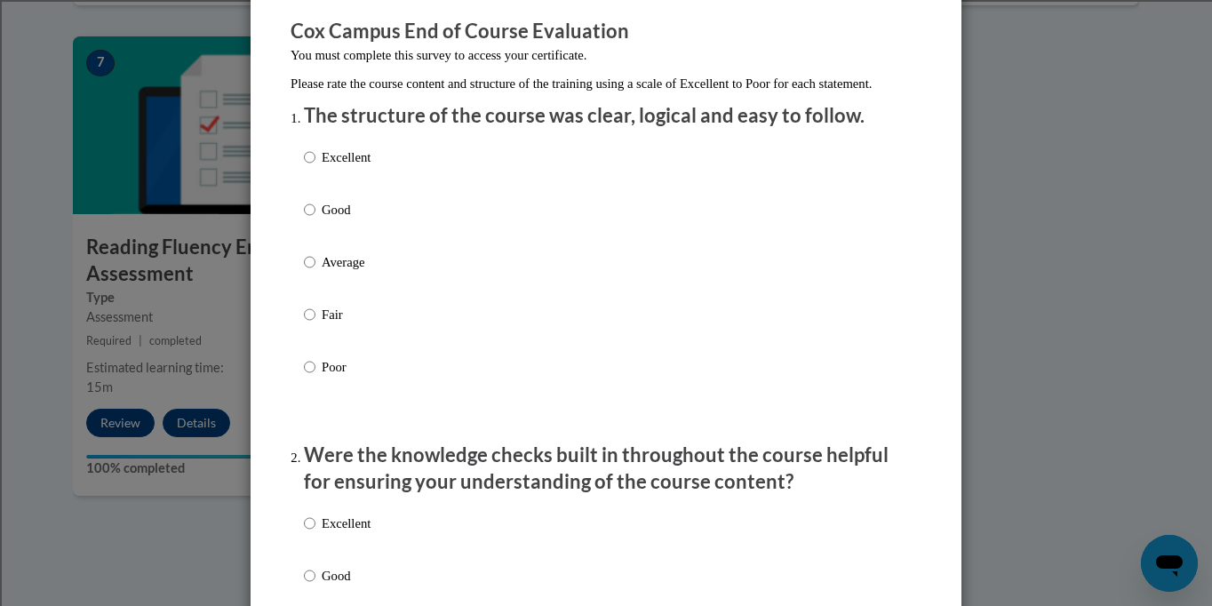
click at [351, 219] on p "Good" at bounding box center [346, 210] width 49 height 20
click at [315, 219] on input "Good" at bounding box center [310, 210] width 12 height 20
radio input "true"
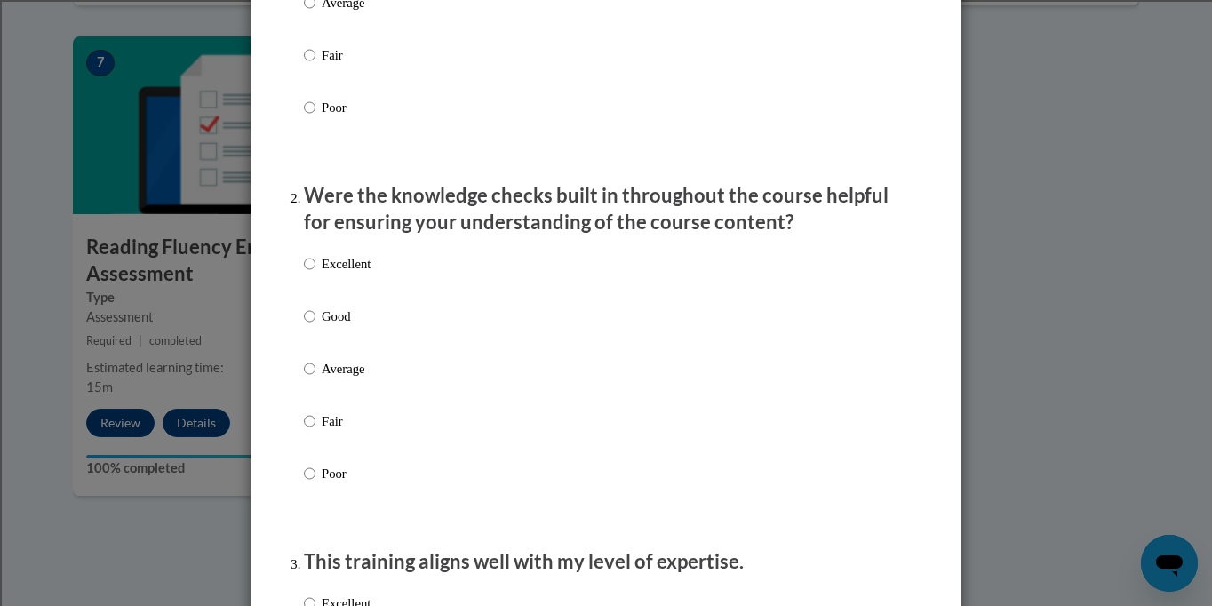
scroll to position [407, 0]
click at [332, 324] on p "Good" at bounding box center [346, 315] width 49 height 20
click at [315, 324] on input "Good" at bounding box center [310, 315] width 12 height 20
radio input "true"
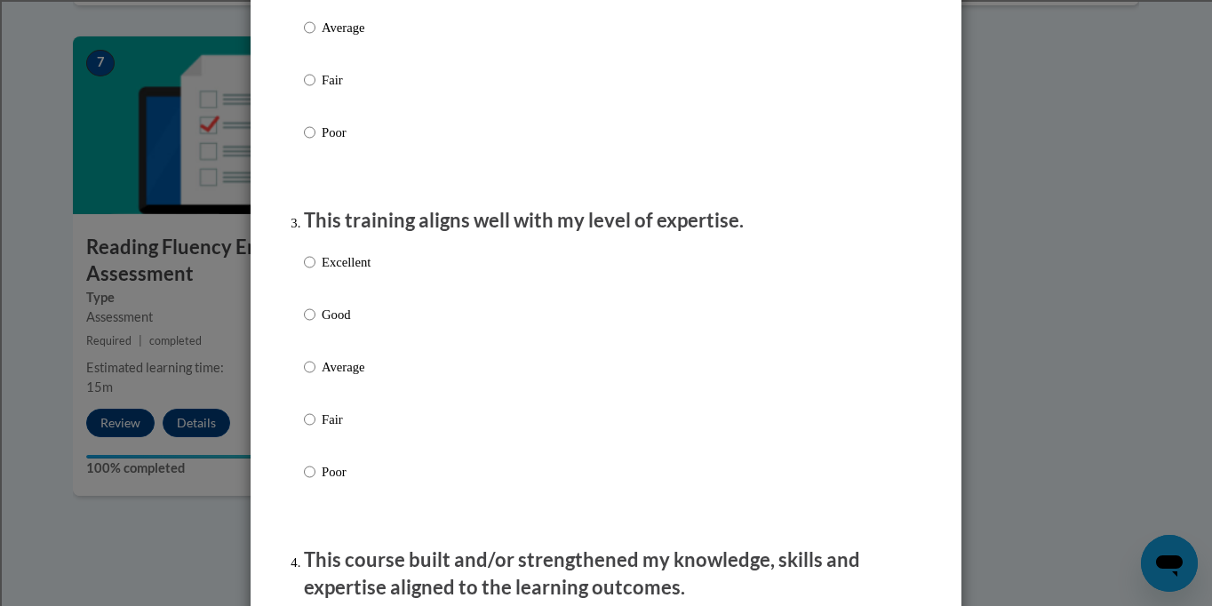
scroll to position [748, 0]
click at [330, 322] on p "Good" at bounding box center [346, 313] width 49 height 20
click at [315, 322] on input "Good" at bounding box center [310, 313] width 12 height 20
radio input "true"
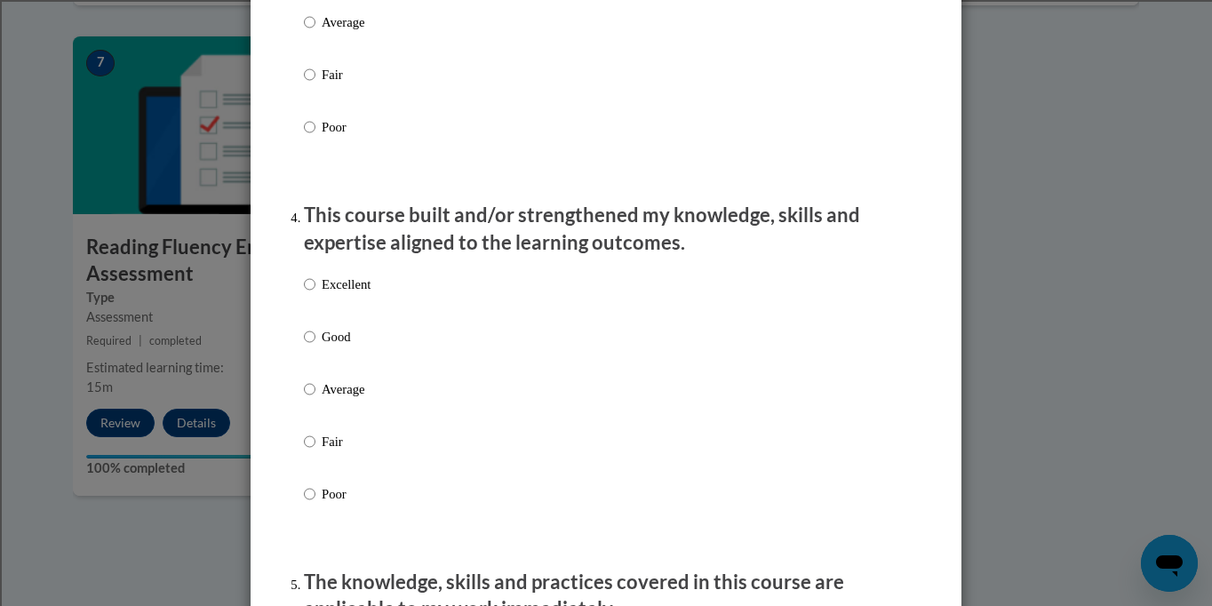
scroll to position [1090, 0]
click at [334, 398] on p "Average" at bounding box center [346, 390] width 49 height 20
click at [315, 398] on input "Average" at bounding box center [310, 390] width 12 height 20
radio input "true"
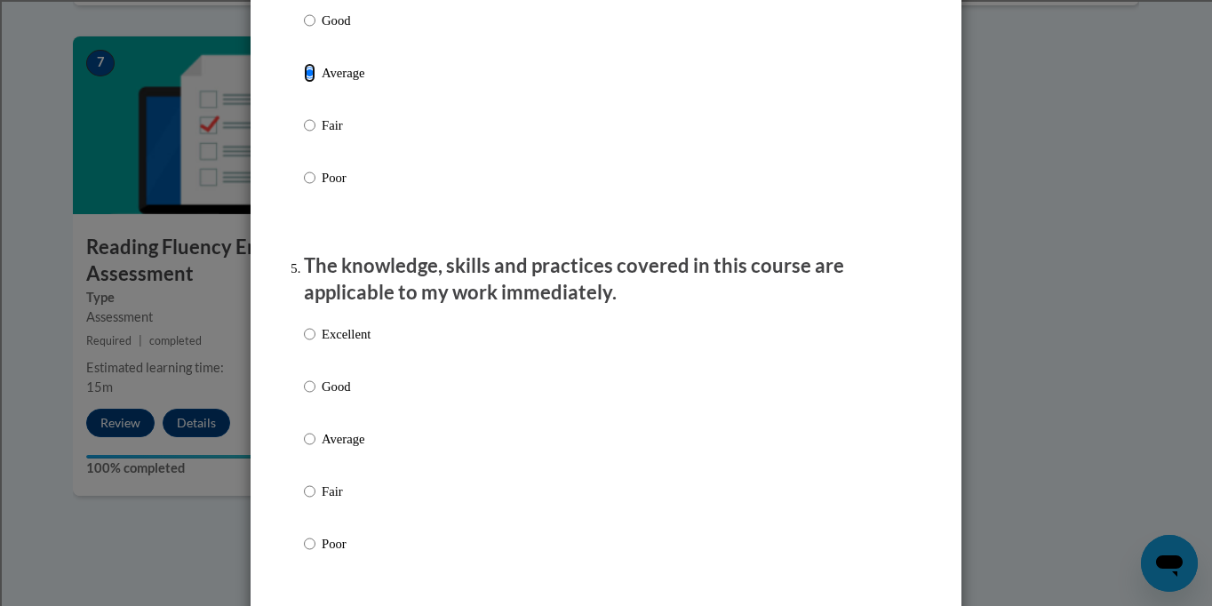
scroll to position [1408, 0]
click at [335, 448] on p "Average" at bounding box center [346, 438] width 49 height 20
click at [315, 448] on input "Average" at bounding box center [310, 438] width 12 height 20
radio input "true"
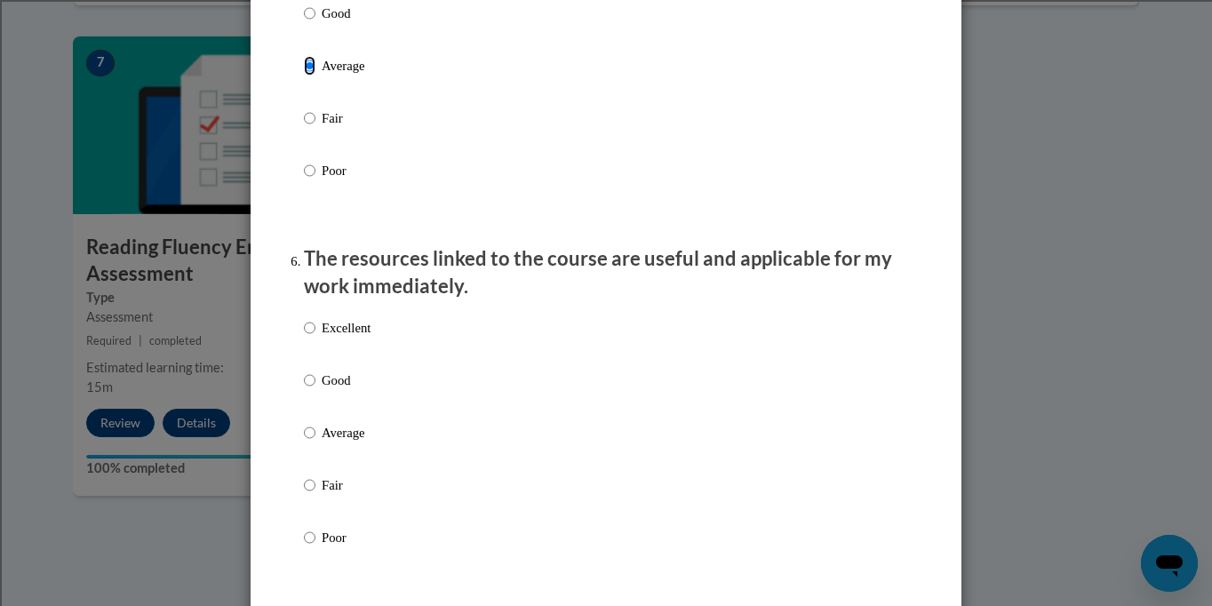
scroll to position [1831, 0]
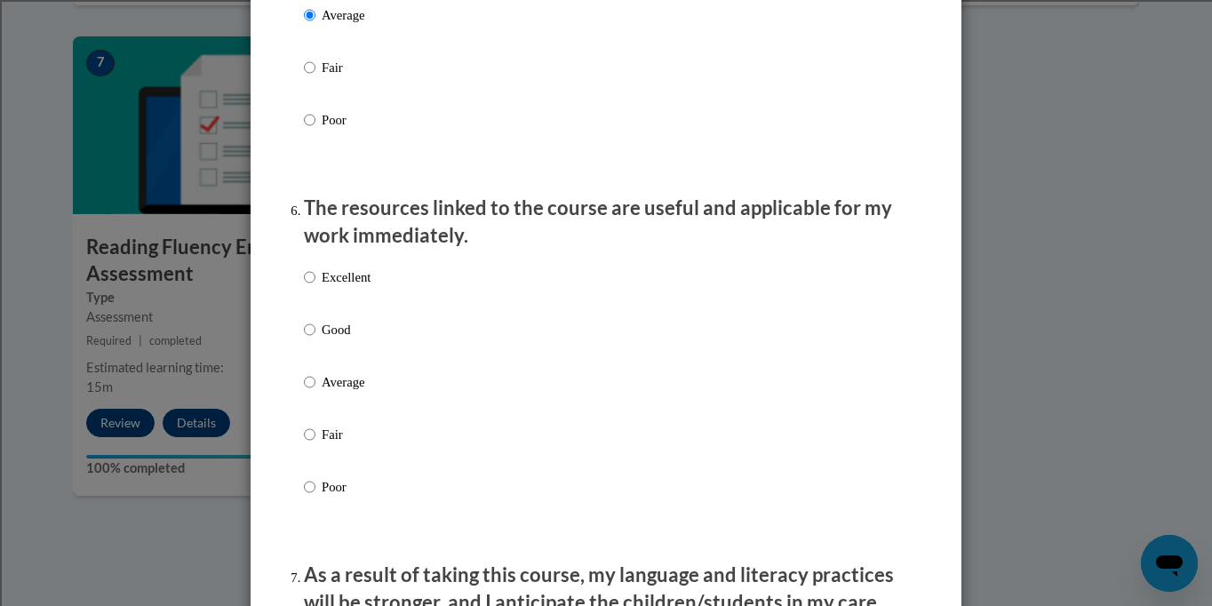
click at [347, 392] on p "Average" at bounding box center [346, 382] width 49 height 20
click at [315, 392] on input "Average" at bounding box center [310, 382] width 12 height 20
radio input "true"
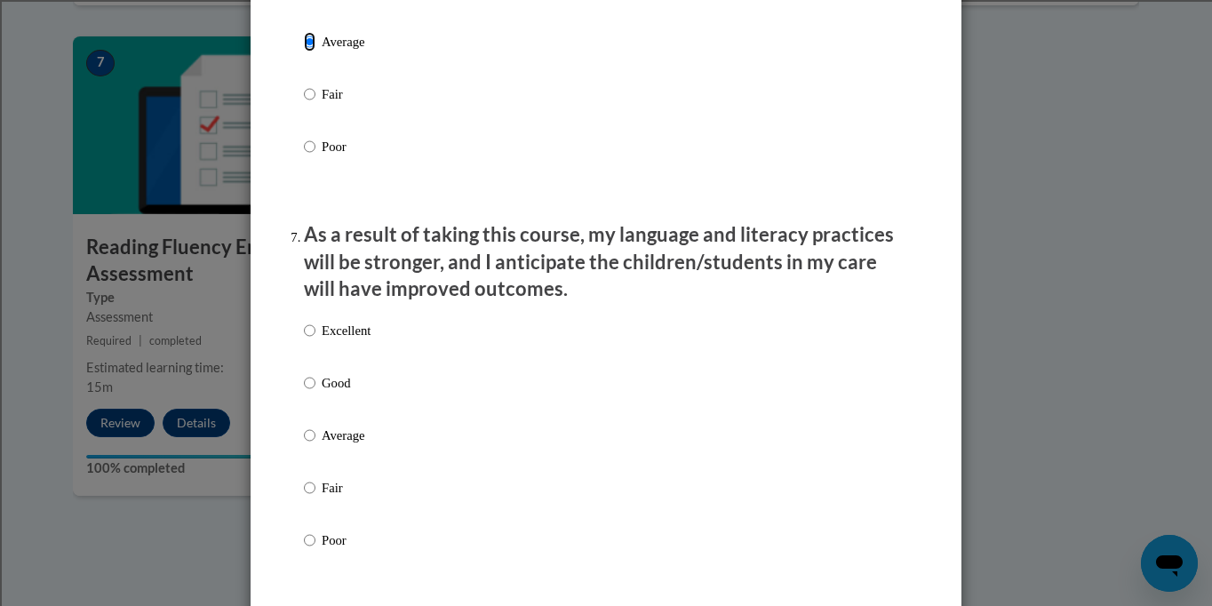
scroll to position [2173, 0]
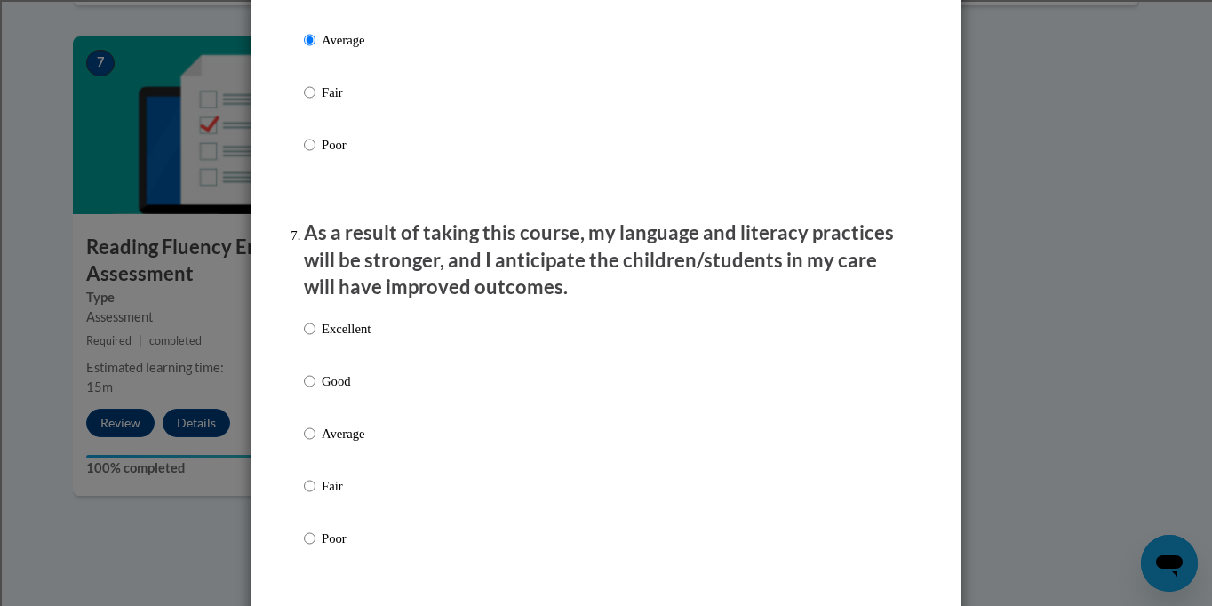
click at [326, 443] on p "Average" at bounding box center [346, 434] width 49 height 20
click at [315, 443] on input "Average" at bounding box center [310, 434] width 12 height 20
radio input "true"
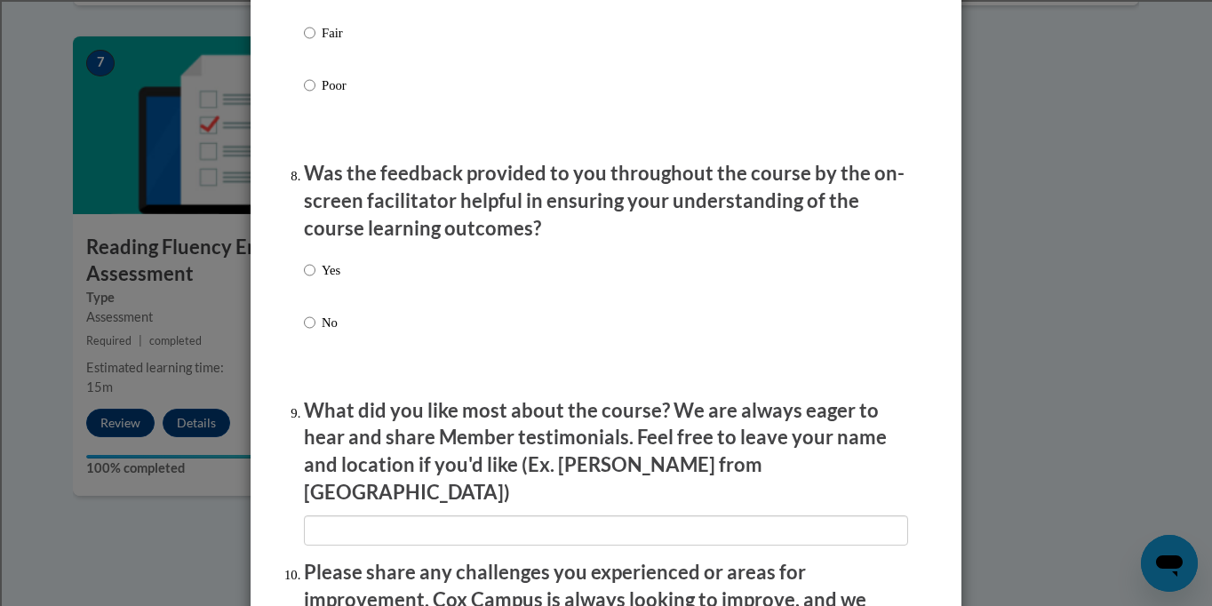
scroll to position [2627, 0]
click at [331, 331] on p "No" at bounding box center [331, 322] width 19 height 20
click at [315, 331] on input "No" at bounding box center [310, 322] width 12 height 20
radio input "true"
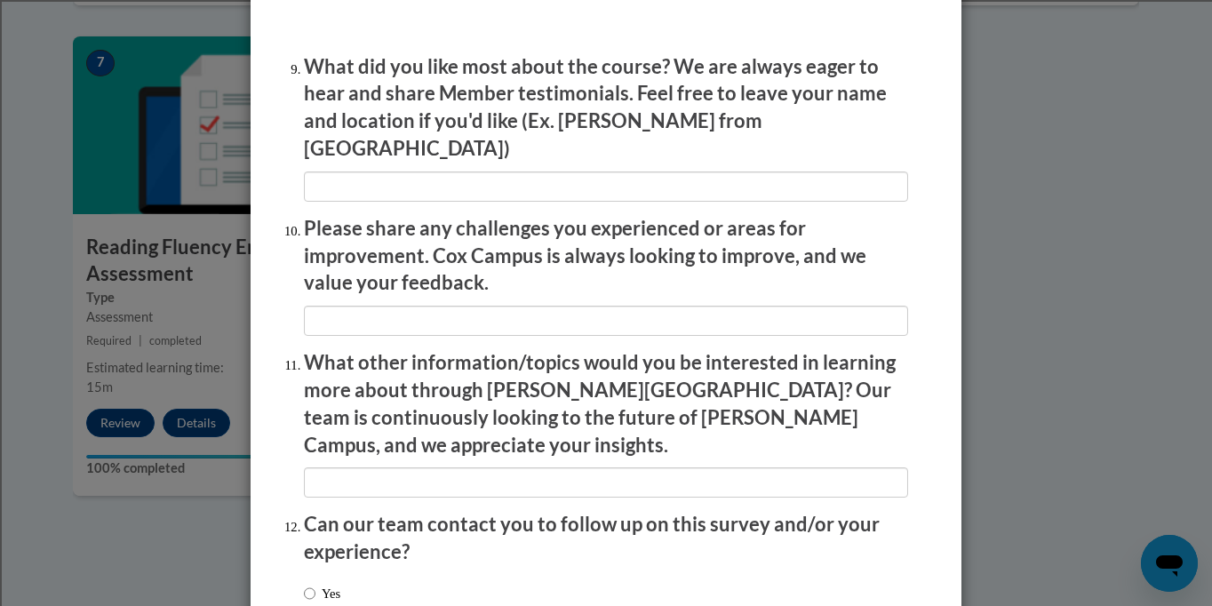
scroll to position [3090, 0]
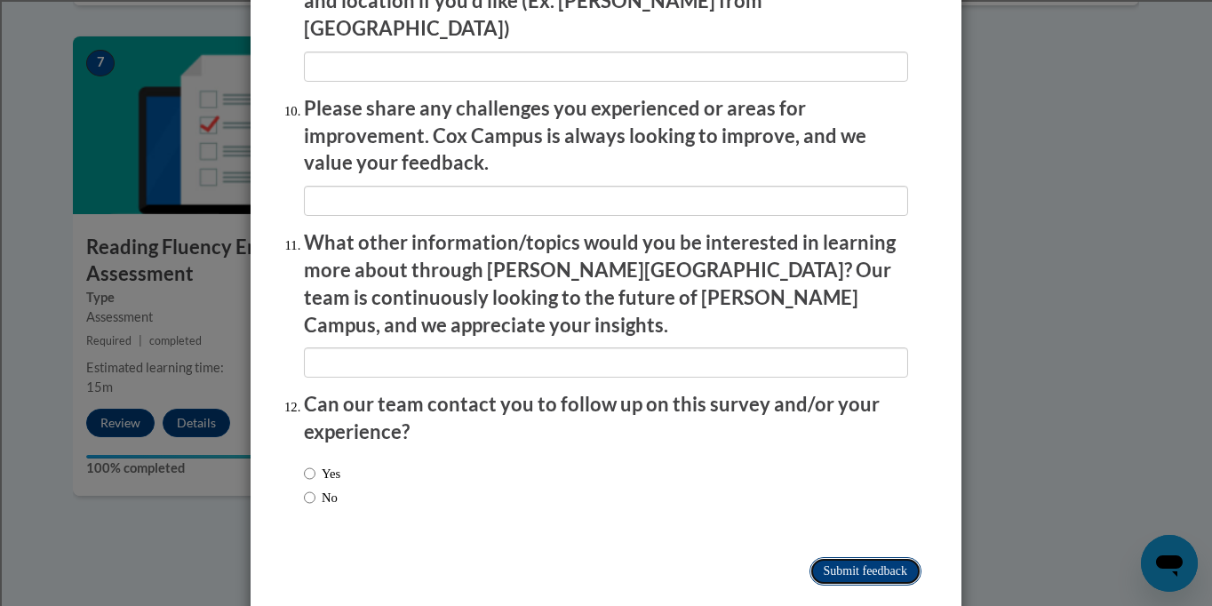
click at [831, 557] on input "Submit feedback" at bounding box center [865, 571] width 112 height 28
